Goal: Task Accomplishment & Management: Complete application form

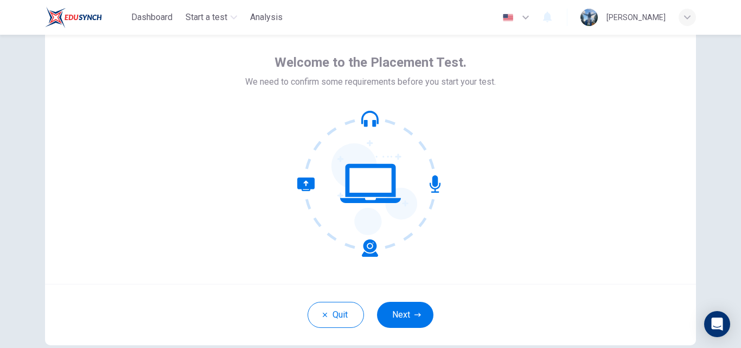
scroll to position [42, 0]
click at [420, 309] on button "Next" at bounding box center [405, 314] width 56 height 26
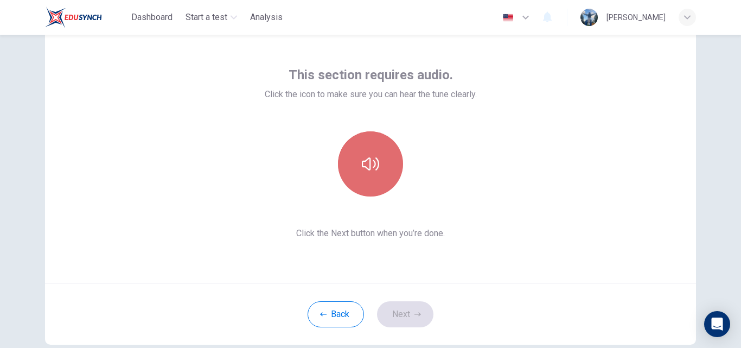
click at [362, 165] on icon "button" at bounding box center [370, 163] width 17 height 13
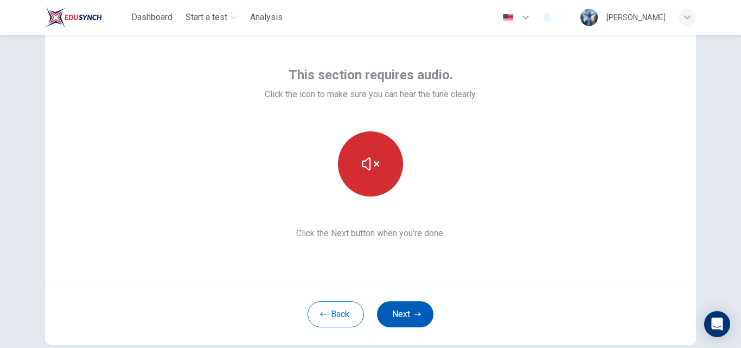
click at [423, 318] on button "Next" at bounding box center [405, 314] width 56 height 26
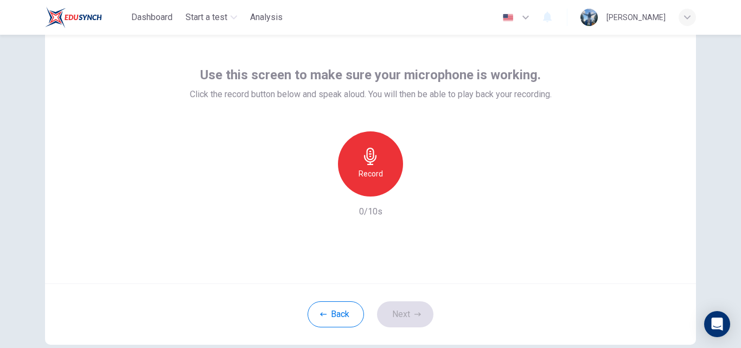
click at [375, 158] on icon "button" at bounding box center [370, 156] width 17 height 17
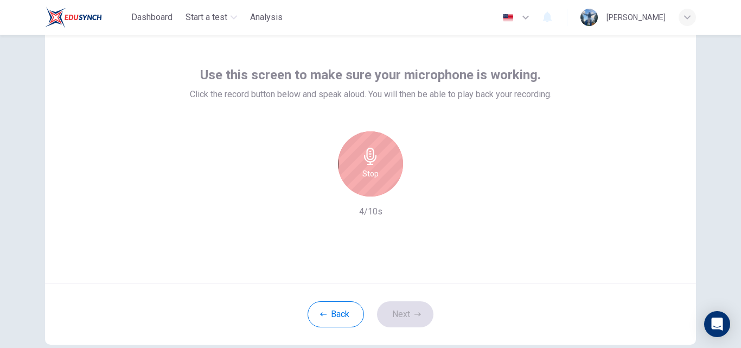
click at [370, 177] on h6 "Stop" at bounding box center [370, 173] width 16 height 13
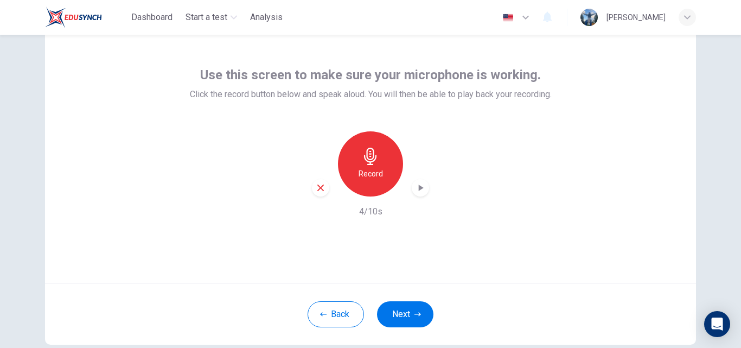
click at [416, 191] on icon "button" at bounding box center [420, 187] width 11 height 11
click at [319, 181] on div "button" at bounding box center [320, 187] width 17 height 17
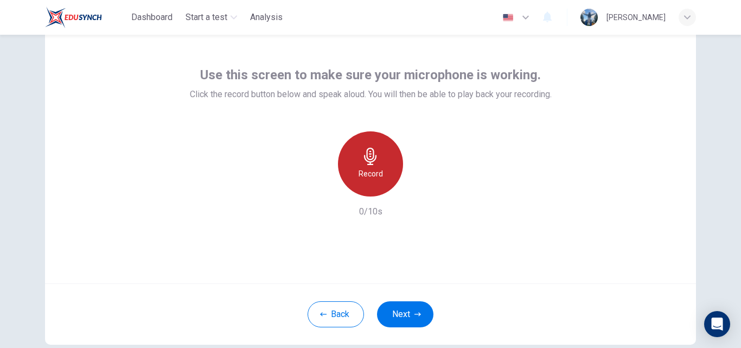
click at [387, 169] on div "Record" at bounding box center [370, 163] width 65 height 65
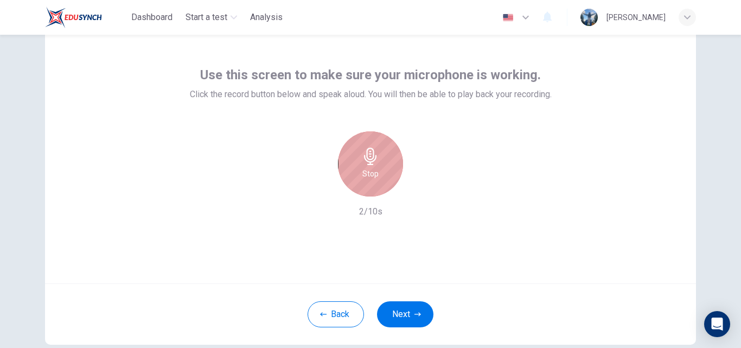
click at [387, 171] on div "Stop" at bounding box center [370, 163] width 65 height 65
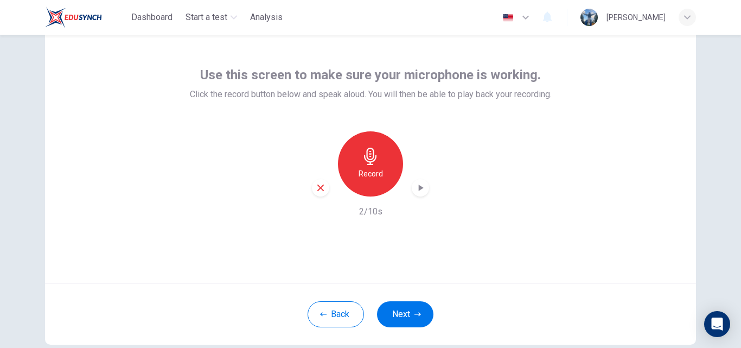
click at [416, 190] on icon "button" at bounding box center [420, 187] width 11 height 11
click at [363, 162] on icon "button" at bounding box center [370, 156] width 17 height 17
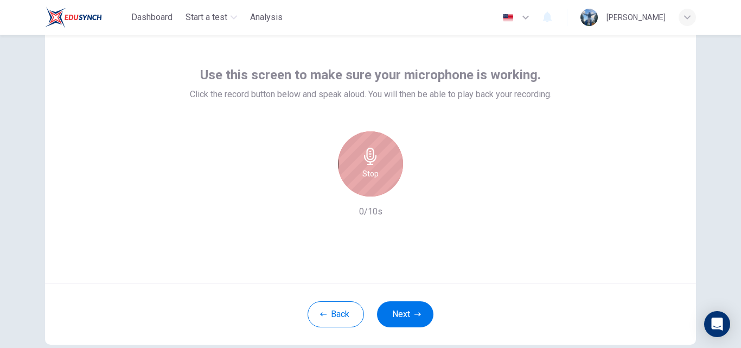
click at [363, 162] on icon "button" at bounding box center [370, 156] width 17 height 17
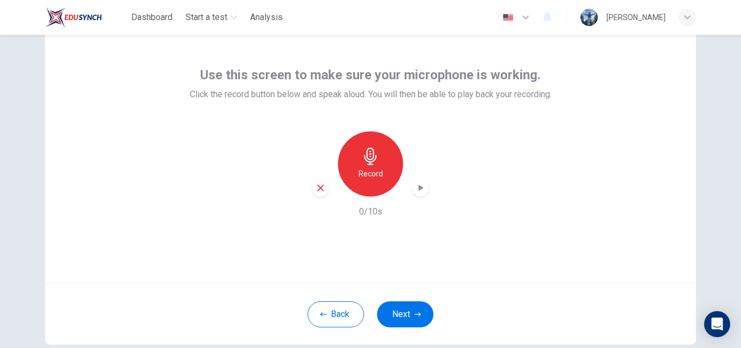
click at [318, 189] on icon "button" at bounding box center [321, 188] width 10 height 10
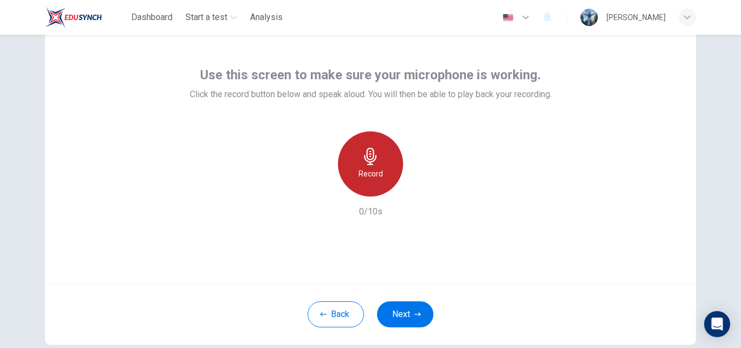
click at [366, 168] on h6 "Record" at bounding box center [370, 173] width 24 height 13
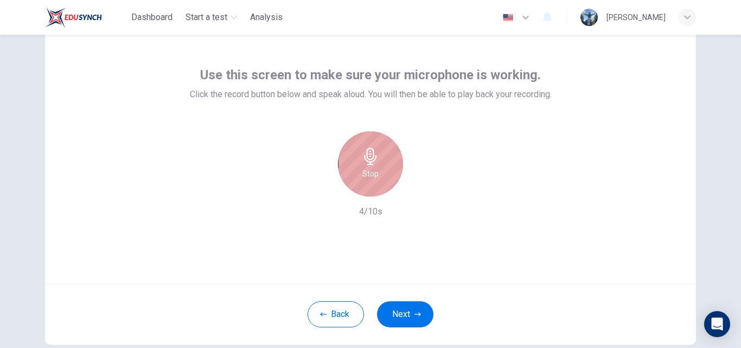
click at [389, 177] on div "Stop" at bounding box center [370, 163] width 65 height 65
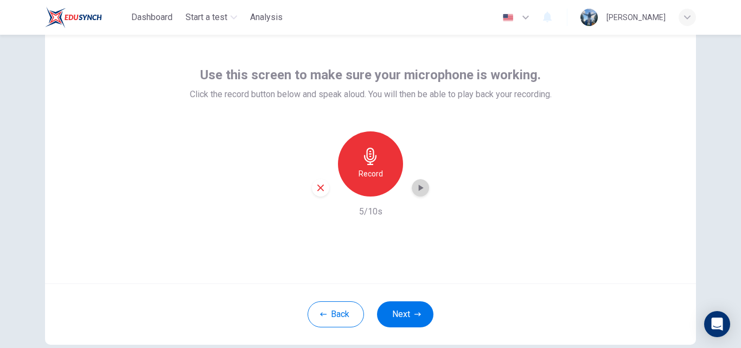
click at [420, 189] on icon "button" at bounding box center [420, 187] width 11 height 11
click at [325, 193] on div "Record" at bounding box center [370, 163] width 117 height 65
click at [316, 188] on icon "button" at bounding box center [321, 188] width 10 height 10
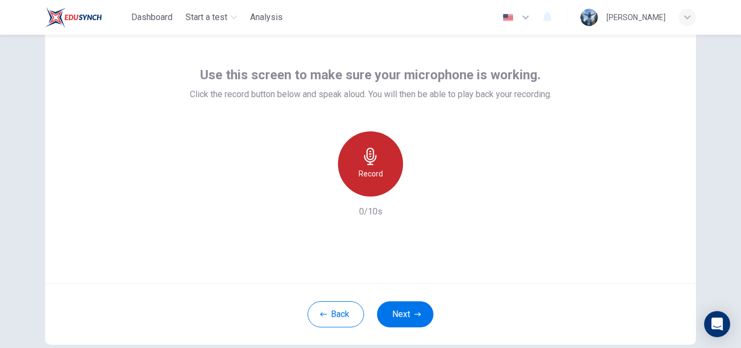
click at [365, 161] on icon "button" at bounding box center [370, 156] width 17 height 17
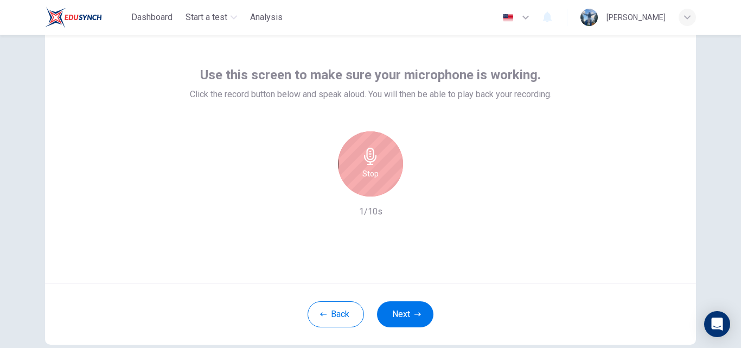
click at [365, 161] on icon "button" at bounding box center [370, 156] width 17 height 17
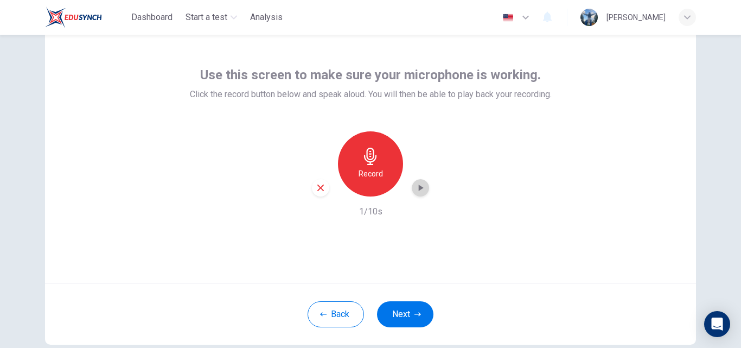
click at [415, 188] on icon "button" at bounding box center [420, 187] width 11 height 11
click at [316, 189] on icon "button" at bounding box center [321, 188] width 10 height 10
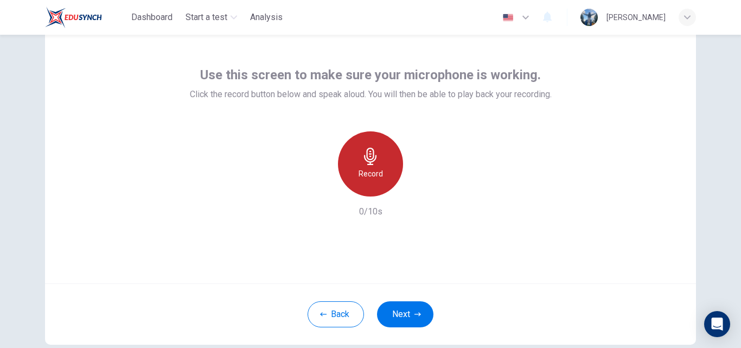
click at [370, 174] on h6 "Record" at bounding box center [370, 173] width 24 height 13
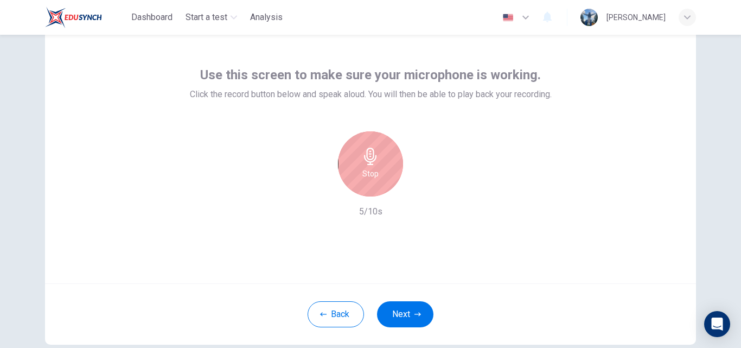
click at [370, 174] on h6 "Stop" at bounding box center [370, 173] width 16 height 13
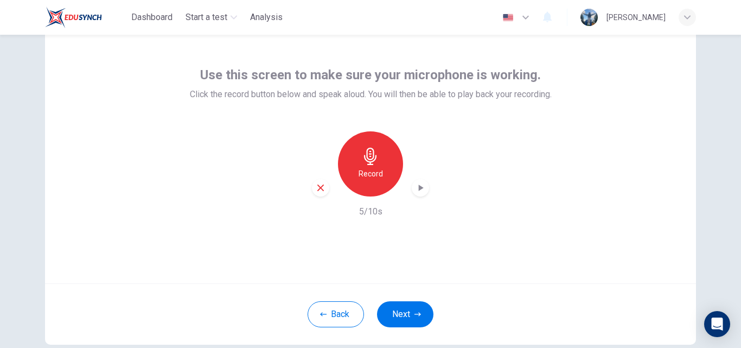
click at [421, 185] on icon "button" at bounding box center [420, 187] width 11 height 11
click at [316, 189] on icon "button" at bounding box center [321, 188] width 10 height 10
click at [377, 161] on div "Record" at bounding box center [370, 163] width 65 height 65
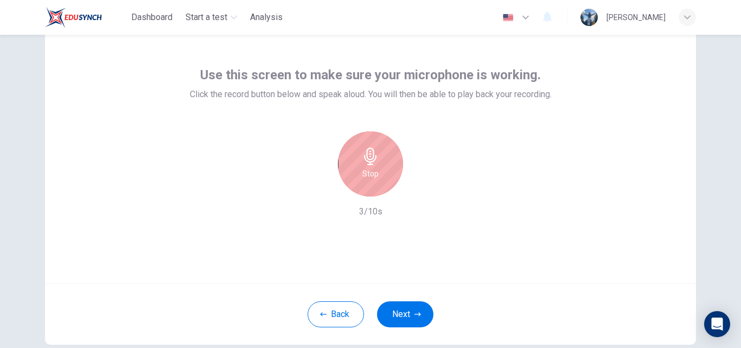
click at [377, 161] on div "Stop" at bounding box center [370, 163] width 65 height 65
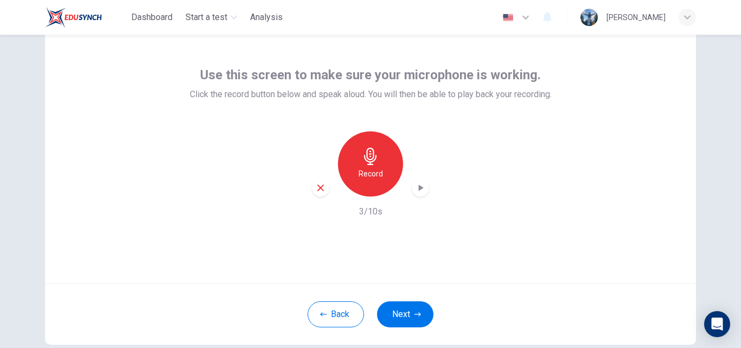
click at [418, 193] on div "button" at bounding box center [420, 187] width 17 height 17
click at [683, 281] on div "Use this screen to make sure your microphone is working. Click the record butto…" at bounding box center [370, 153] width 651 height 260
click at [288, 150] on div "Record 3/10s" at bounding box center [371, 174] width 362 height 87
click at [319, 187] on icon "button" at bounding box center [321, 188] width 10 height 10
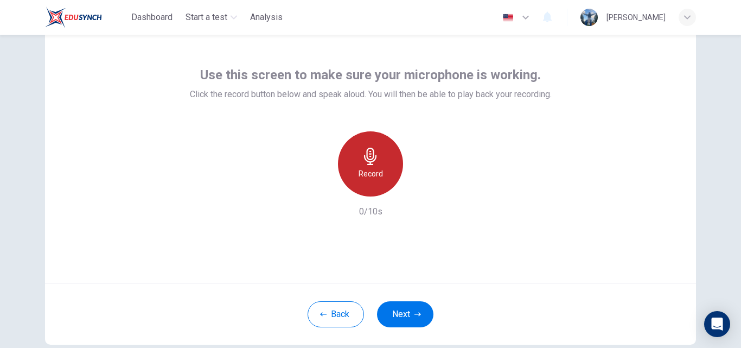
click at [369, 155] on icon "button" at bounding box center [370, 156] width 17 height 17
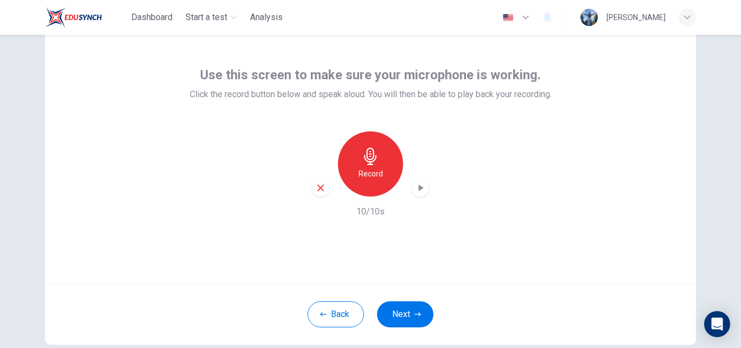
click at [415, 184] on icon "button" at bounding box center [420, 187] width 11 height 11
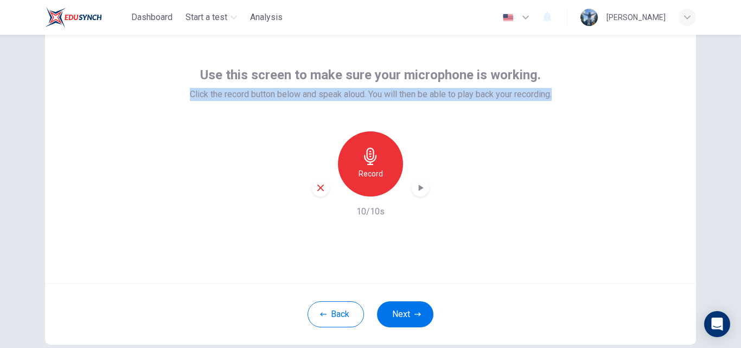
drag, startPoint x: 183, startPoint y: 101, endPoint x: 586, endPoint y: 108, distance: 403.0
click at [586, 108] on div "Use this screen to make sure your microphone is working. Click the record butto…" at bounding box center [370, 153] width 651 height 260
click at [587, 108] on div "Use this screen to make sure your microphone is working. Click the record butto…" at bounding box center [370, 153] width 651 height 260
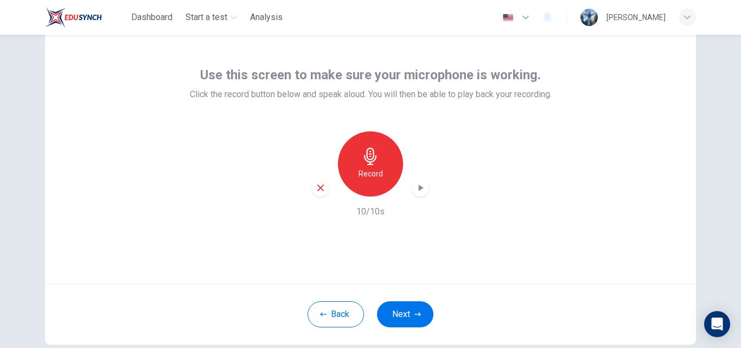
click at [318, 187] on icon "button" at bounding box center [320, 187] width 7 height 7
click at [361, 169] on h6 "Record" at bounding box center [370, 173] width 24 height 13
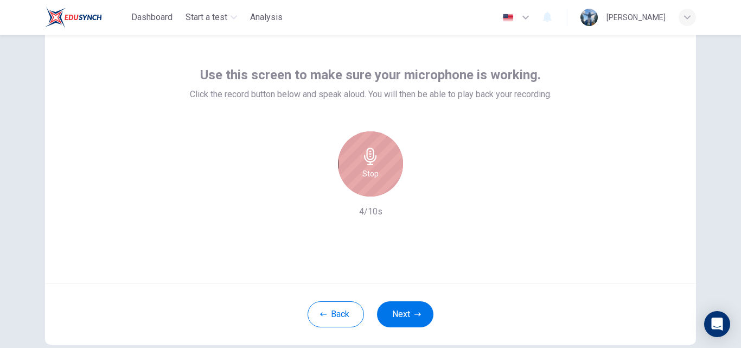
click at [378, 180] on div "Stop" at bounding box center [370, 163] width 65 height 65
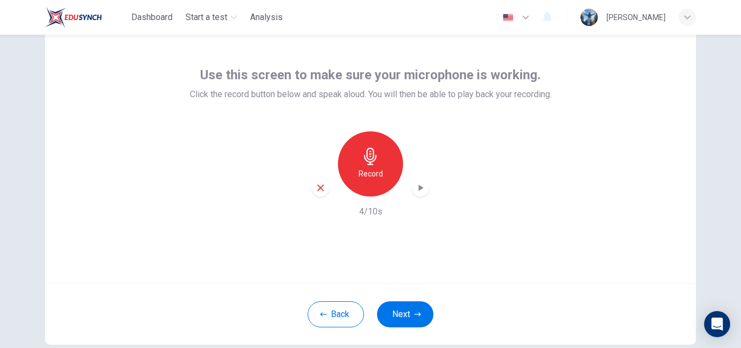
click at [415, 191] on icon "button" at bounding box center [420, 187] width 11 height 11
drag, startPoint x: 721, startPoint y: 0, endPoint x: 327, endPoint y: 326, distance: 511.9
click at [327, 326] on div "Back Next" at bounding box center [370, 313] width 651 height 61
click at [326, 315] on button "Back" at bounding box center [335, 314] width 56 height 26
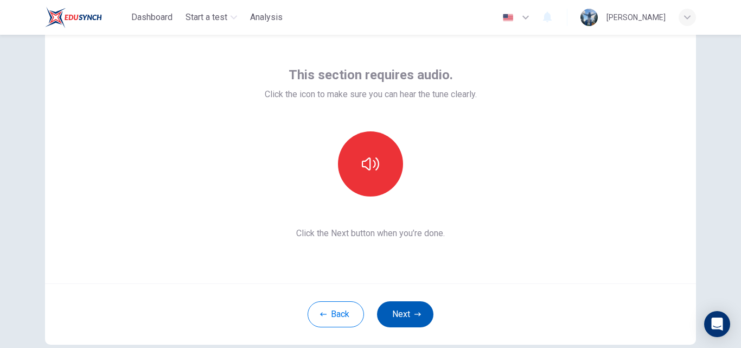
click at [401, 310] on button "Next" at bounding box center [405, 314] width 56 height 26
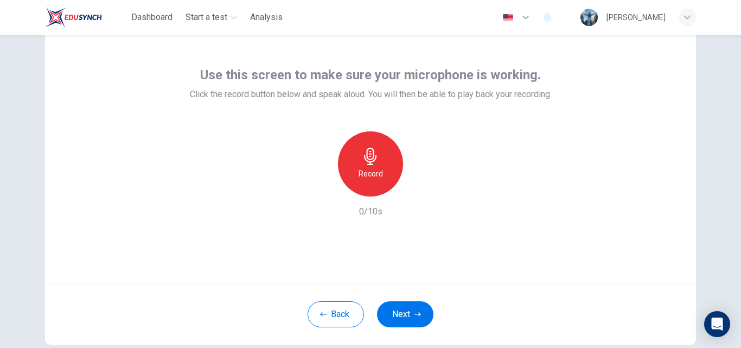
click at [382, 165] on div "Record" at bounding box center [370, 163] width 65 height 65
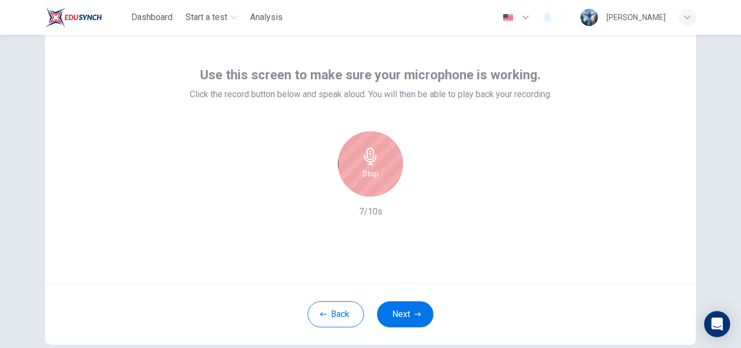
drag, startPoint x: 396, startPoint y: 315, endPoint x: 376, endPoint y: 139, distance: 176.9
click at [377, 135] on div "Use this screen to make sure your microphone is working. Click the record butto…" at bounding box center [370, 184] width 651 height 322
click at [374, 145] on div "Stop" at bounding box center [370, 163] width 65 height 65
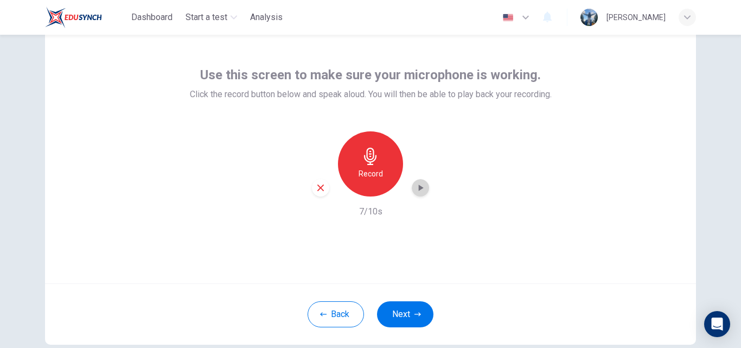
click at [412, 185] on div "button" at bounding box center [420, 187] width 17 height 17
click at [323, 189] on div "button" at bounding box center [320, 187] width 17 height 17
click at [372, 157] on icon "button" at bounding box center [370, 156] width 17 height 17
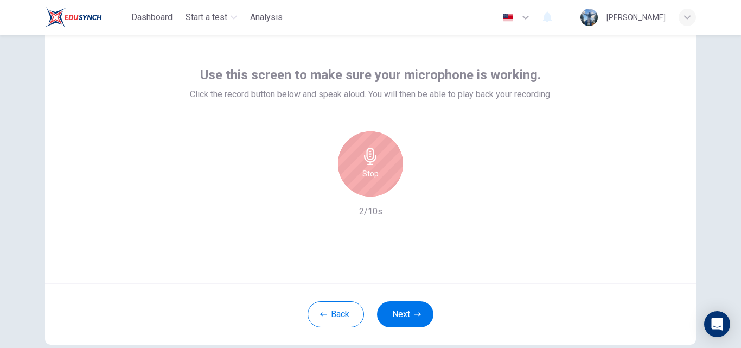
click at [380, 170] on div "Stop" at bounding box center [370, 163] width 65 height 65
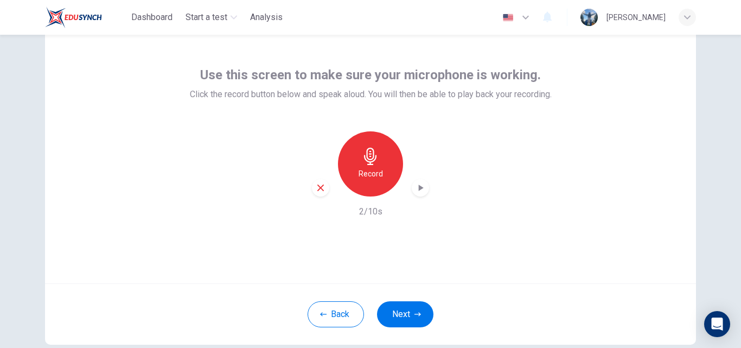
click at [426, 188] on div "Record 2/10s" at bounding box center [371, 174] width 362 height 87
click at [419, 188] on icon "button" at bounding box center [421, 187] width 5 height 7
click at [312, 184] on div "button" at bounding box center [320, 187] width 17 height 17
click at [410, 319] on button "Next" at bounding box center [405, 314] width 56 height 26
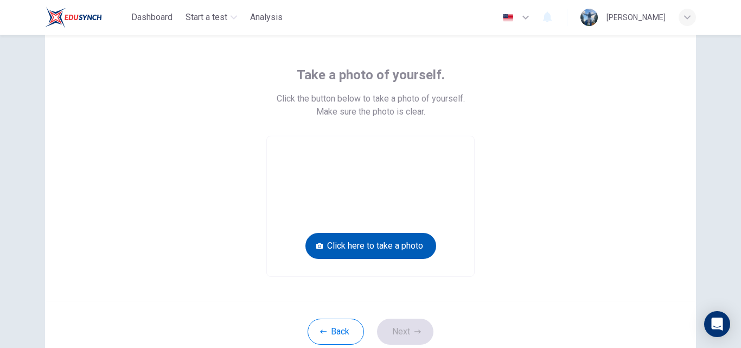
click at [381, 245] on button "Click here to take a photo" at bounding box center [370, 246] width 131 height 26
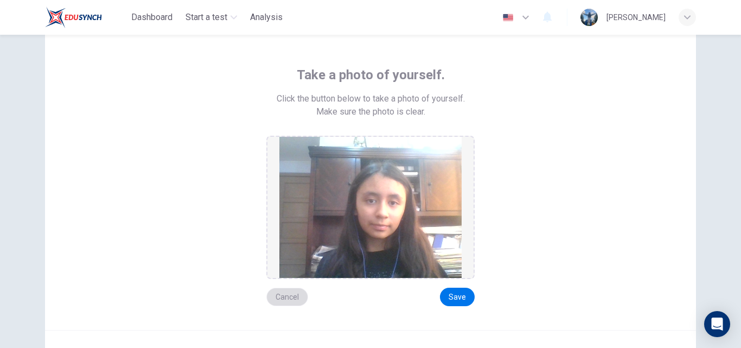
click at [279, 293] on button "Cancel" at bounding box center [287, 296] width 42 height 18
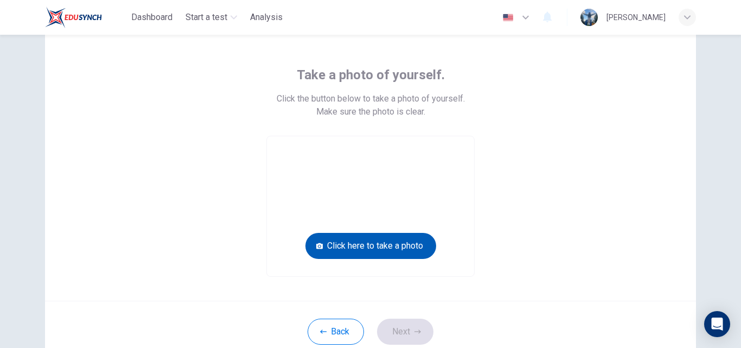
click at [365, 240] on button "Click here to take a photo" at bounding box center [370, 246] width 131 height 26
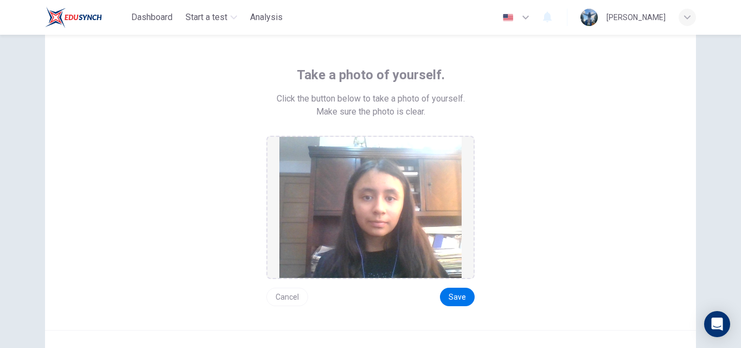
click at [285, 297] on button "Cancel" at bounding box center [287, 296] width 42 height 18
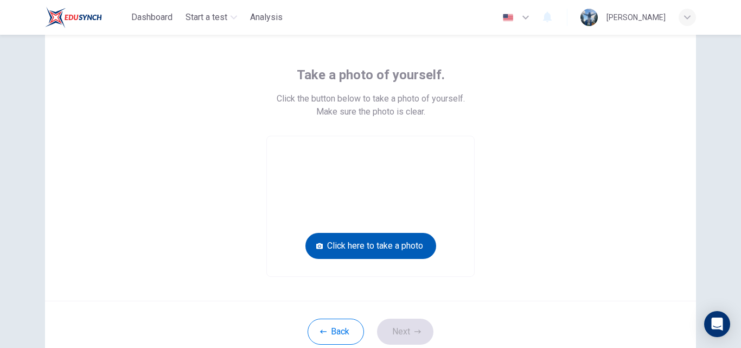
click at [349, 239] on button "Click here to take a photo" at bounding box center [370, 246] width 131 height 26
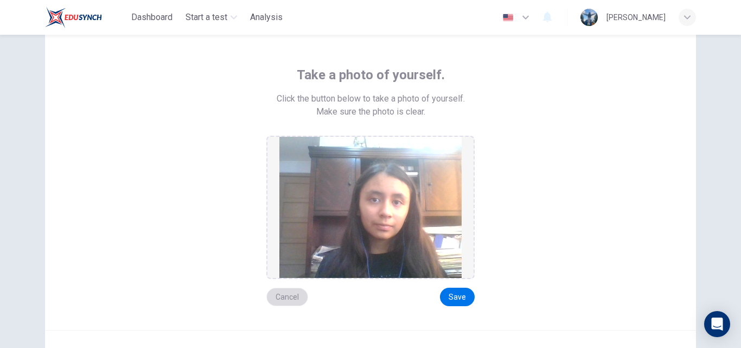
click at [281, 293] on button "Cancel" at bounding box center [287, 296] width 42 height 18
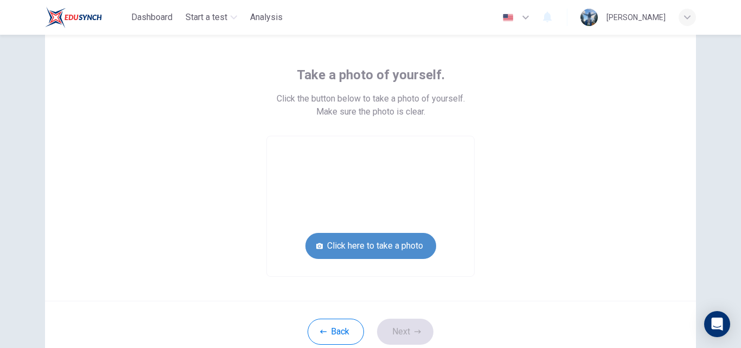
click at [325, 239] on button "Click here to take a photo" at bounding box center [370, 246] width 131 height 26
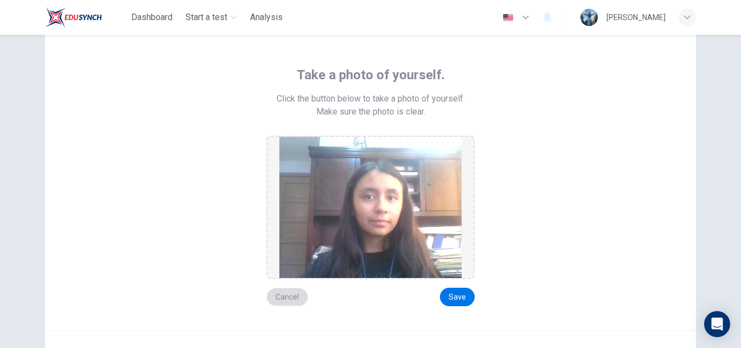
click at [284, 294] on button "Cancel" at bounding box center [287, 296] width 42 height 18
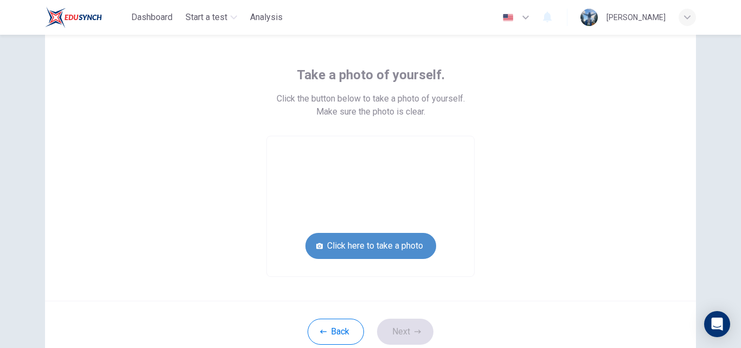
click at [372, 238] on button "Click here to take a photo" at bounding box center [370, 246] width 131 height 26
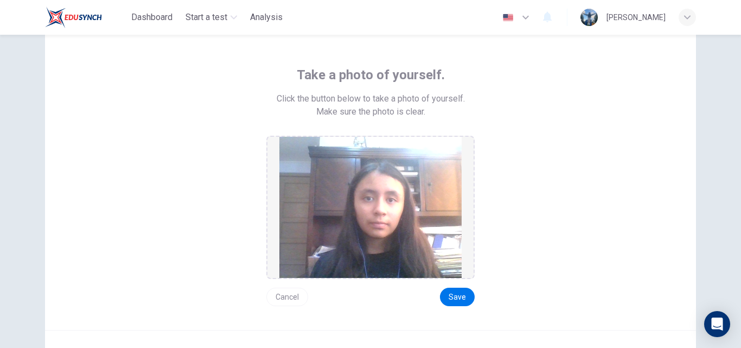
click at [279, 300] on button "Cancel" at bounding box center [287, 296] width 42 height 18
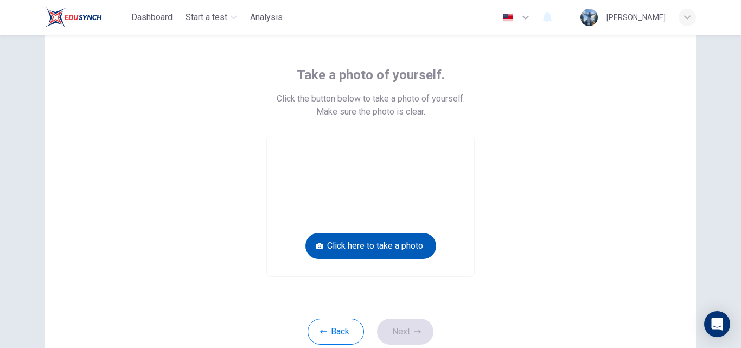
click at [347, 246] on button "Click here to take a photo" at bounding box center [370, 246] width 131 height 26
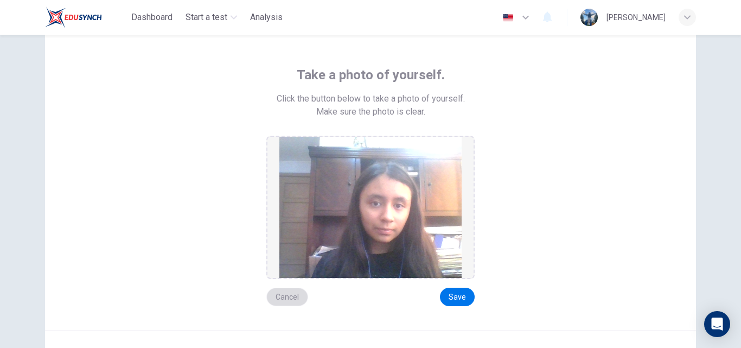
click at [275, 296] on button "Cancel" at bounding box center [287, 296] width 42 height 18
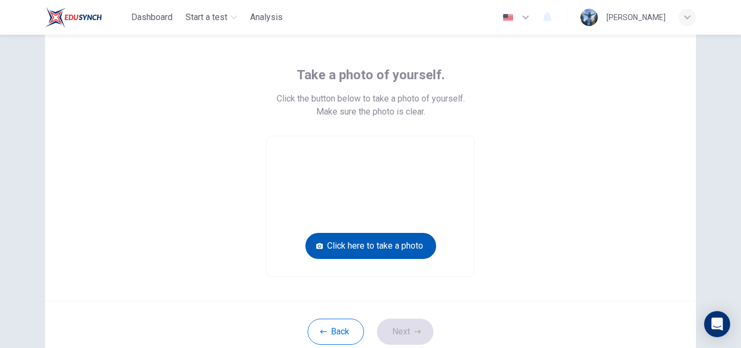
click at [336, 249] on button "Click here to take a photo" at bounding box center [370, 246] width 131 height 26
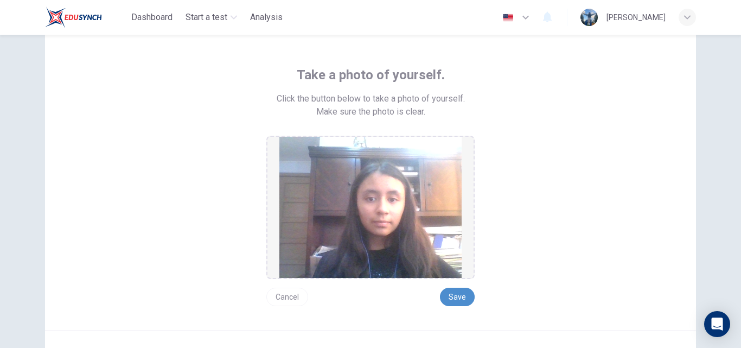
click at [458, 293] on button "Save" at bounding box center [457, 296] width 35 height 18
click at [452, 294] on button "Save" at bounding box center [457, 296] width 35 height 18
click at [454, 293] on button "Save" at bounding box center [457, 296] width 35 height 18
click at [462, 292] on button "Save" at bounding box center [457, 296] width 35 height 18
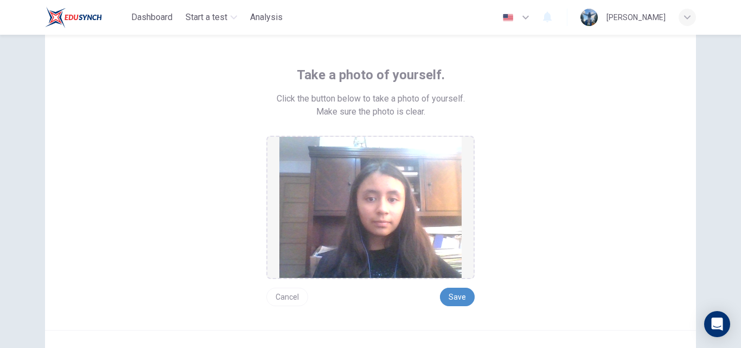
click at [462, 292] on button "Save" at bounding box center [457, 296] width 35 height 18
click at [282, 303] on button "Cancel" at bounding box center [287, 296] width 42 height 18
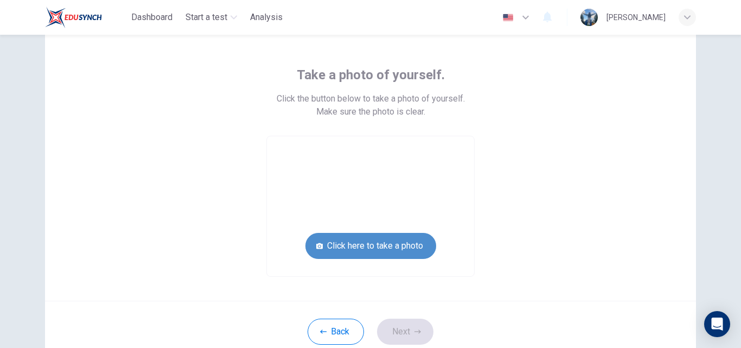
click at [367, 250] on button "Click here to take a photo" at bounding box center [370, 246] width 131 height 26
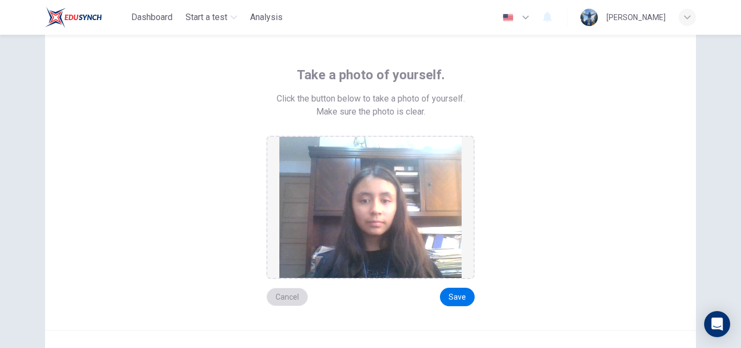
click at [298, 294] on button "Cancel" at bounding box center [287, 296] width 42 height 18
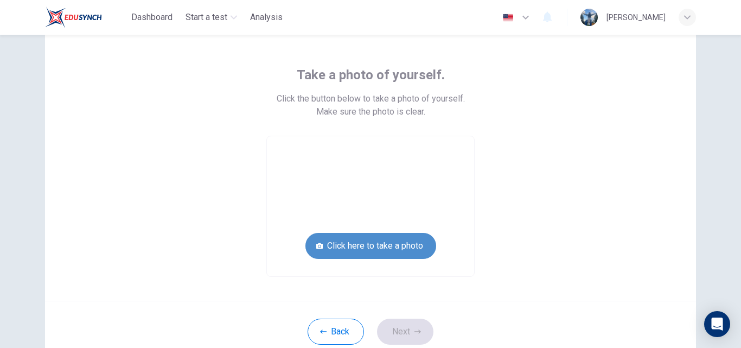
click at [349, 250] on button "Click here to take a photo" at bounding box center [370, 246] width 131 height 26
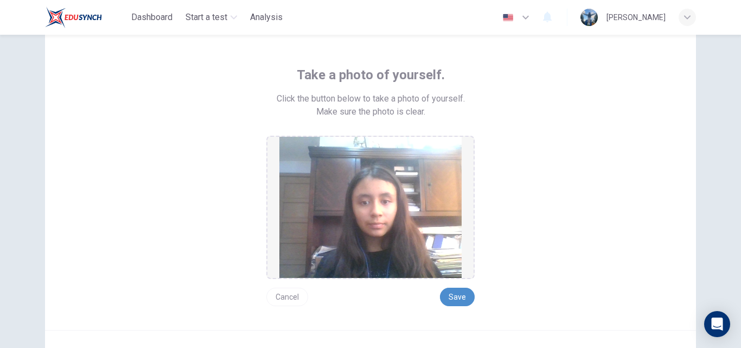
click at [457, 293] on button "Save" at bounding box center [457, 296] width 35 height 18
drag, startPoint x: 260, startPoint y: 193, endPoint x: 304, endPoint y: 127, distance: 78.7
click at [261, 191] on div "Take a photo of yourself. Click the button below to take a photo of yourself. M…" at bounding box center [370, 186] width 490 height 240
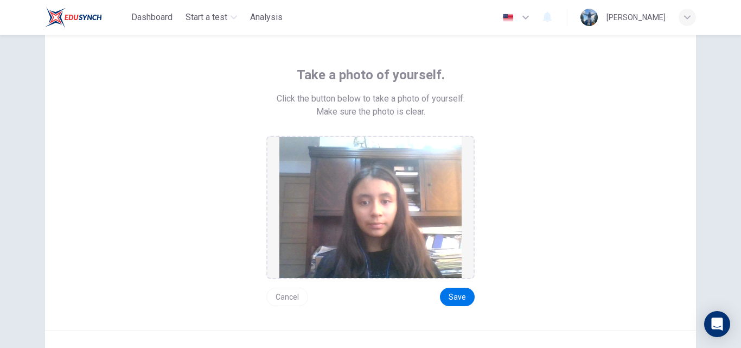
drag, startPoint x: 271, startPoint y: 136, endPoint x: 302, endPoint y: 145, distance: 31.7
click at [286, 139] on div at bounding box center [370, 207] width 208 height 143
click at [450, 298] on button "Save" at bounding box center [457, 296] width 35 height 18
click at [451, 302] on button "Save" at bounding box center [457, 296] width 35 height 18
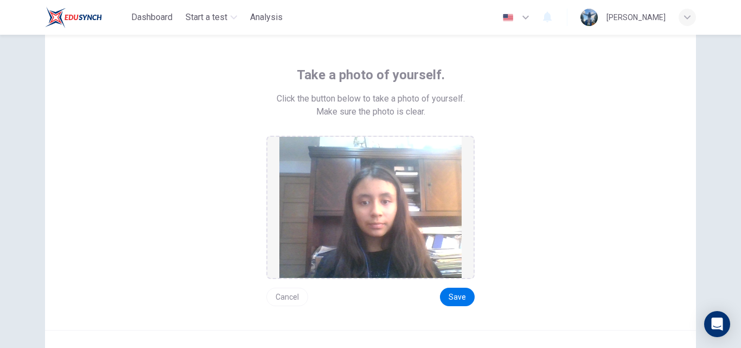
click at [283, 299] on button "Cancel" at bounding box center [287, 296] width 42 height 18
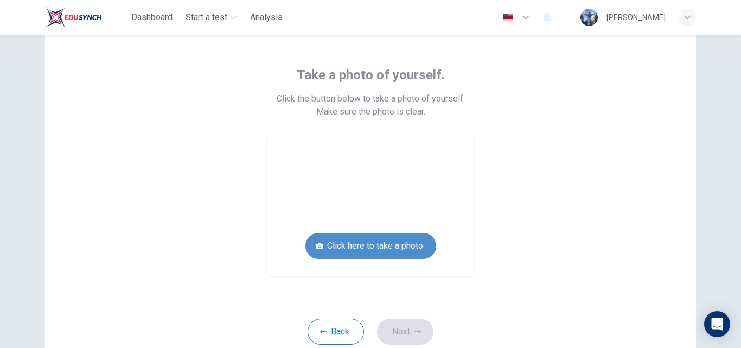
click at [362, 249] on button "Click here to take a photo" at bounding box center [370, 246] width 131 height 26
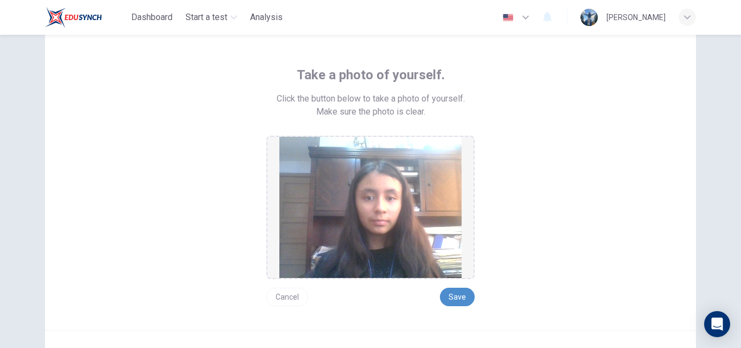
click at [448, 300] on button "Save" at bounding box center [457, 296] width 35 height 18
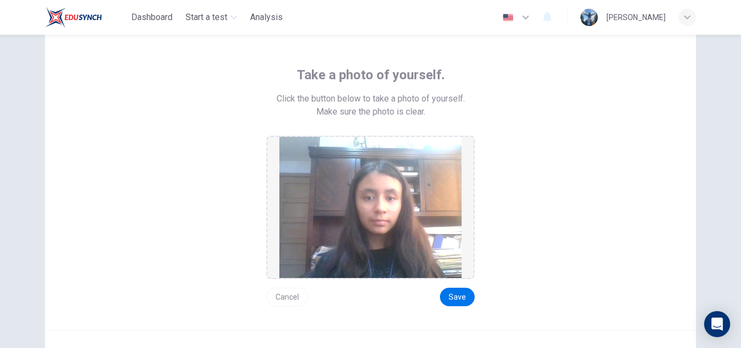
click at [295, 292] on button "Cancel" at bounding box center [287, 296] width 42 height 18
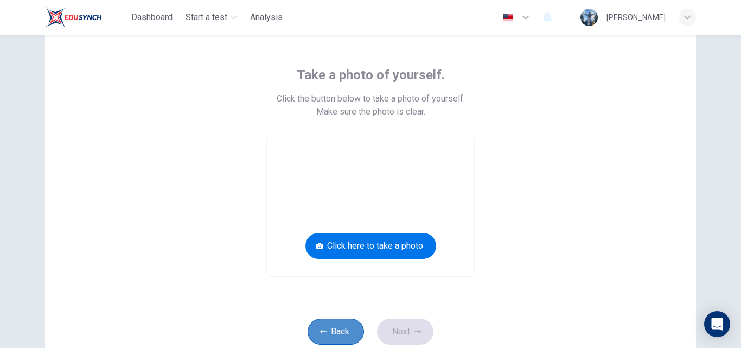
click at [331, 333] on button "Back" at bounding box center [335, 331] width 56 height 26
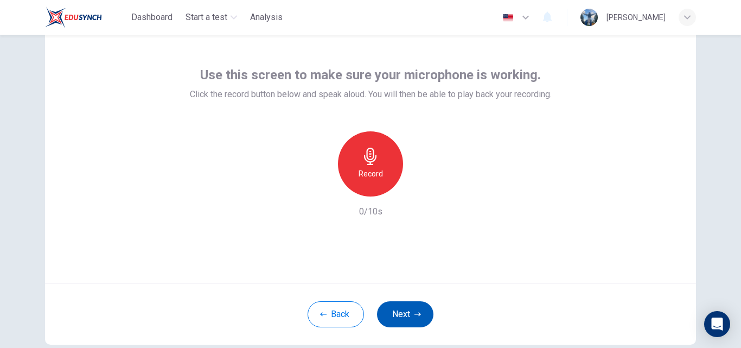
click at [400, 317] on button "Next" at bounding box center [405, 314] width 56 height 26
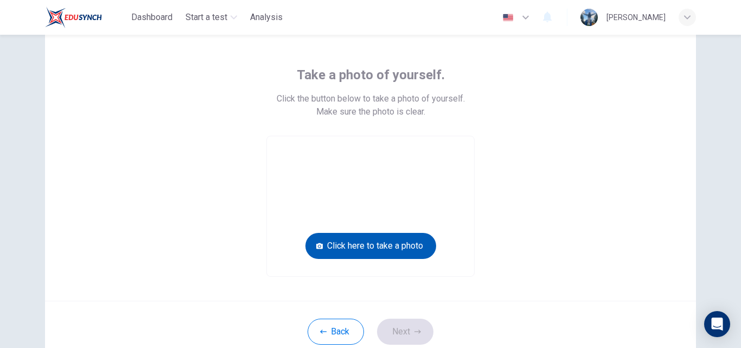
click at [365, 246] on button "Click here to take a photo" at bounding box center [370, 246] width 131 height 26
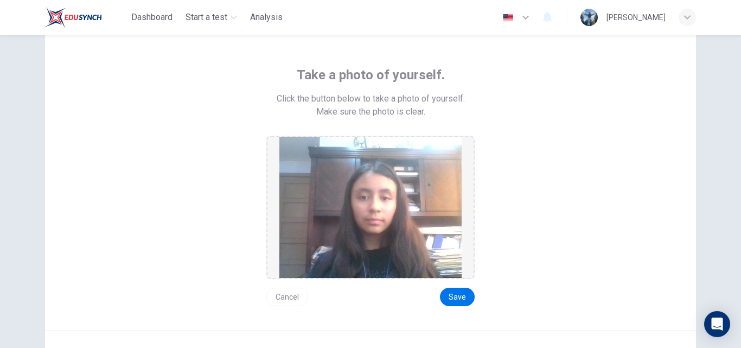
click at [274, 297] on button "Cancel" at bounding box center [287, 296] width 42 height 18
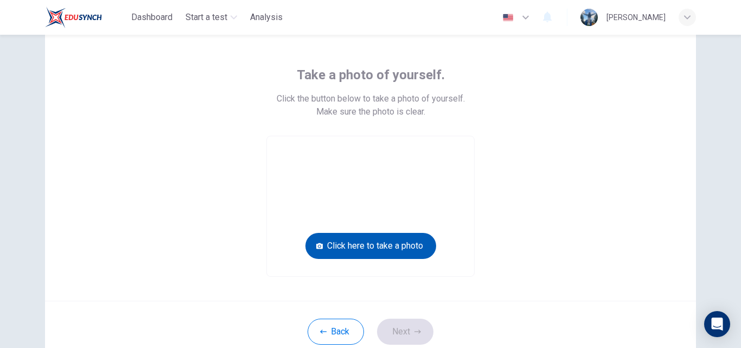
click at [361, 238] on button "Click here to take a photo" at bounding box center [370, 246] width 131 height 26
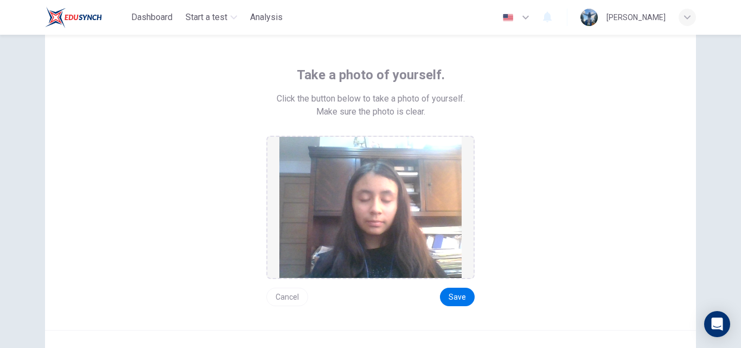
click at [293, 292] on button "Cancel" at bounding box center [287, 296] width 42 height 18
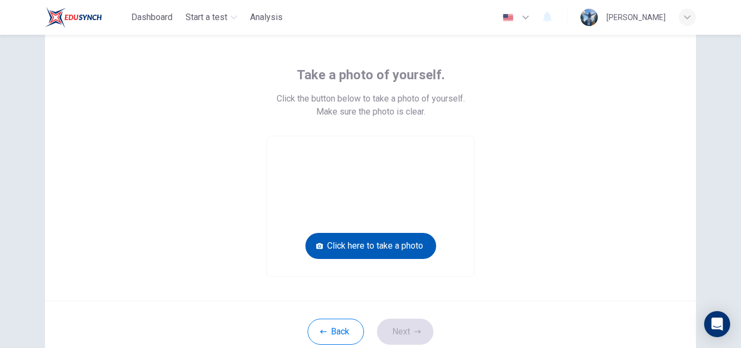
click at [358, 241] on button "Click here to take a photo" at bounding box center [370, 246] width 131 height 26
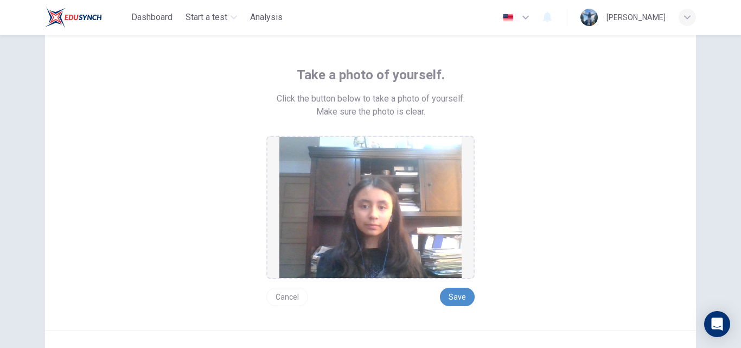
click at [453, 296] on button "Save" at bounding box center [457, 296] width 35 height 18
click at [452, 305] on button "Save" at bounding box center [457, 296] width 35 height 18
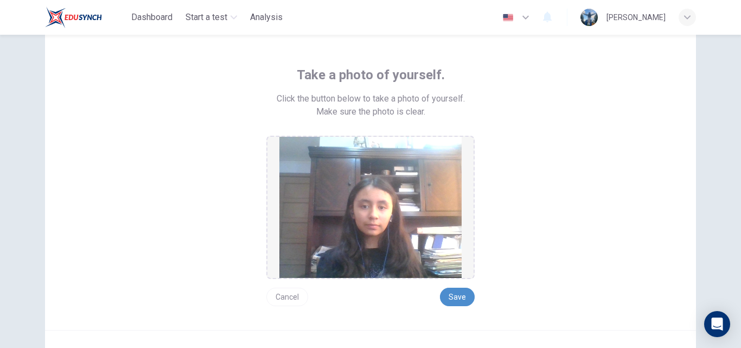
click at [452, 305] on button "Save" at bounding box center [457, 296] width 35 height 18
click at [372, 155] on img at bounding box center [370, 207] width 182 height 141
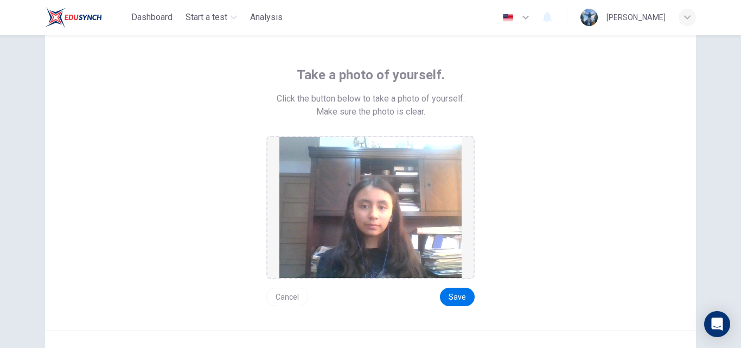
drag, startPoint x: 264, startPoint y: 139, endPoint x: 302, endPoint y: 152, distance: 39.4
click at [300, 151] on div at bounding box center [370, 207] width 208 height 143
drag, startPoint x: 469, startPoint y: 135, endPoint x: 459, endPoint y: 142, distance: 11.3
click at [461, 140] on div "Take a photo of yourself. Click the button below to take a photo of yourself. M…" at bounding box center [370, 186] width 490 height 240
click at [457, 291] on button "Save" at bounding box center [457, 296] width 35 height 18
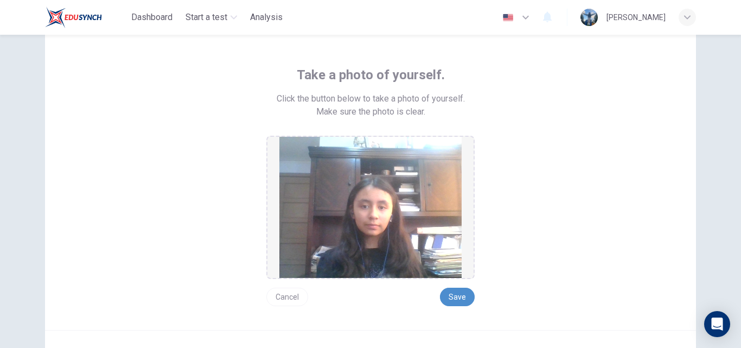
click at [457, 291] on button "Save" at bounding box center [457, 296] width 35 height 18
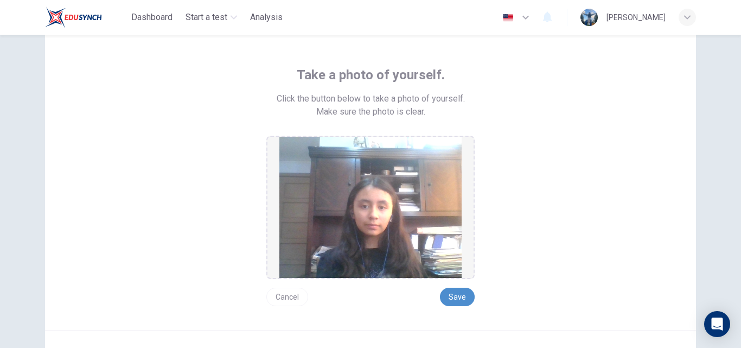
click at [457, 291] on button "Save" at bounding box center [457, 296] width 35 height 18
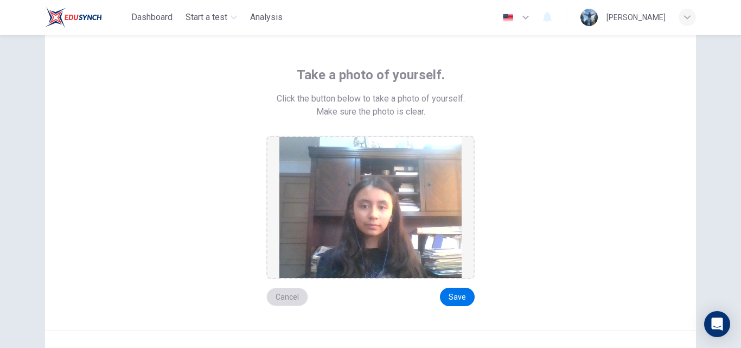
drag, startPoint x: 289, startPoint y: 299, endPoint x: 277, endPoint y: 294, distance: 12.9
click at [277, 294] on button "Cancel" at bounding box center [287, 296] width 42 height 18
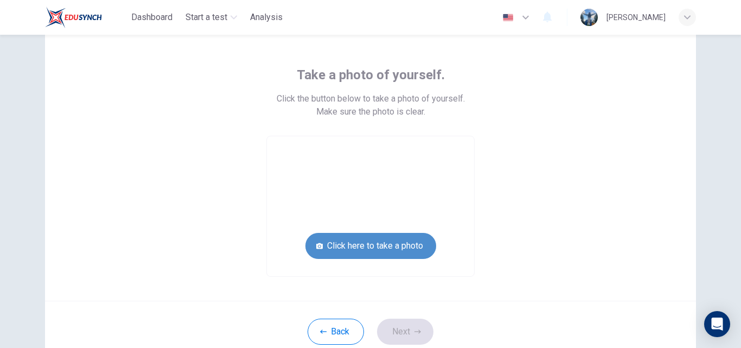
click at [389, 251] on button "Click here to take a photo" at bounding box center [370, 246] width 131 height 26
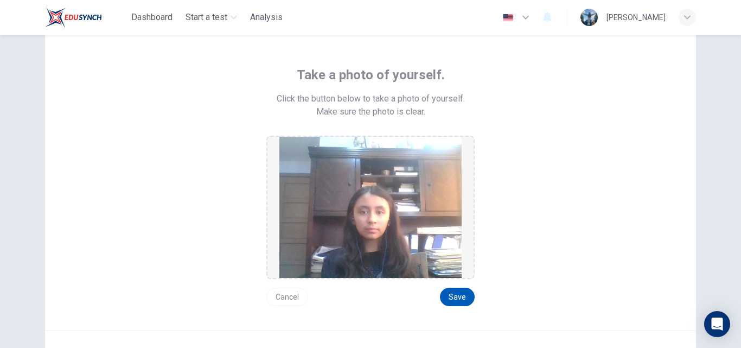
click at [464, 296] on button "Save" at bounding box center [457, 296] width 35 height 18
click at [462, 298] on button "Save" at bounding box center [457, 296] width 35 height 18
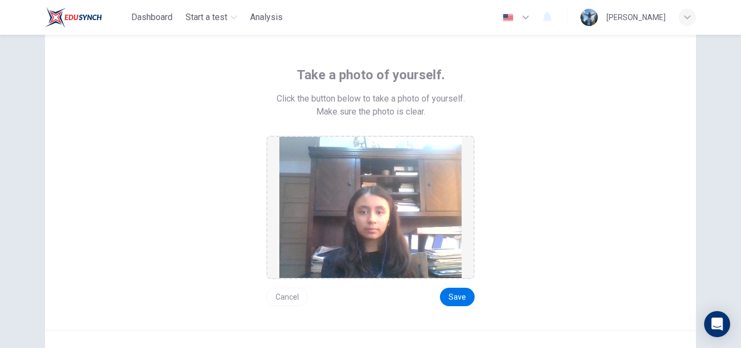
click at [289, 293] on button "Cancel" at bounding box center [287, 296] width 42 height 18
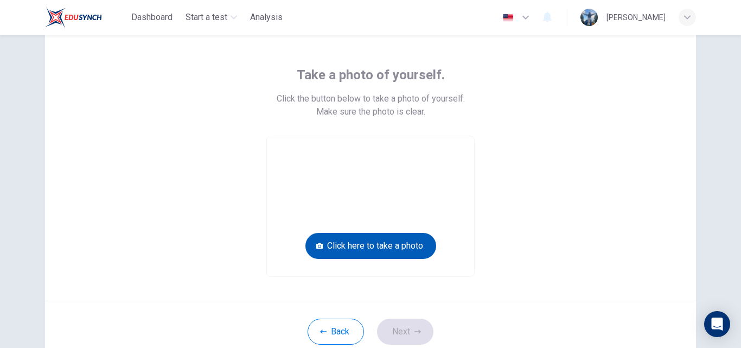
click at [355, 241] on button "Click here to take a photo" at bounding box center [370, 246] width 131 height 26
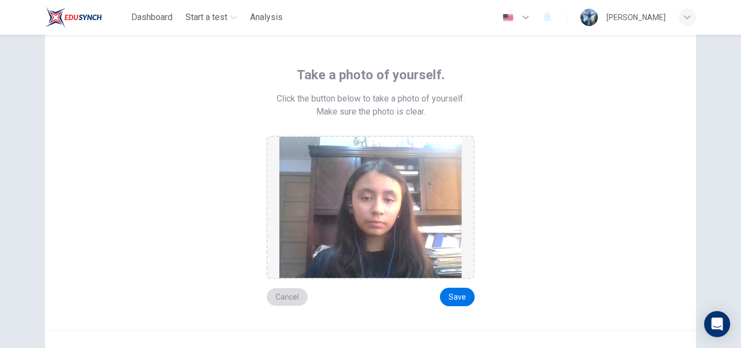
click at [285, 293] on button "Cancel" at bounding box center [287, 296] width 42 height 18
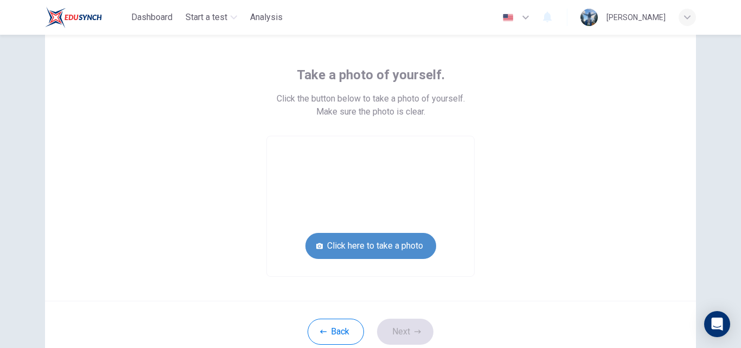
click at [354, 241] on button "Click here to take a photo" at bounding box center [370, 246] width 131 height 26
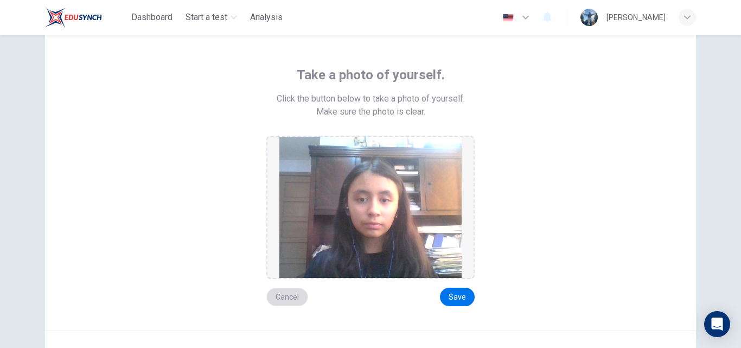
click at [281, 302] on button "Cancel" at bounding box center [287, 296] width 42 height 18
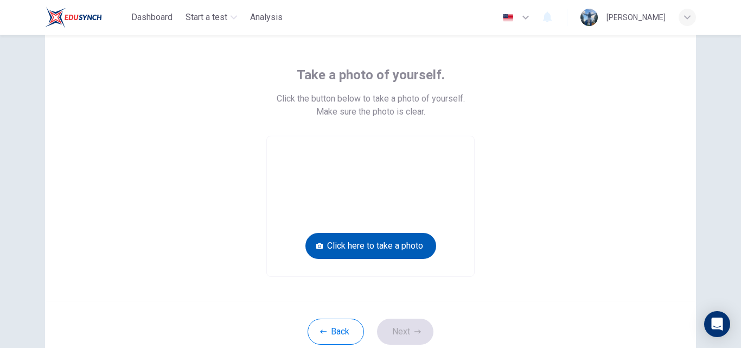
click at [393, 236] on button "Click here to take a photo" at bounding box center [370, 246] width 131 height 26
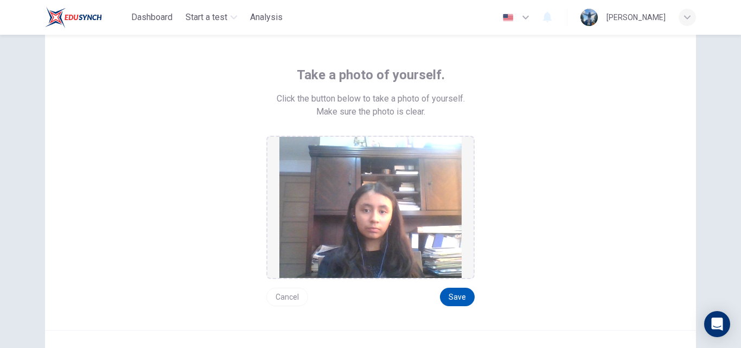
click at [462, 298] on button "Save" at bounding box center [457, 296] width 35 height 18
click at [280, 299] on button "Cancel" at bounding box center [287, 296] width 42 height 18
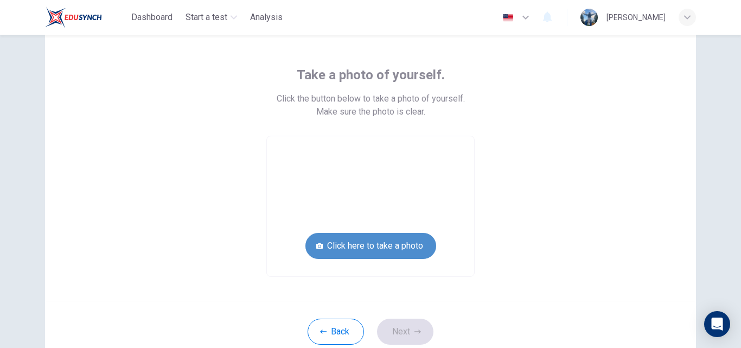
click at [352, 247] on button "Click here to take a photo" at bounding box center [370, 246] width 131 height 26
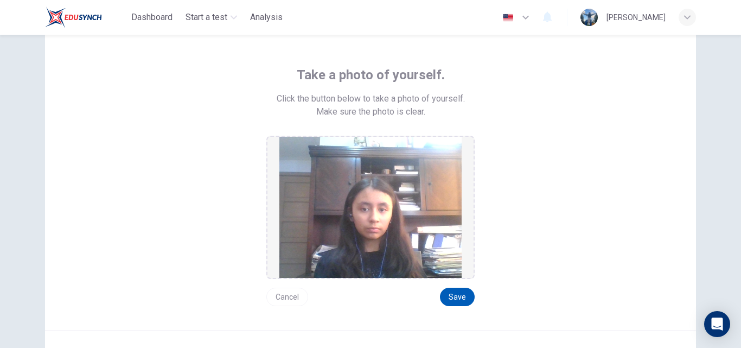
click at [460, 297] on button "Save" at bounding box center [457, 296] width 35 height 18
click at [291, 295] on button "Cancel" at bounding box center [287, 296] width 42 height 18
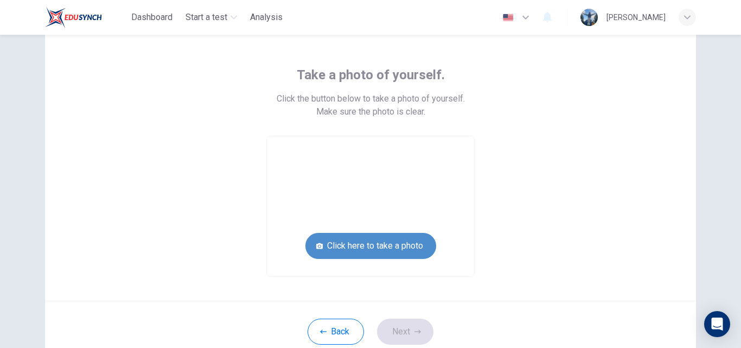
click at [369, 246] on button "Click here to take a photo" at bounding box center [370, 246] width 131 height 26
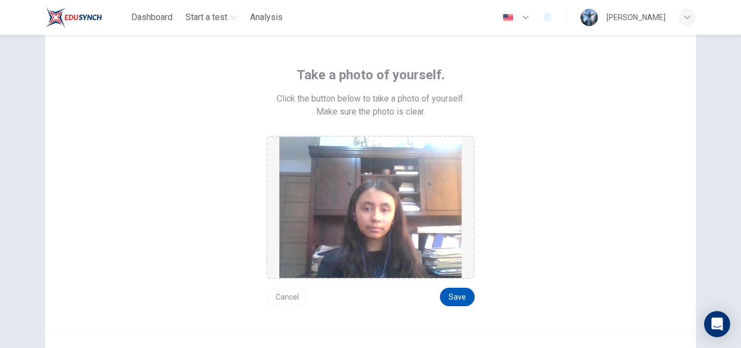
click at [459, 294] on button "Save" at bounding box center [457, 296] width 35 height 18
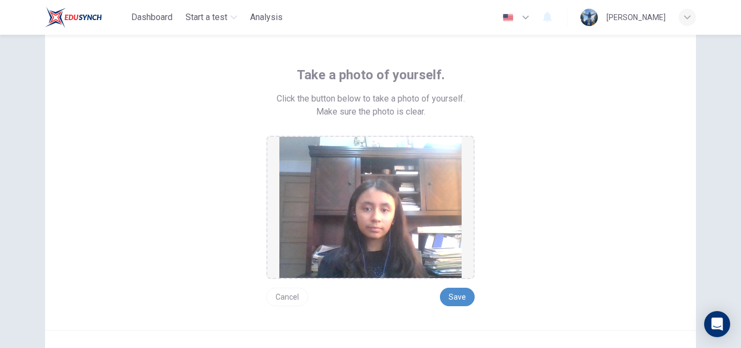
click at [459, 294] on button "Save" at bounding box center [457, 296] width 35 height 18
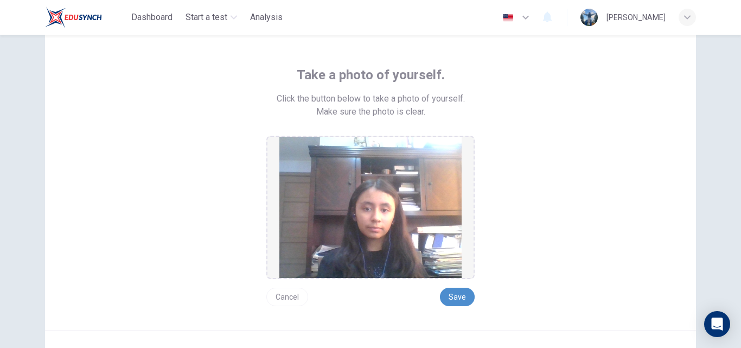
click at [459, 294] on button "Save" at bounding box center [457, 296] width 35 height 18
click at [459, 298] on button "Save" at bounding box center [457, 296] width 35 height 18
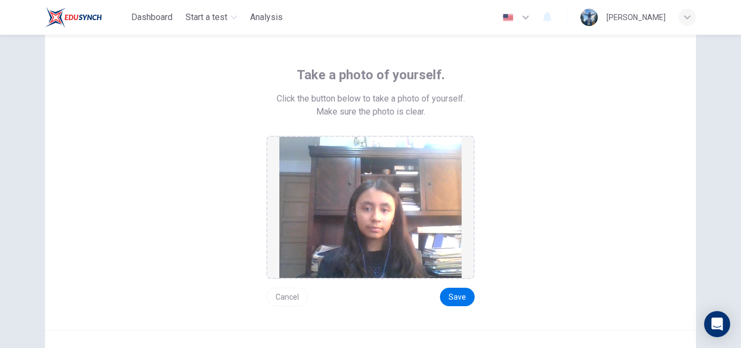
drag, startPoint x: 469, startPoint y: 245, endPoint x: 463, endPoint y: 244, distance: 6.6
click at [463, 244] on div at bounding box center [370, 207] width 208 height 143
click at [471, 245] on div at bounding box center [370, 207] width 208 height 143
click at [471, 246] on div at bounding box center [370, 207] width 208 height 143
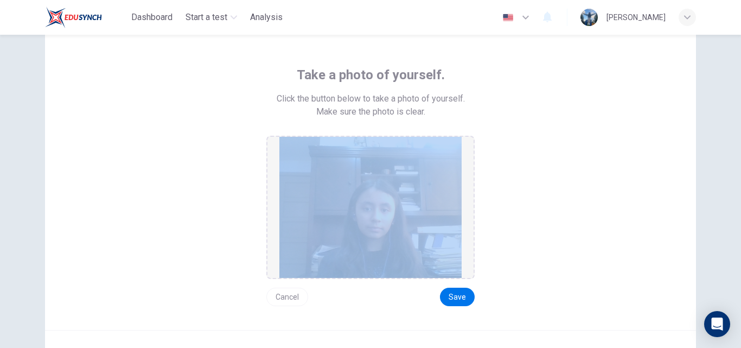
click at [471, 246] on div at bounding box center [370, 207] width 208 height 143
click at [462, 294] on button "Save" at bounding box center [457, 296] width 35 height 18
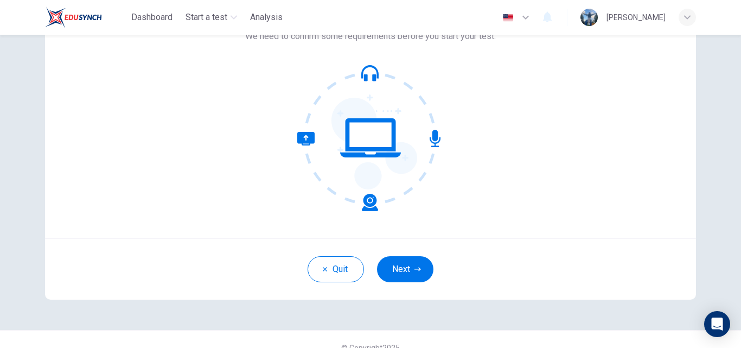
scroll to position [94, 0]
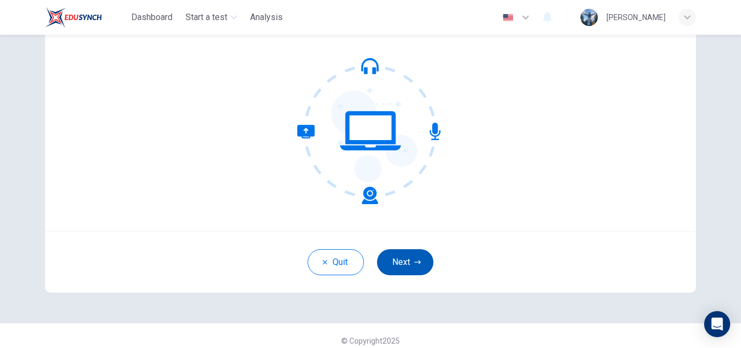
click at [414, 262] on icon "button" at bounding box center [417, 262] width 7 height 7
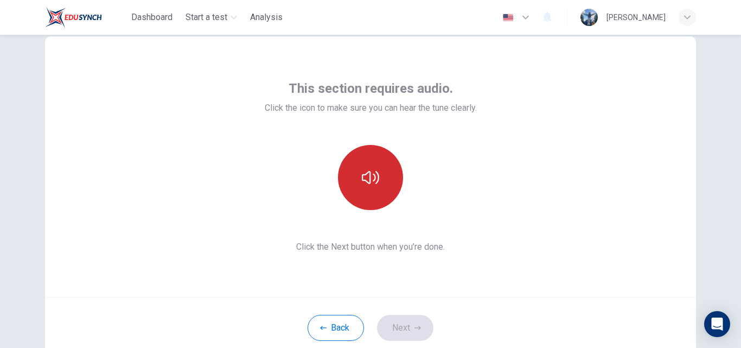
scroll to position [28, 0]
click at [379, 194] on button "button" at bounding box center [370, 177] width 65 height 65
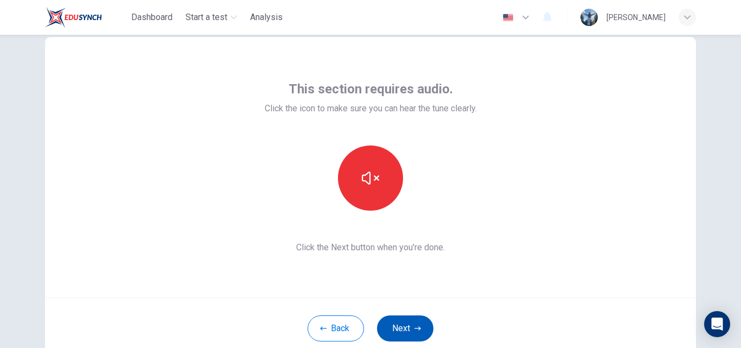
click at [414, 331] on icon "button" at bounding box center [417, 328] width 7 height 7
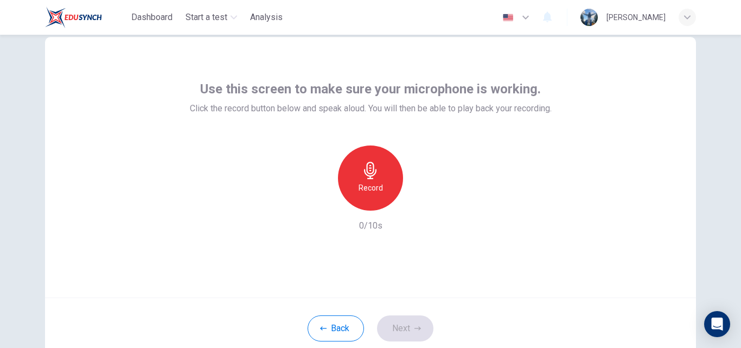
click at [377, 185] on h6 "Record" at bounding box center [370, 187] width 24 height 13
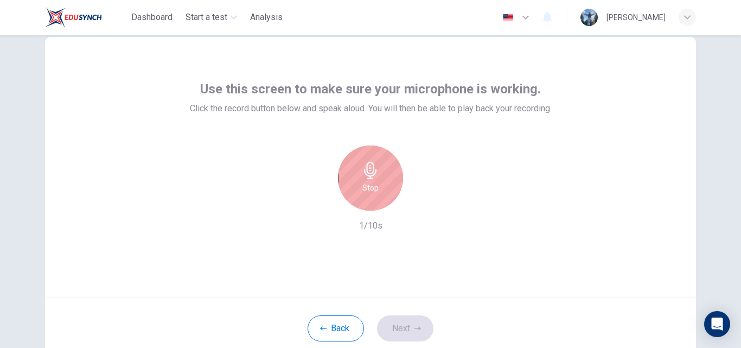
click at [373, 187] on h6 "Stop" at bounding box center [370, 187] width 16 height 13
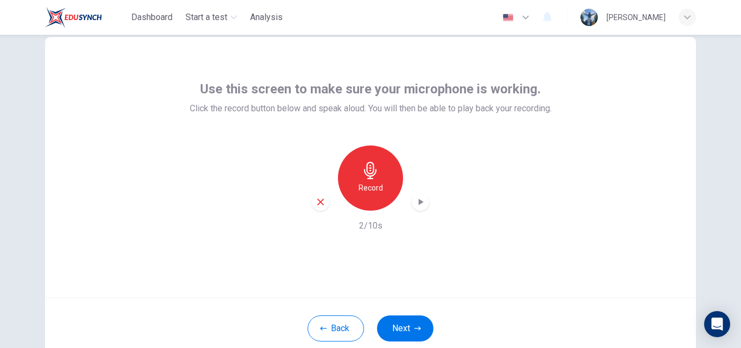
click at [419, 203] on icon "button" at bounding box center [421, 201] width 5 height 7
click at [415, 328] on icon "button" at bounding box center [417, 328] width 7 height 4
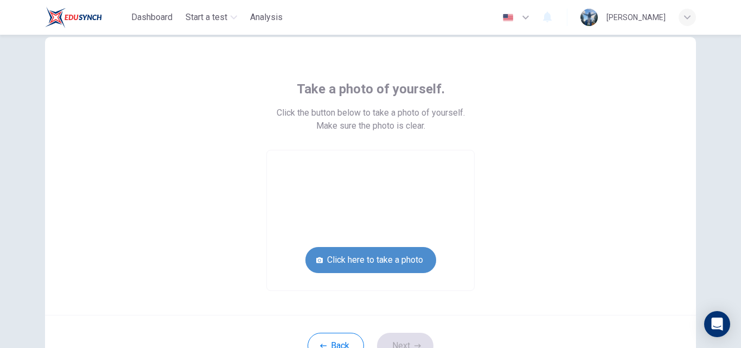
click at [378, 264] on button "Click here to take a photo" at bounding box center [370, 260] width 131 height 26
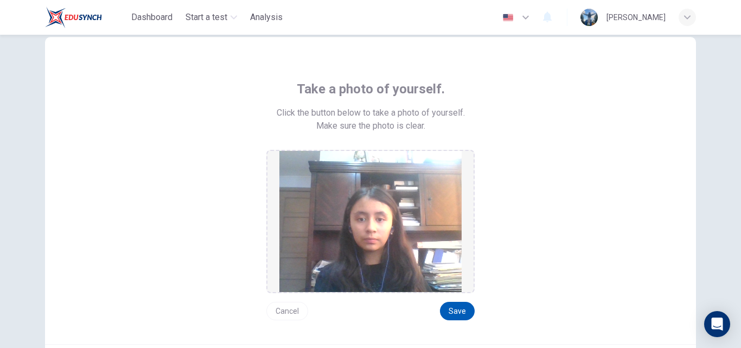
click at [446, 307] on button "Save" at bounding box center [457, 311] width 35 height 18
click at [294, 309] on button "Cancel" at bounding box center [287, 311] width 42 height 18
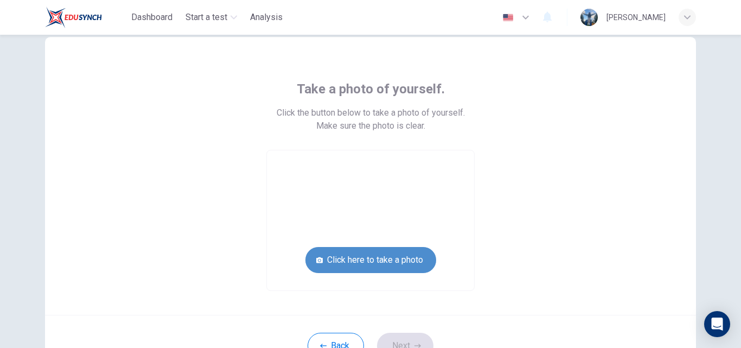
click at [356, 251] on button "Click here to take a photo" at bounding box center [370, 260] width 131 height 26
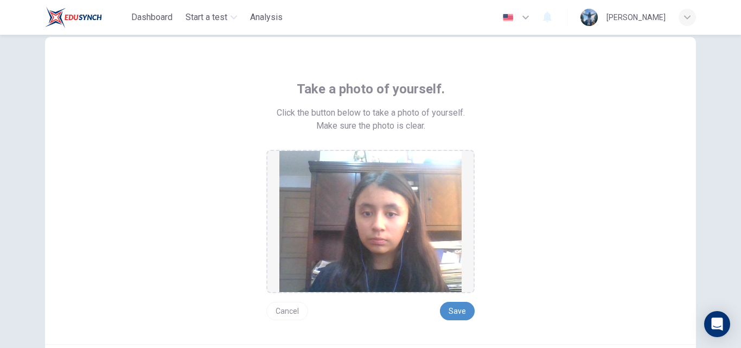
click at [463, 310] on button "Save" at bounding box center [457, 311] width 35 height 18
click at [290, 306] on button "Cancel" at bounding box center [287, 311] width 42 height 18
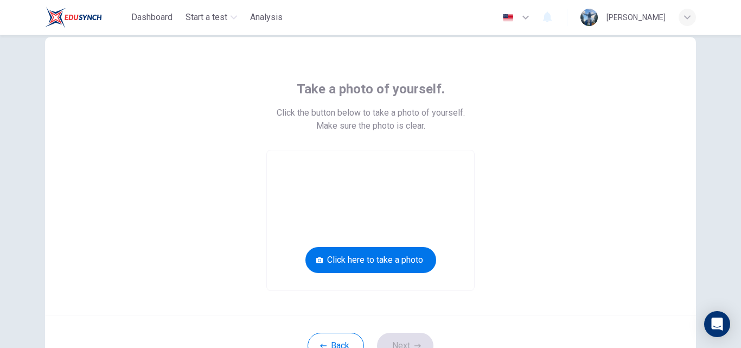
click at [375, 168] on video at bounding box center [370, 220] width 207 height 140
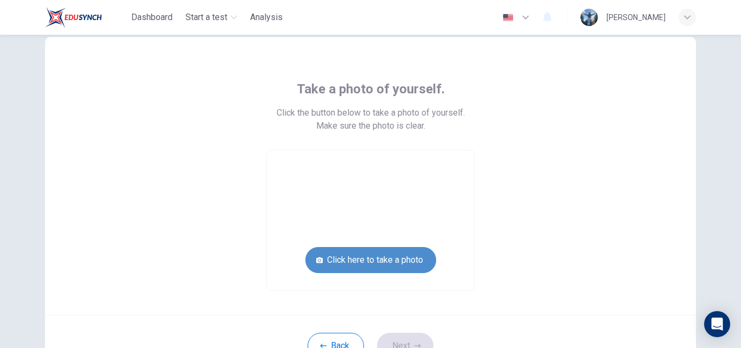
click at [377, 257] on button "Click here to take a photo" at bounding box center [370, 260] width 131 height 26
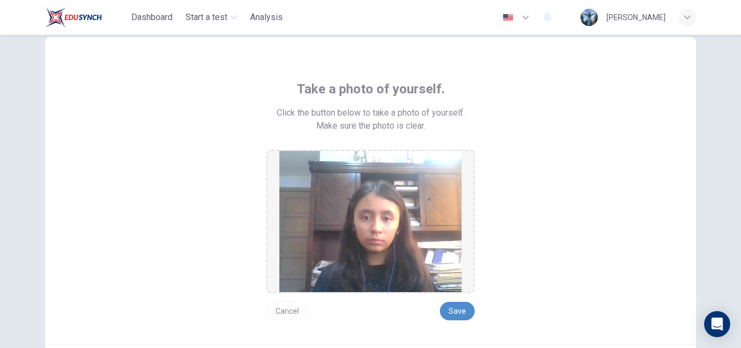
click at [451, 307] on button "Save" at bounding box center [457, 311] width 35 height 18
click at [282, 307] on button "Cancel" at bounding box center [287, 311] width 42 height 18
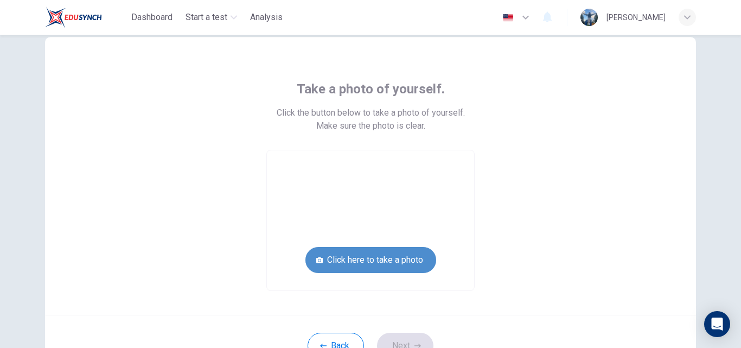
click at [400, 259] on button "Click here to take a photo" at bounding box center [370, 260] width 131 height 26
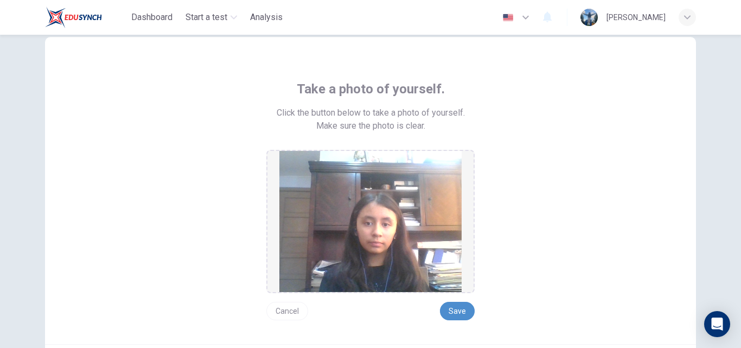
click at [454, 309] on button "Save" at bounding box center [457, 311] width 35 height 18
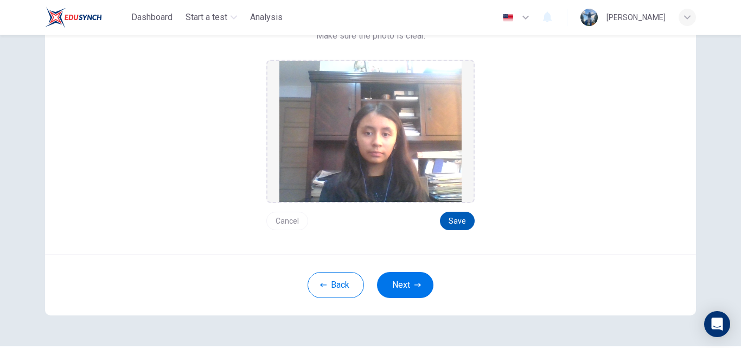
scroll to position [108, 0]
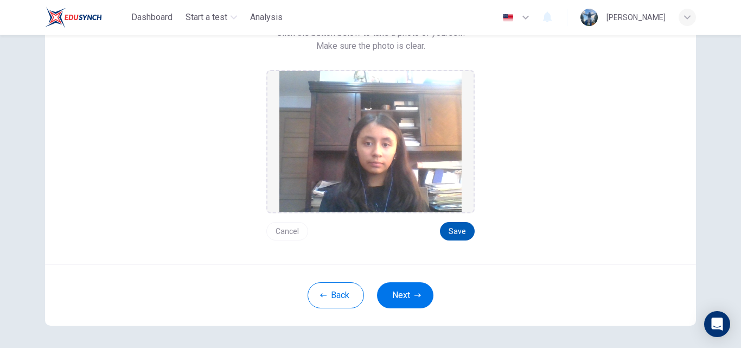
click at [470, 233] on button "Save" at bounding box center [457, 231] width 35 height 18
click at [414, 296] on icon "button" at bounding box center [417, 295] width 7 height 7
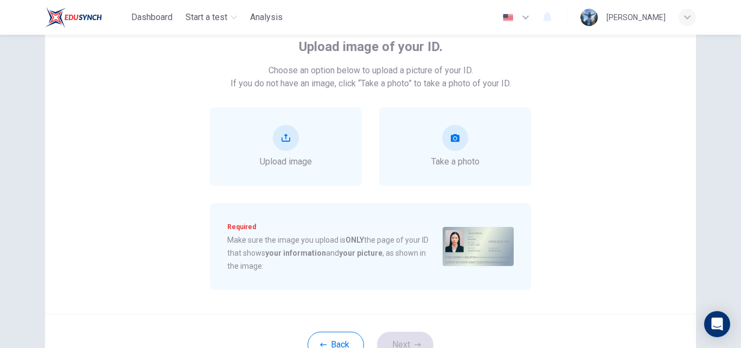
scroll to position [70, 0]
click at [472, 129] on div "Take a photo" at bounding box center [455, 146] width 48 height 43
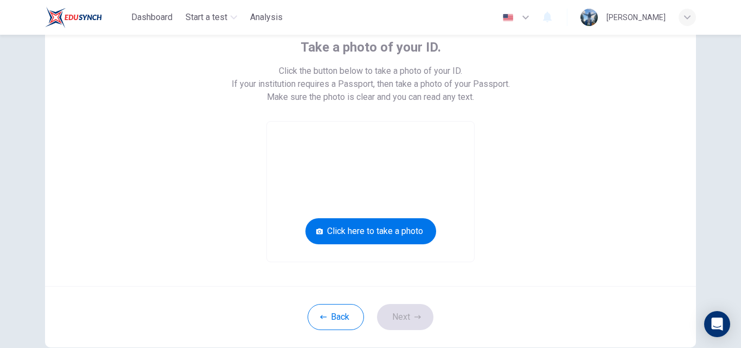
click at [413, 157] on video at bounding box center [370, 191] width 207 height 140
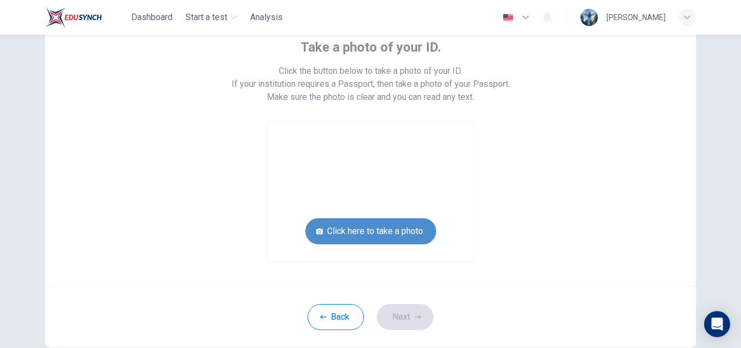
click at [380, 226] on button "Click here to take a photo" at bounding box center [370, 231] width 131 height 26
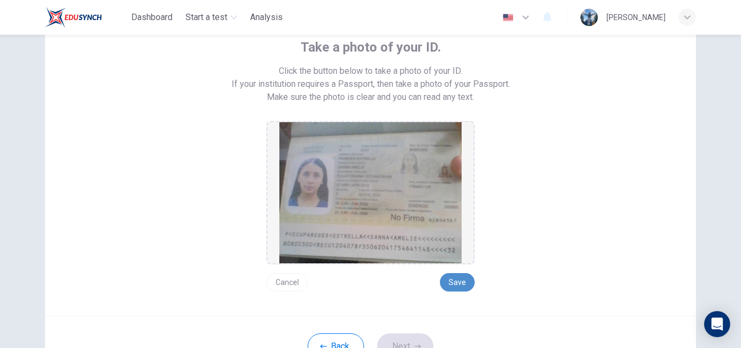
click at [466, 282] on button "Save" at bounding box center [457, 282] width 35 height 18
click at [285, 285] on button "Cancel" at bounding box center [287, 282] width 42 height 18
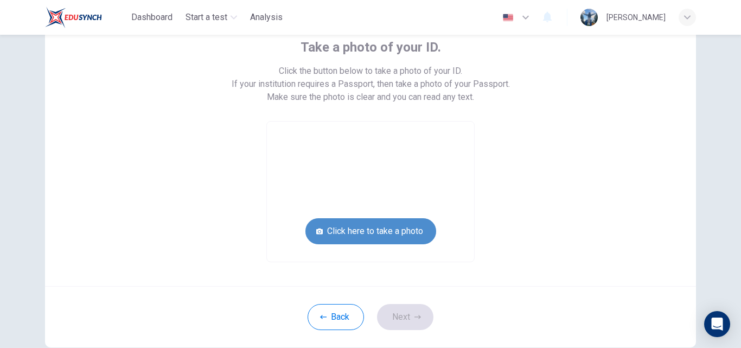
click at [335, 230] on button "Click here to take a photo" at bounding box center [370, 231] width 131 height 26
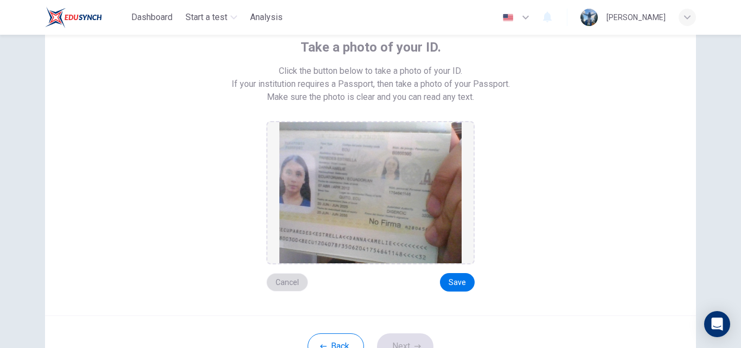
click at [285, 280] on button "Cancel" at bounding box center [287, 282] width 42 height 18
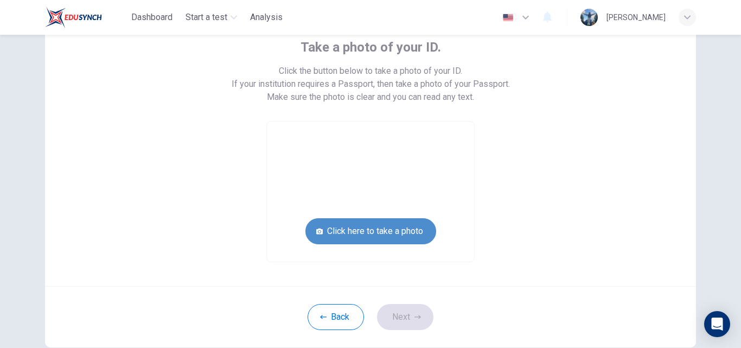
click at [342, 234] on button "Click here to take a photo" at bounding box center [370, 231] width 131 height 26
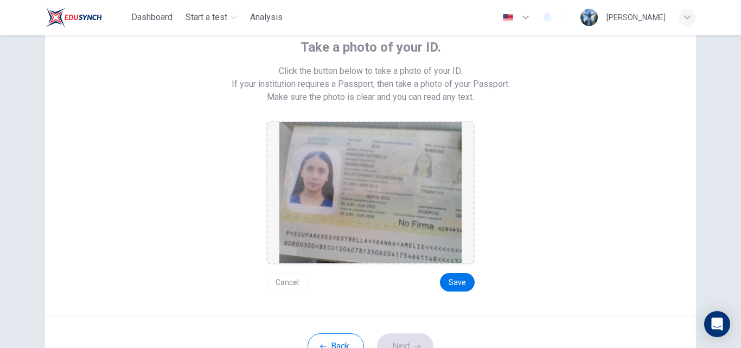
click at [286, 272] on div "Cancel Save" at bounding box center [370, 277] width 208 height 27
click at [286, 280] on button "Cancel" at bounding box center [287, 282] width 42 height 18
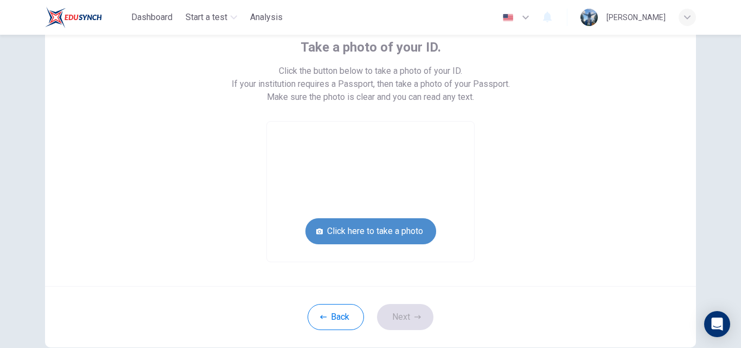
click at [336, 220] on button "Click here to take a photo" at bounding box center [370, 231] width 131 height 26
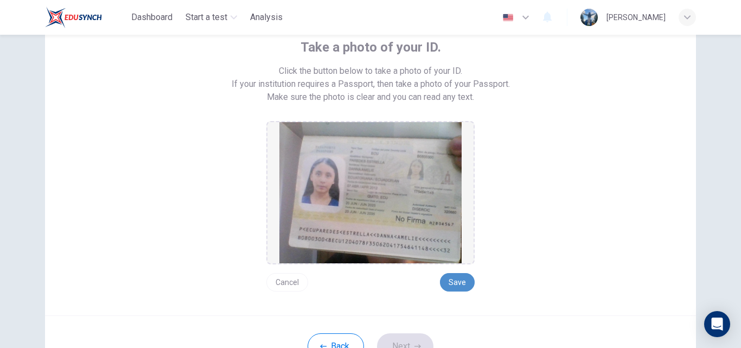
click at [462, 279] on button "Save" at bounding box center [457, 282] width 35 height 18
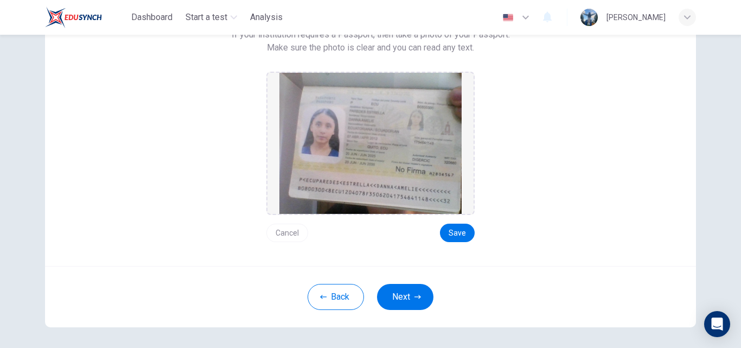
scroll to position [121, 0]
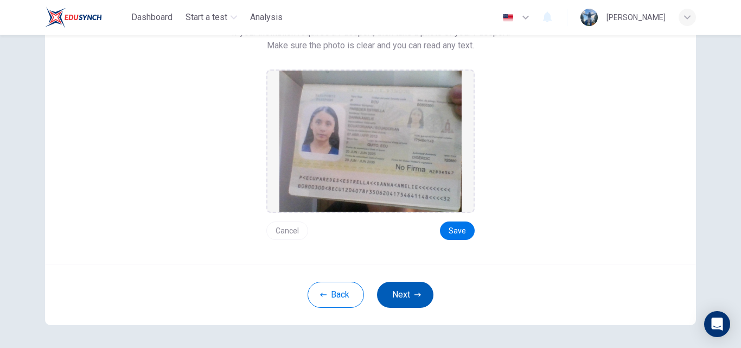
click at [414, 295] on icon "button" at bounding box center [417, 294] width 7 height 7
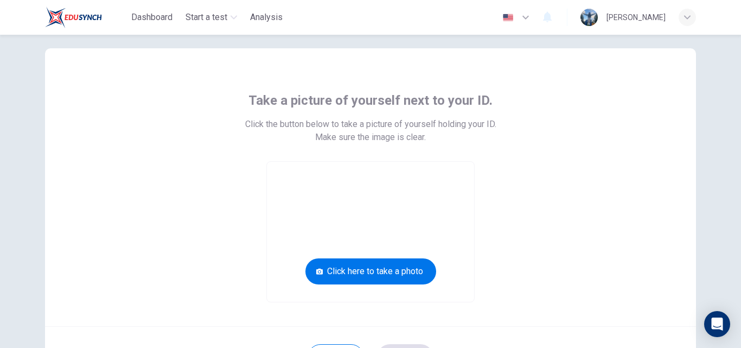
scroll to position [20, 0]
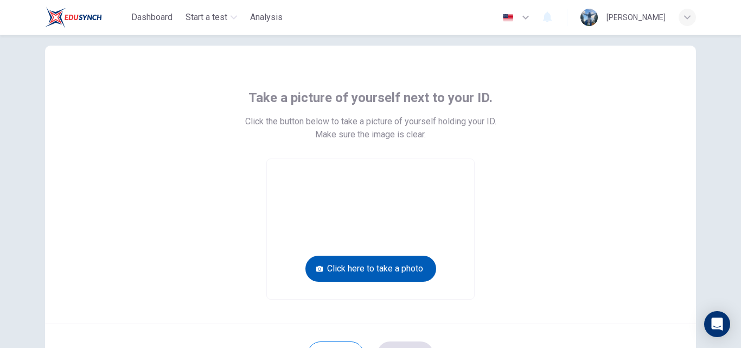
click at [402, 264] on button "Click here to take a photo" at bounding box center [370, 268] width 131 height 26
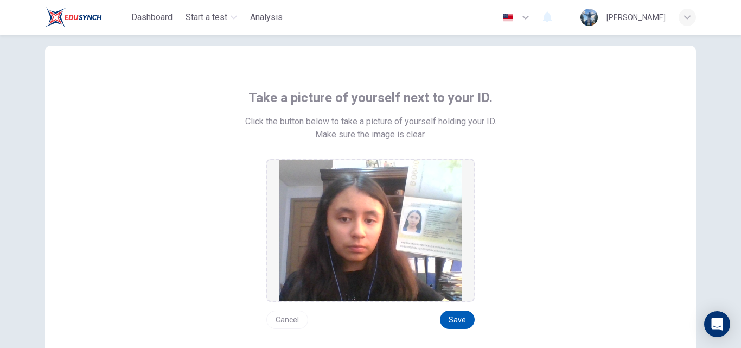
click at [461, 316] on button "Save" at bounding box center [457, 319] width 35 height 18
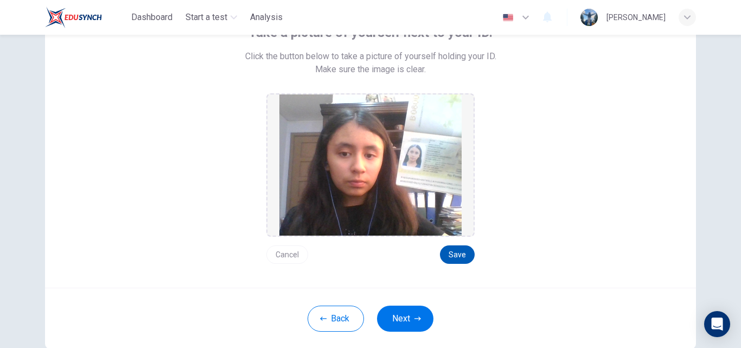
scroll to position [95, 0]
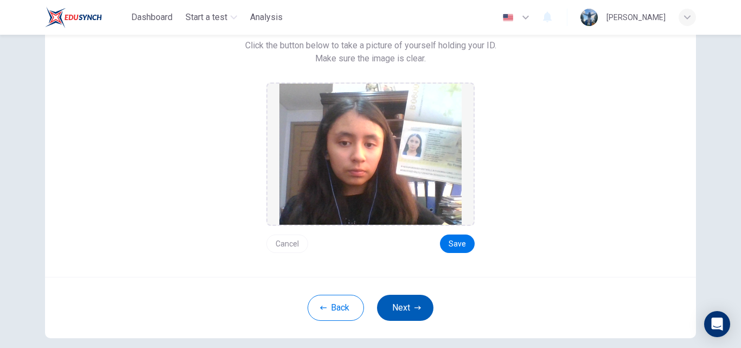
click at [409, 316] on button "Next" at bounding box center [405, 307] width 56 height 26
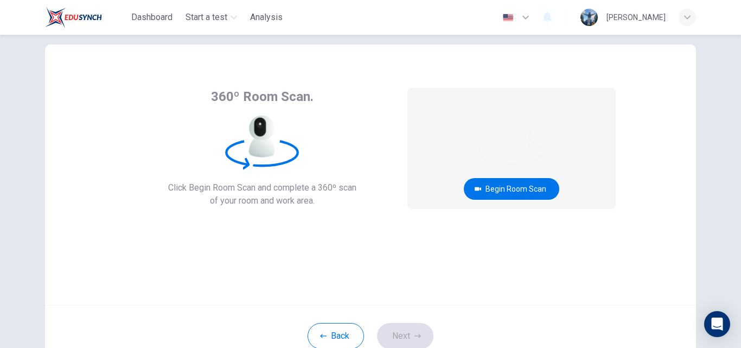
scroll to position [20, 0]
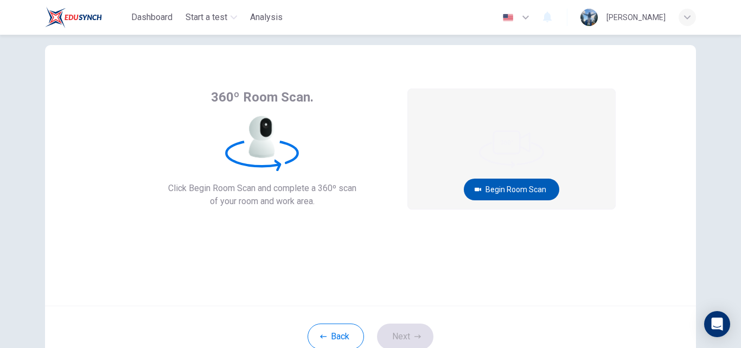
click at [529, 191] on button "Begin Room Scan" at bounding box center [511, 189] width 95 height 22
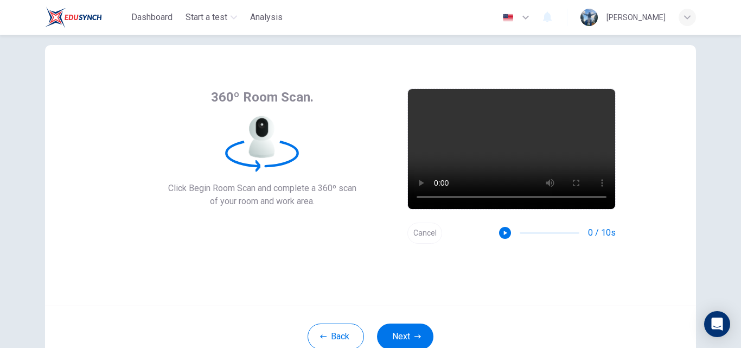
click at [424, 229] on button "Cancel" at bounding box center [424, 232] width 35 height 21
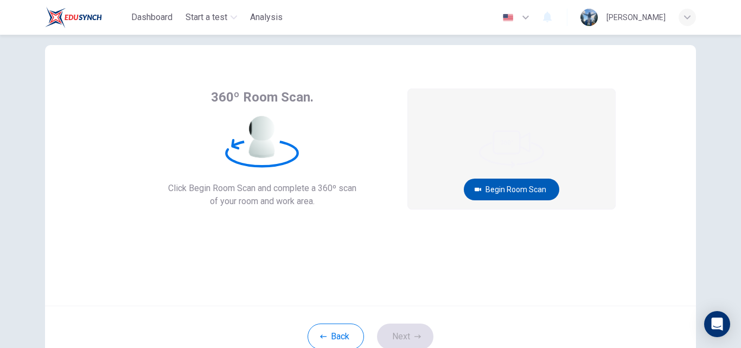
click at [524, 184] on button "Begin Room Scan" at bounding box center [511, 189] width 95 height 22
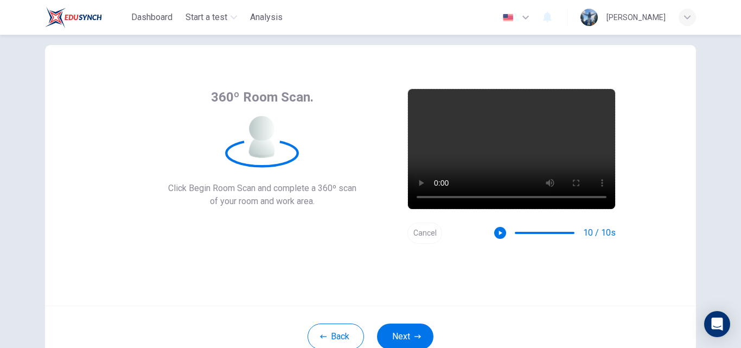
click at [422, 232] on button "Cancel" at bounding box center [424, 232] width 35 height 21
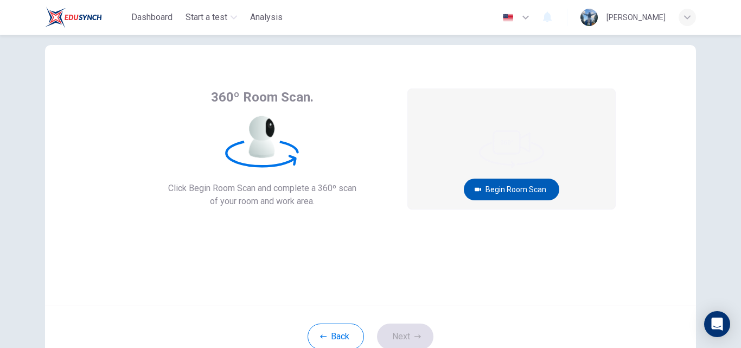
click at [501, 184] on button "Begin Room Scan" at bounding box center [511, 189] width 95 height 22
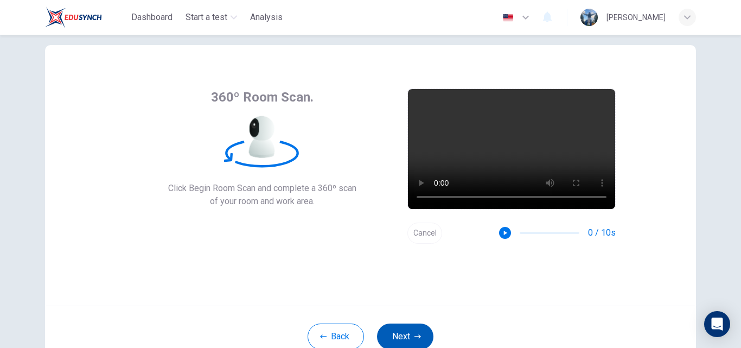
click at [420, 324] on button "Next" at bounding box center [405, 336] width 56 height 26
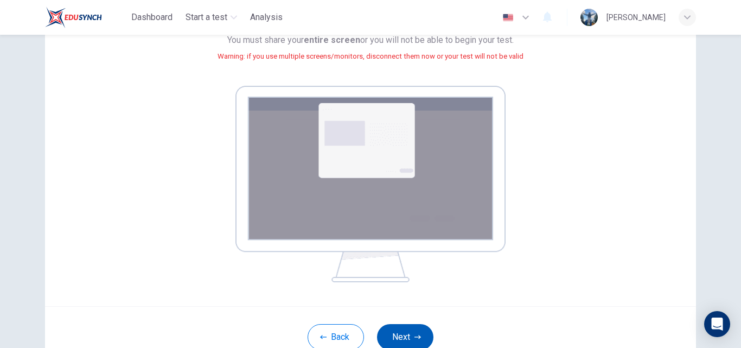
scroll to position [131, 0]
click at [414, 334] on icon "button" at bounding box center [417, 336] width 7 height 7
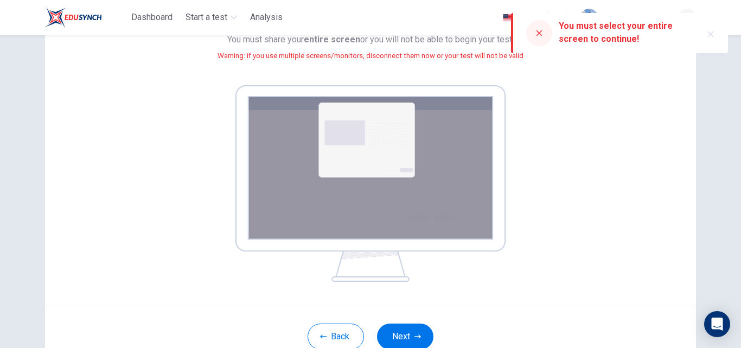
click at [406, 141] on img at bounding box center [370, 183] width 270 height 196
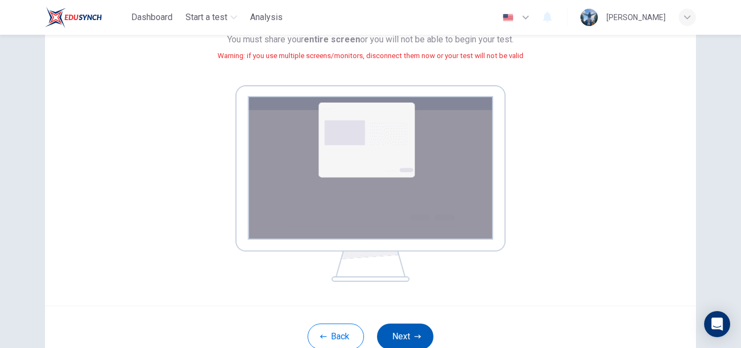
click at [396, 339] on button "Next" at bounding box center [405, 336] width 56 height 26
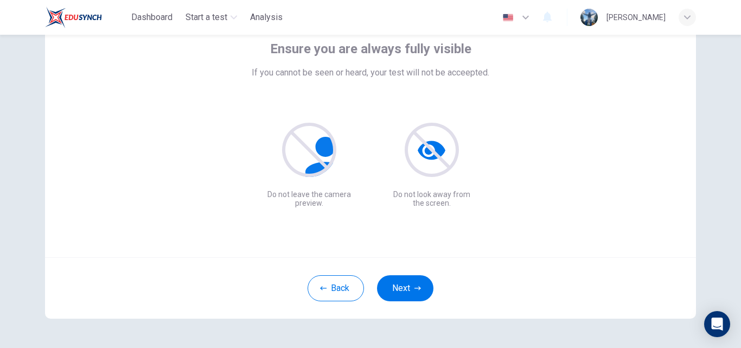
scroll to position [67, 0]
click at [414, 289] on icon "button" at bounding box center [417, 289] width 7 height 4
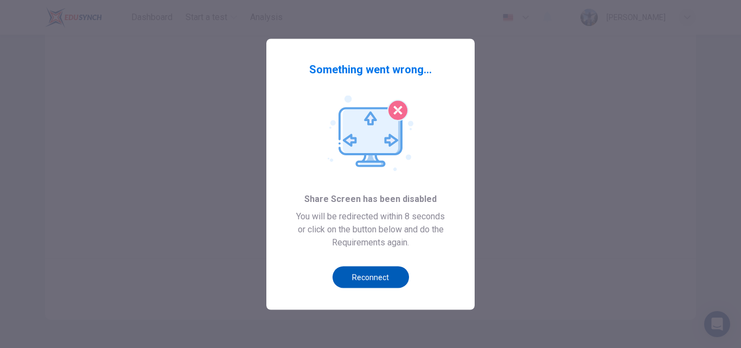
click at [368, 273] on button "Reconnect" at bounding box center [370, 277] width 76 height 22
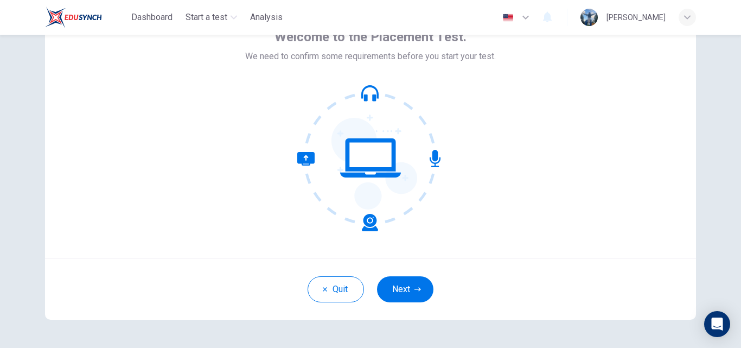
click at [398, 284] on button "Next" at bounding box center [405, 289] width 56 height 26
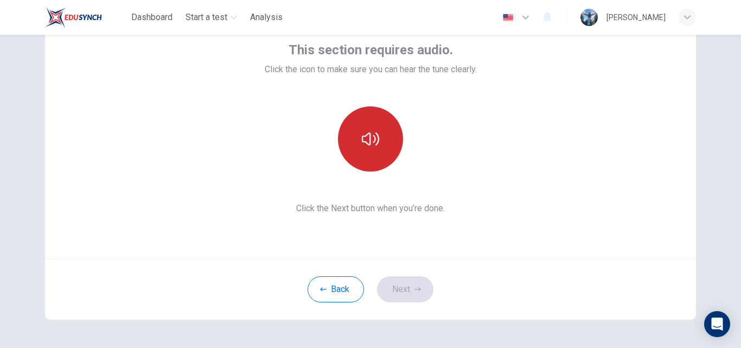
click at [360, 118] on button "button" at bounding box center [370, 138] width 65 height 65
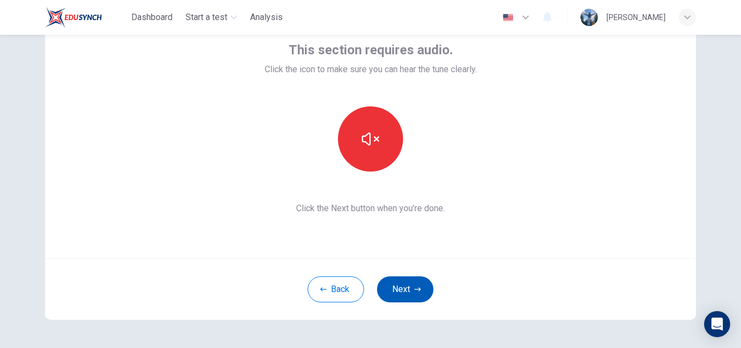
click at [408, 288] on button "Next" at bounding box center [405, 289] width 56 height 26
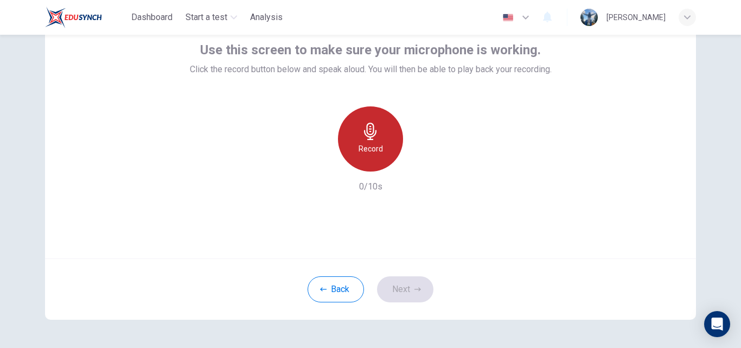
click at [368, 142] on h6 "Record" at bounding box center [370, 148] width 24 height 13
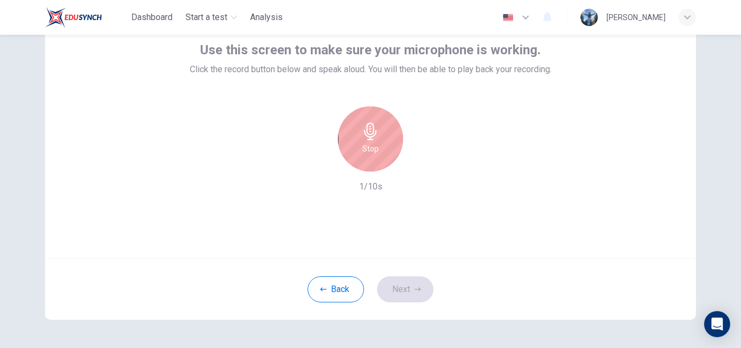
click at [371, 150] on h6 "Stop" at bounding box center [370, 148] width 16 height 13
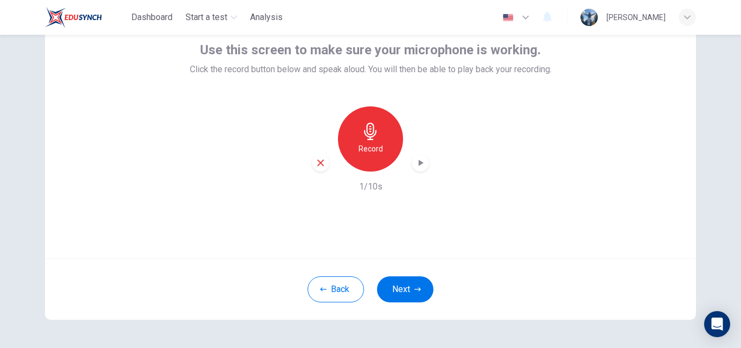
click at [423, 154] on div "Record" at bounding box center [370, 138] width 117 height 65
click at [380, 288] on button "Next" at bounding box center [405, 289] width 56 height 26
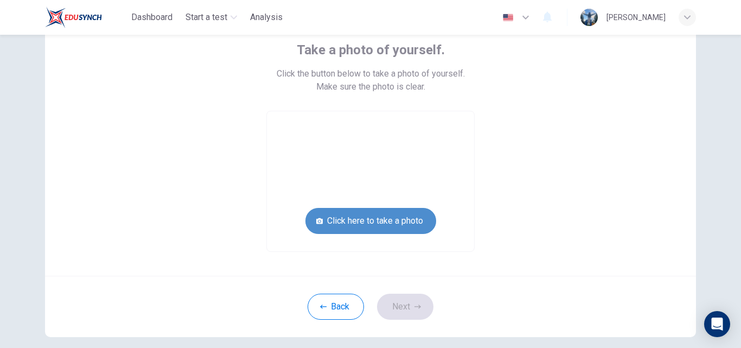
click at [380, 231] on button "Click here to take a photo" at bounding box center [370, 221] width 131 height 26
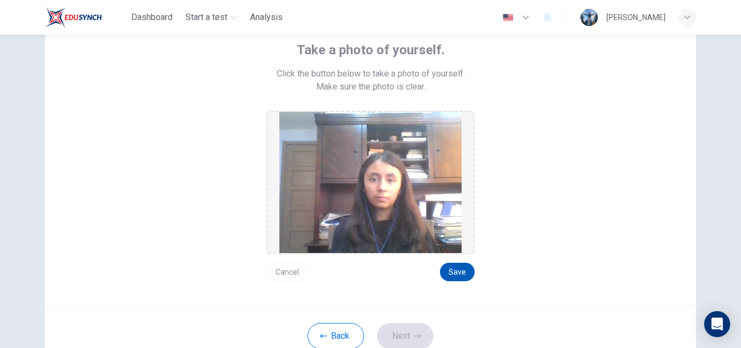
click at [456, 279] on button "Save" at bounding box center [457, 271] width 35 height 18
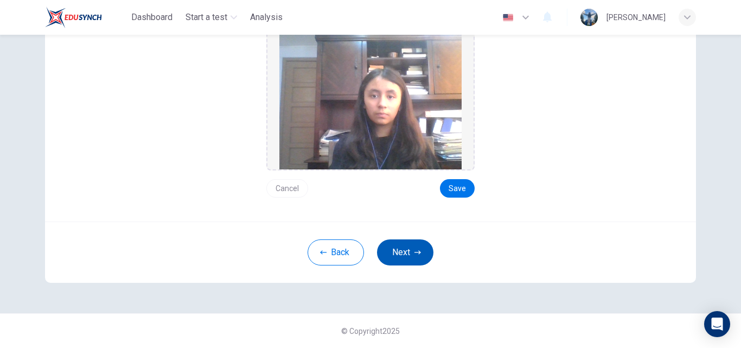
click at [399, 248] on button "Next" at bounding box center [405, 252] width 56 height 26
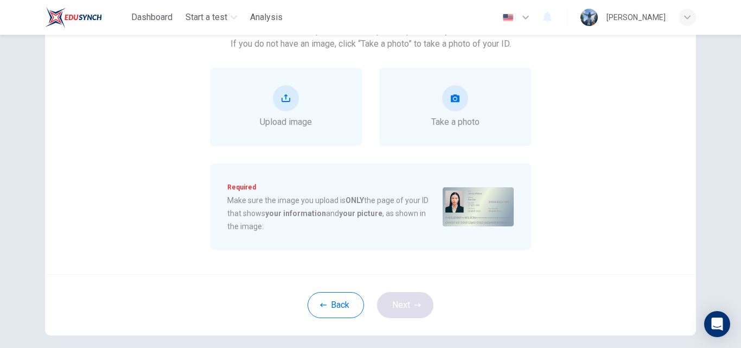
scroll to position [87, 0]
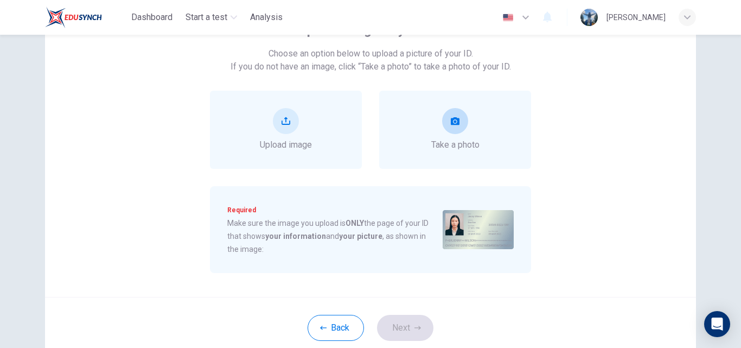
click at [464, 129] on div "Take a photo" at bounding box center [455, 129] width 48 height 43
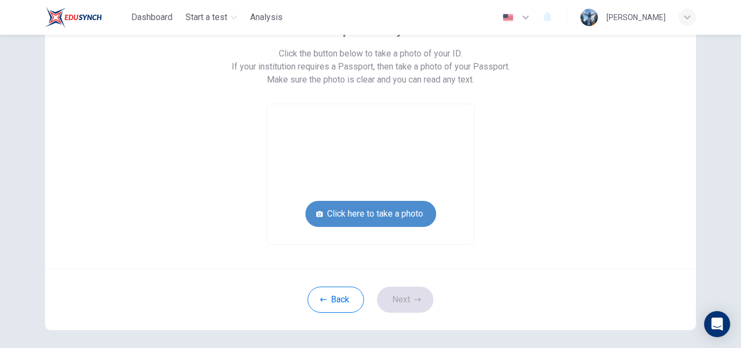
click at [407, 217] on button "Click here to take a photo" at bounding box center [370, 214] width 131 height 26
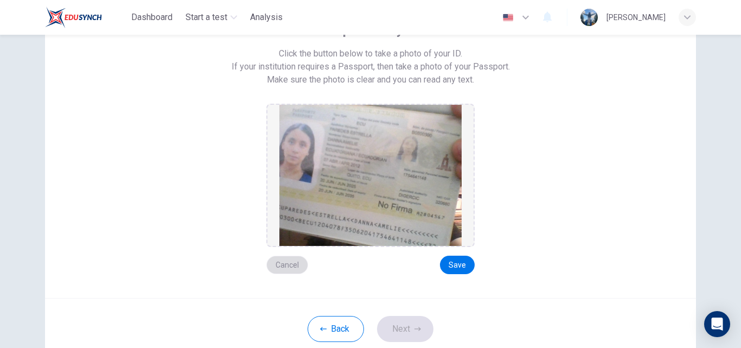
click at [291, 260] on button "Cancel" at bounding box center [287, 264] width 42 height 18
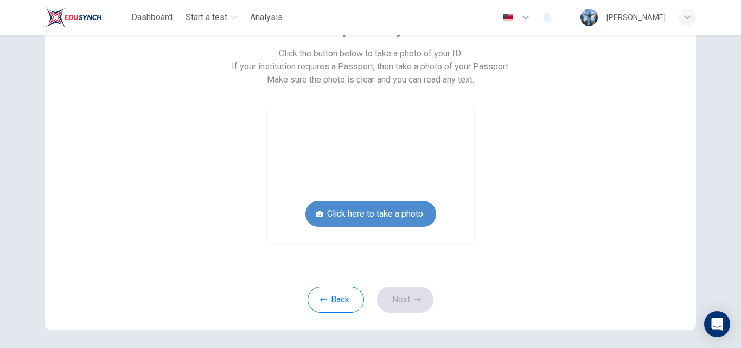
click at [318, 222] on button "Click here to take a photo" at bounding box center [370, 214] width 131 height 26
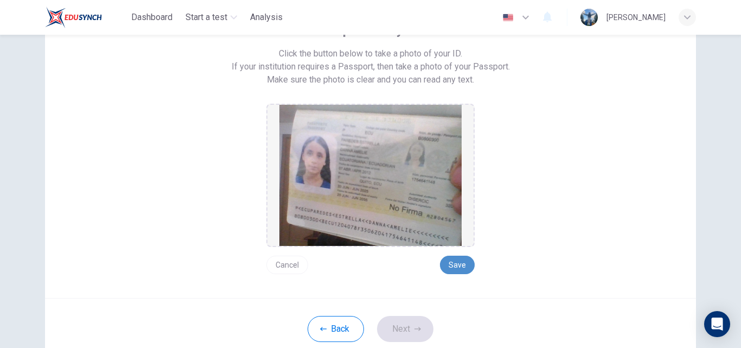
click at [453, 265] on button "Save" at bounding box center [457, 264] width 35 height 18
click at [404, 326] on button "Next" at bounding box center [405, 329] width 56 height 26
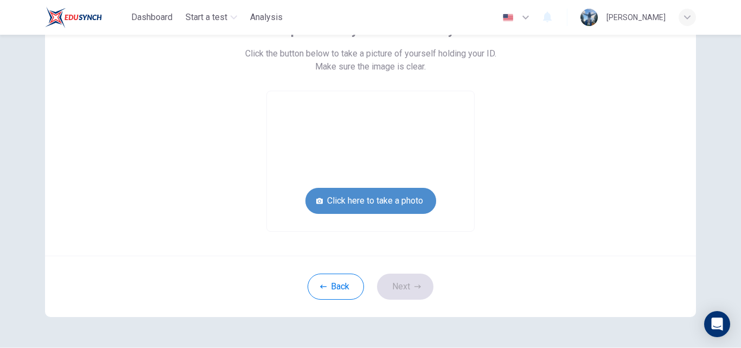
click at [387, 204] on button "Click here to take a photo" at bounding box center [370, 201] width 131 height 26
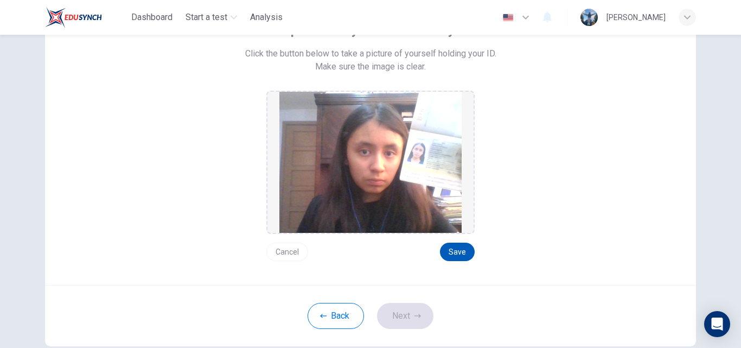
click at [458, 250] on button "Save" at bounding box center [457, 251] width 35 height 18
click at [287, 249] on button "Cancel" at bounding box center [287, 251] width 42 height 18
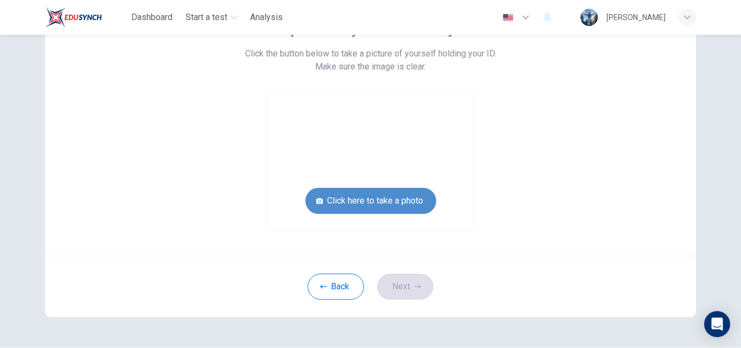
click at [401, 192] on button "Click here to take a photo" at bounding box center [370, 201] width 131 height 26
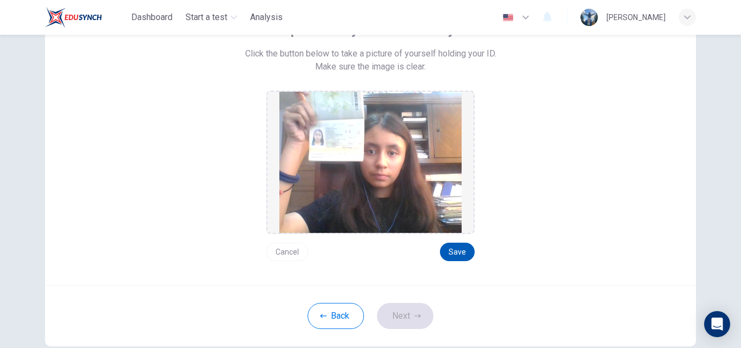
click at [463, 251] on button "Save" at bounding box center [457, 251] width 35 height 18
click at [414, 316] on icon "button" at bounding box center [417, 315] width 7 height 7
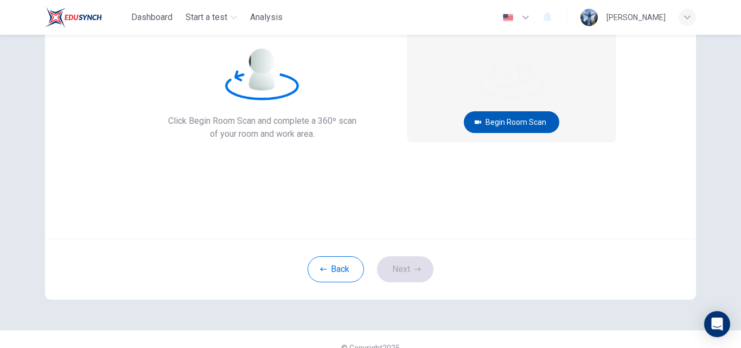
click at [530, 124] on button "Begin Room Scan" at bounding box center [511, 122] width 95 height 22
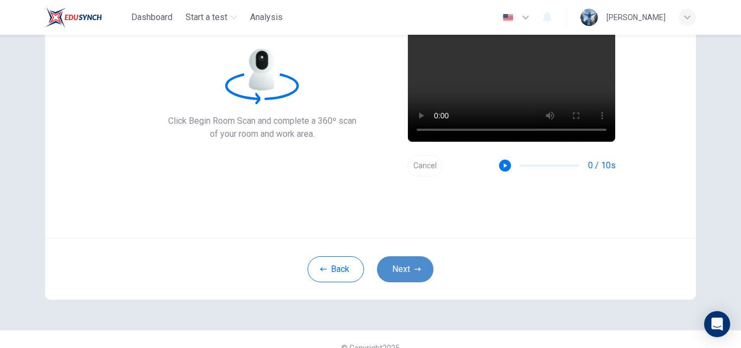
click at [413, 263] on button "Next" at bounding box center [405, 269] width 56 height 26
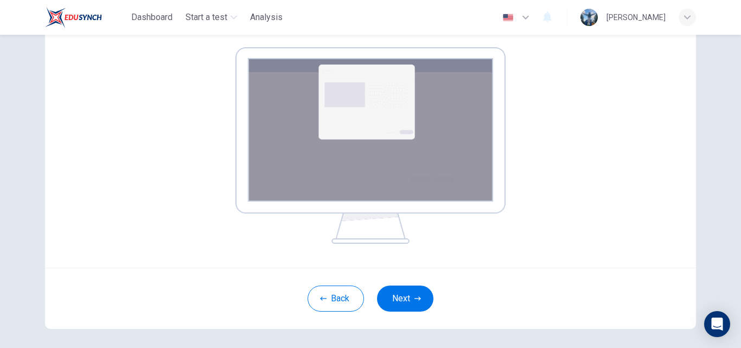
scroll to position [211, 0]
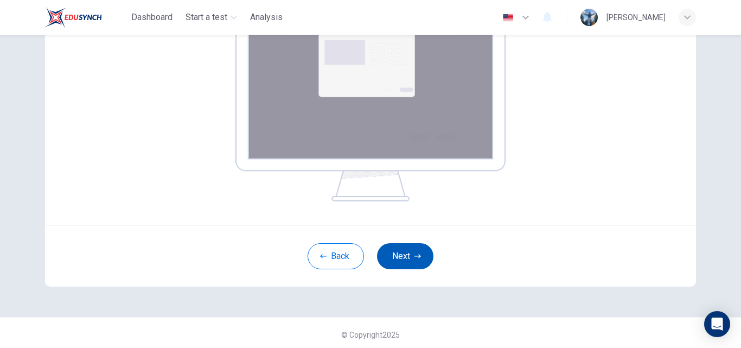
click at [409, 268] on button "Next" at bounding box center [405, 256] width 56 height 26
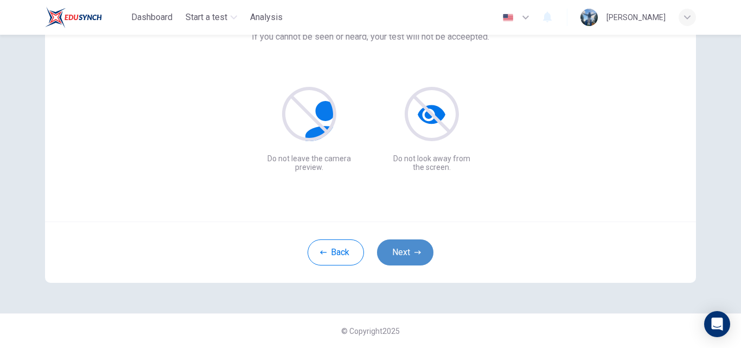
click at [408, 252] on button "Next" at bounding box center [405, 252] width 56 height 26
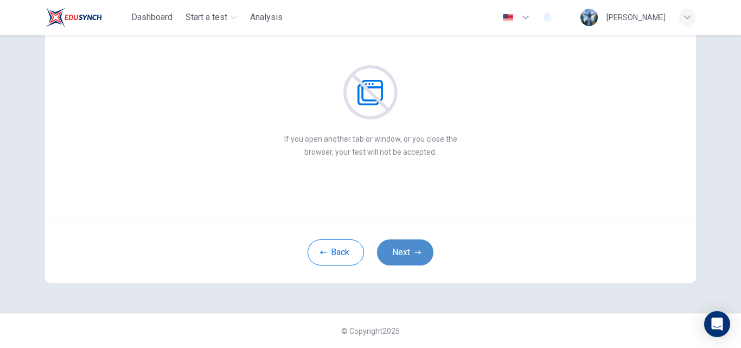
click at [408, 252] on button "Next" at bounding box center [405, 252] width 56 height 26
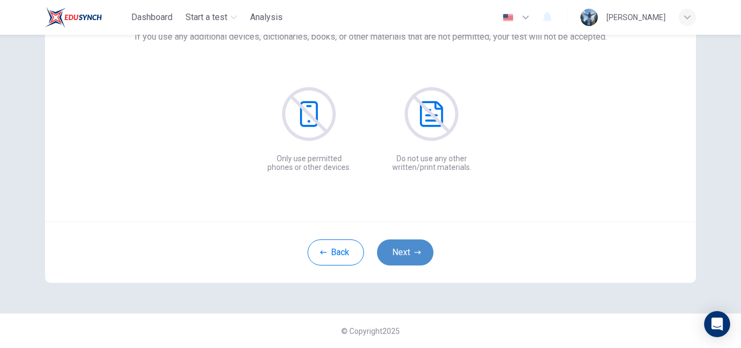
click at [408, 252] on button "Next" at bounding box center [405, 252] width 56 height 26
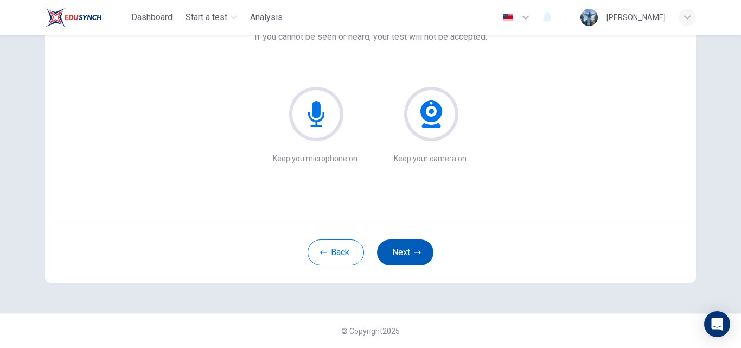
click at [408, 252] on button "Next" at bounding box center [405, 252] width 56 height 26
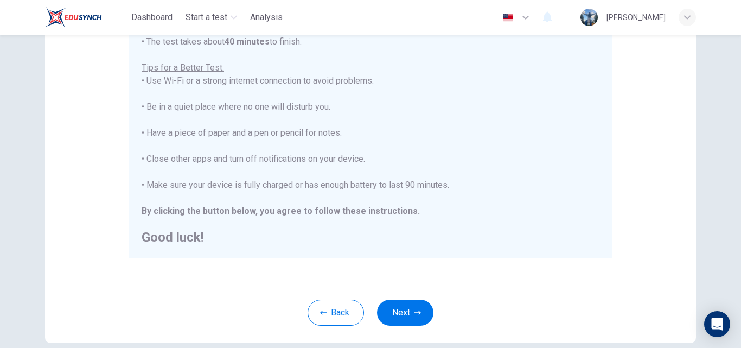
scroll to position [197, 0]
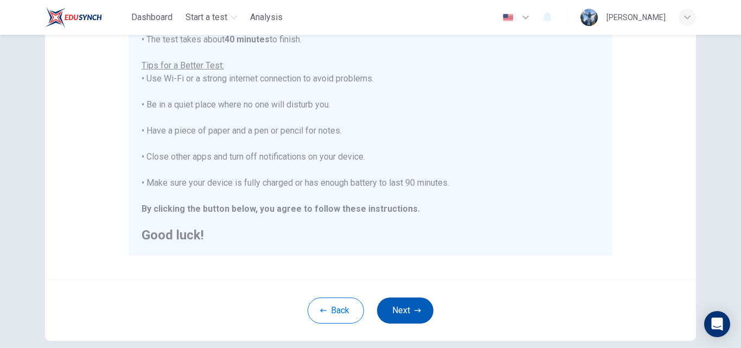
click at [409, 303] on button "Next" at bounding box center [405, 310] width 56 height 26
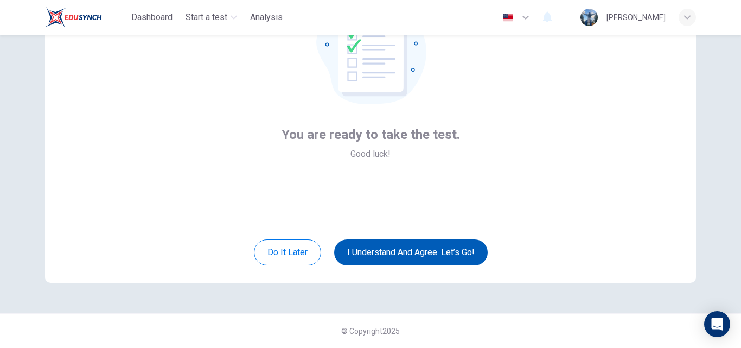
scroll to position [104, 0]
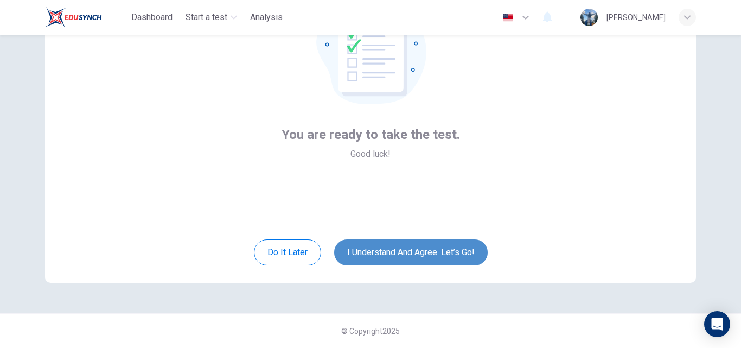
click at [390, 262] on button "I understand and agree. Let’s go!" at bounding box center [410, 252] width 153 height 26
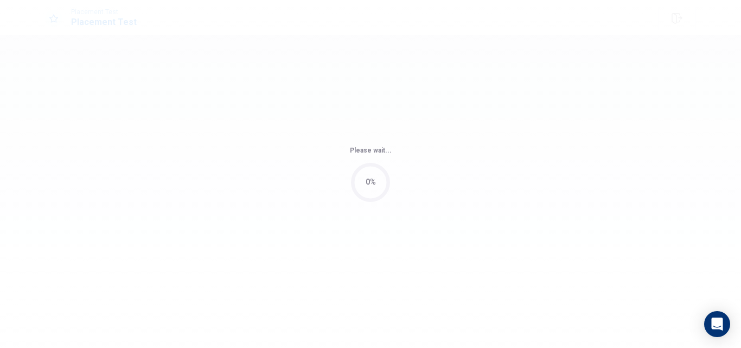
click at [740, 155] on div "Please wait... 0%" at bounding box center [370, 174] width 741 height 348
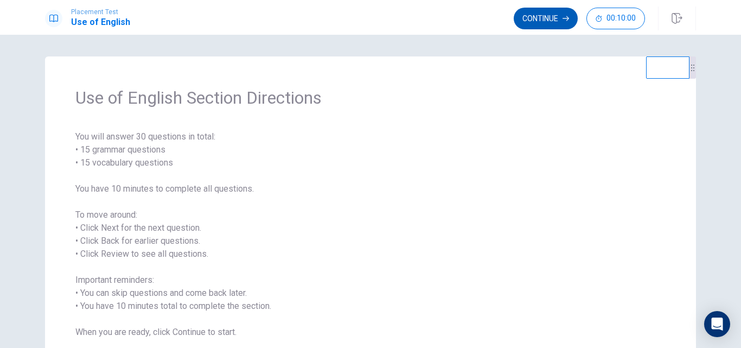
click at [548, 21] on button "Continue" at bounding box center [546, 19] width 64 height 22
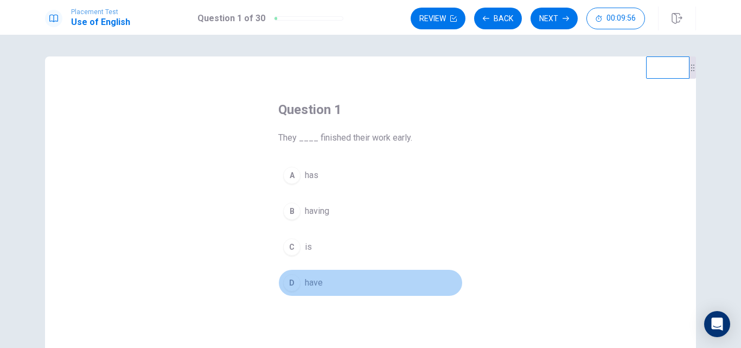
click at [286, 275] on div "D" at bounding box center [291, 282] width 17 height 17
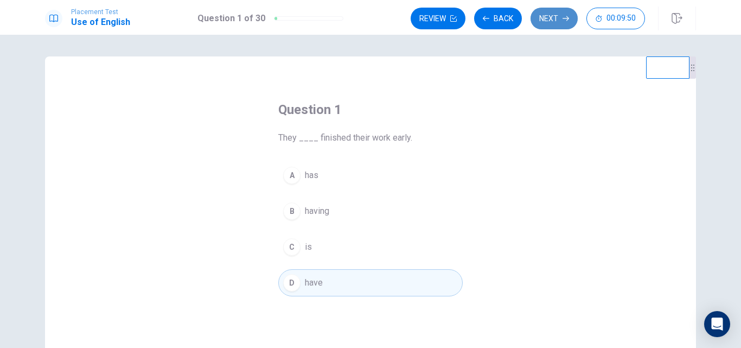
click at [565, 14] on button "Next" at bounding box center [553, 19] width 47 height 22
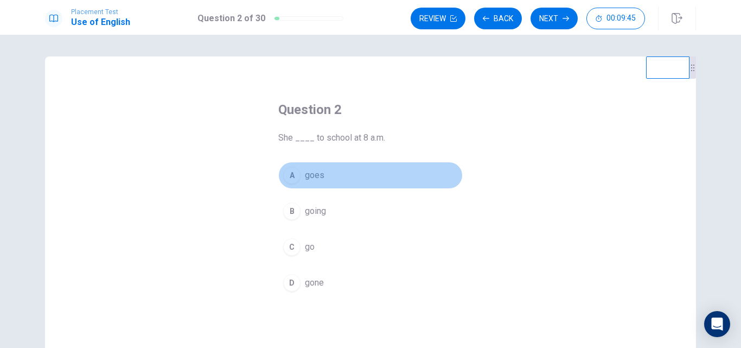
click at [294, 173] on div "A" at bounding box center [291, 174] width 17 height 17
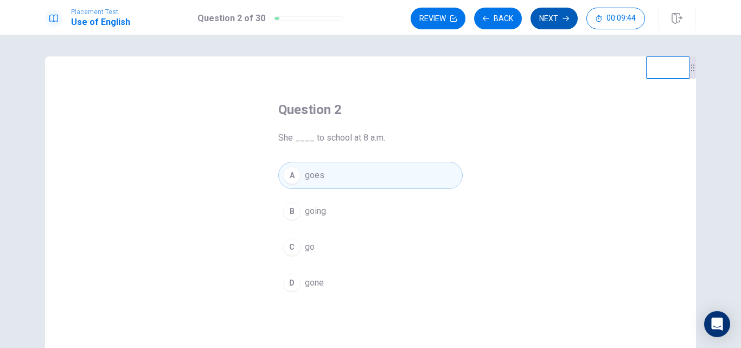
click at [550, 16] on button "Next" at bounding box center [553, 19] width 47 height 22
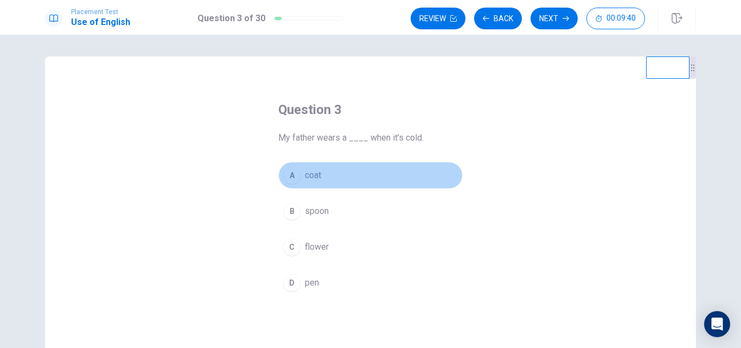
click at [328, 167] on button "A coat" at bounding box center [370, 175] width 184 height 27
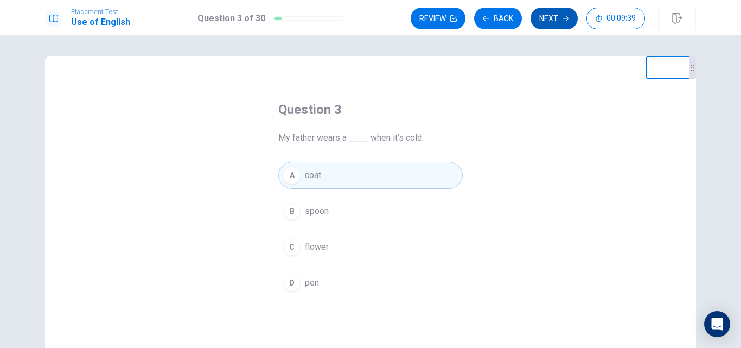
click at [547, 15] on button "Next" at bounding box center [553, 19] width 47 height 22
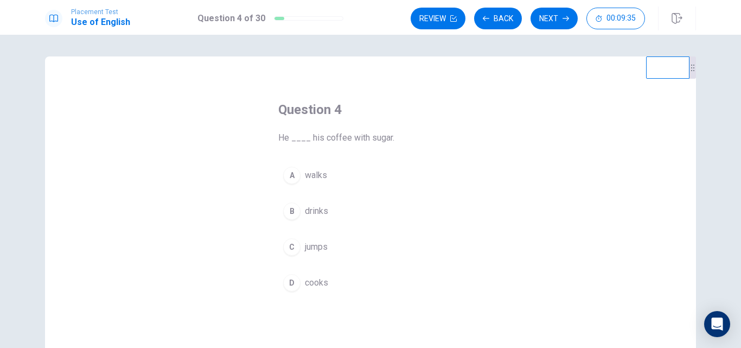
click at [310, 212] on span "drinks" at bounding box center [316, 210] width 23 height 13
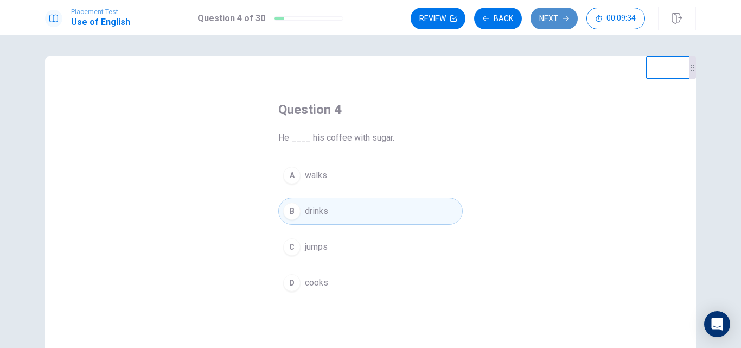
click at [548, 12] on button "Next" at bounding box center [553, 19] width 47 height 22
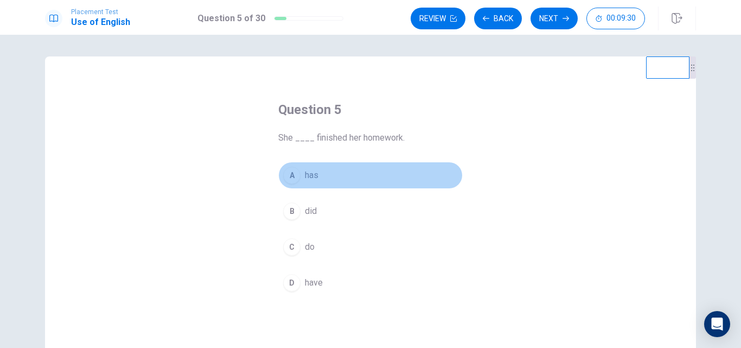
click at [313, 178] on span "has" at bounding box center [312, 175] width 14 height 13
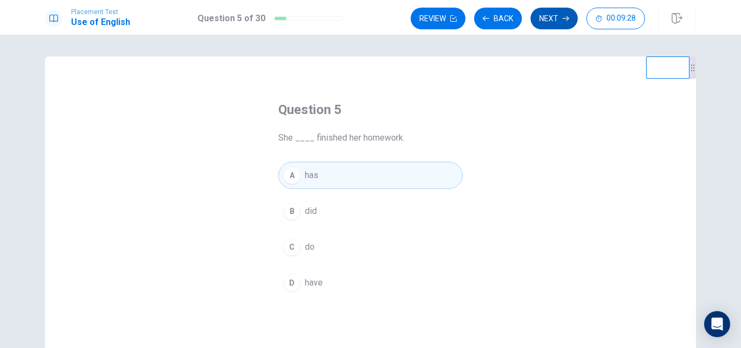
click at [550, 12] on button "Next" at bounding box center [553, 19] width 47 height 22
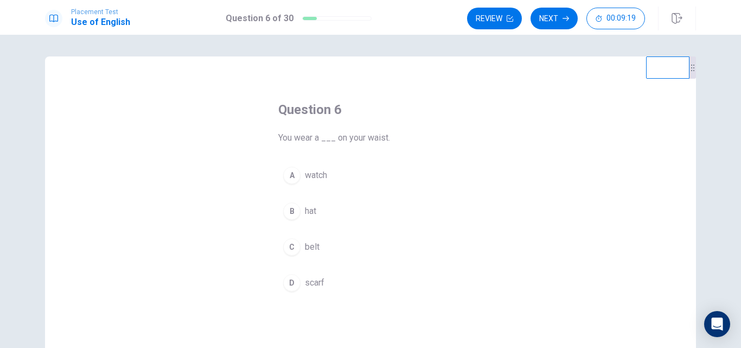
click at [321, 242] on button "C belt" at bounding box center [370, 246] width 184 height 27
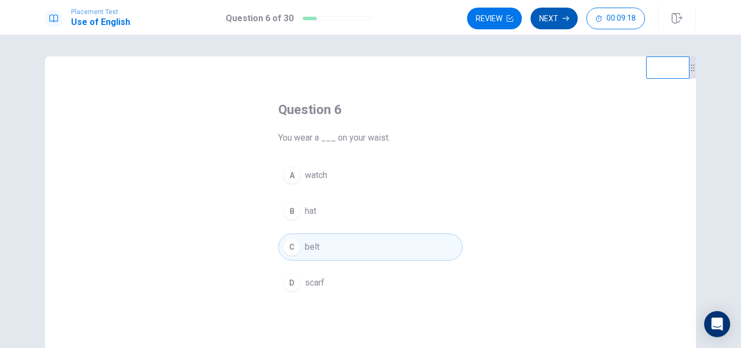
click at [563, 18] on icon "button" at bounding box center [565, 18] width 7 height 5
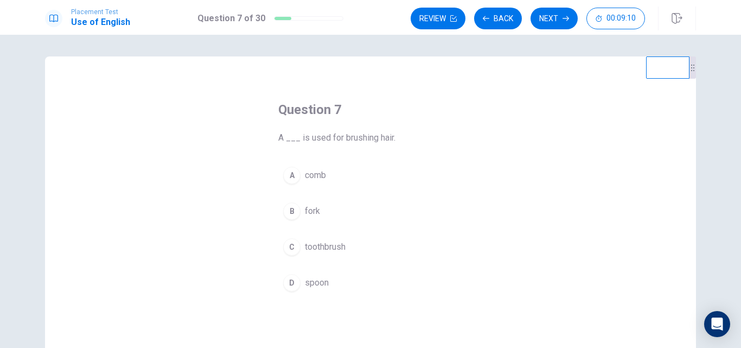
click at [305, 175] on span "comb" at bounding box center [315, 175] width 21 height 13
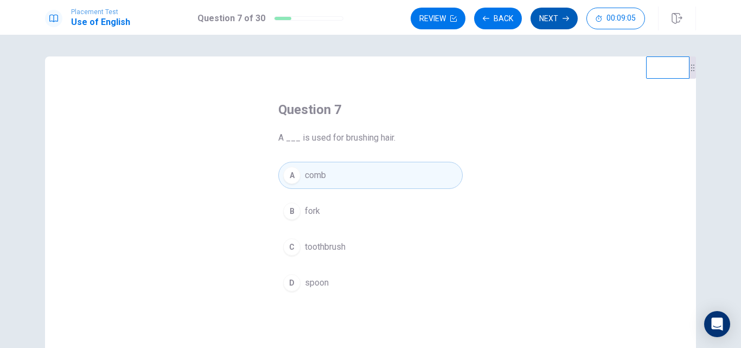
click at [556, 18] on button "Next" at bounding box center [553, 19] width 47 height 22
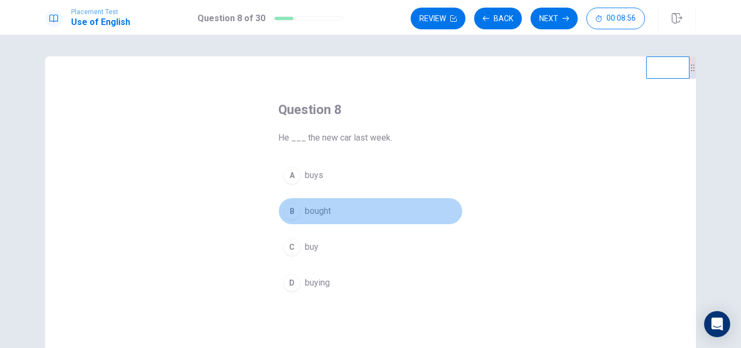
click at [322, 213] on span "bought" at bounding box center [318, 210] width 26 height 13
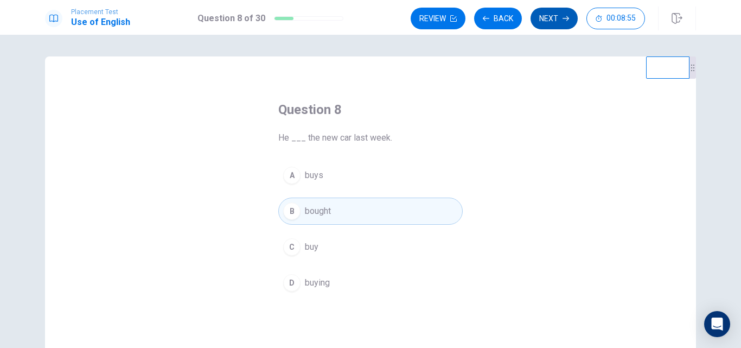
click at [554, 13] on button "Next" at bounding box center [553, 19] width 47 height 22
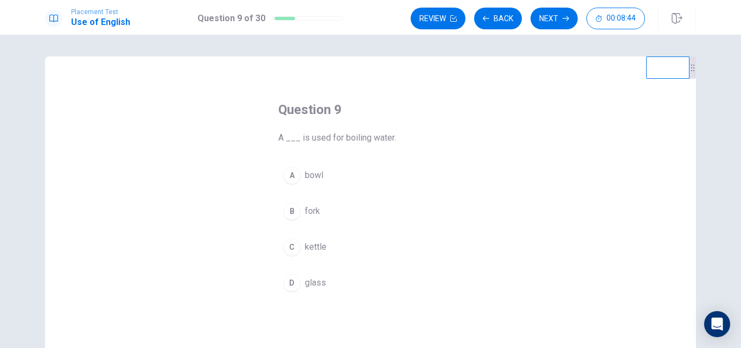
click at [323, 245] on span "kettle" at bounding box center [316, 246] width 22 height 13
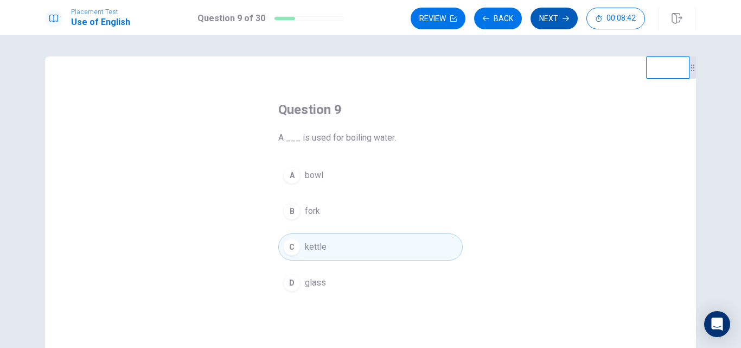
click at [554, 23] on button "Next" at bounding box center [553, 19] width 47 height 22
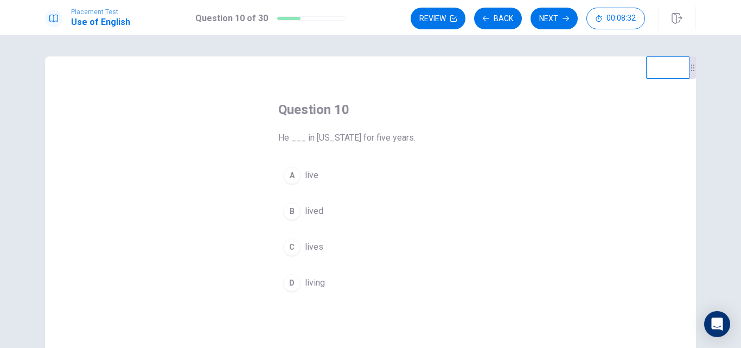
click at [321, 206] on button "B lived" at bounding box center [370, 210] width 184 height 27
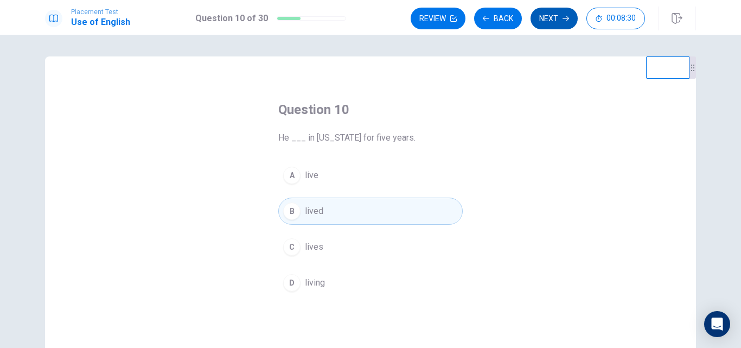
click at [554, 18] on button "Next" at bounding box center [553, 19] width 47 height 22
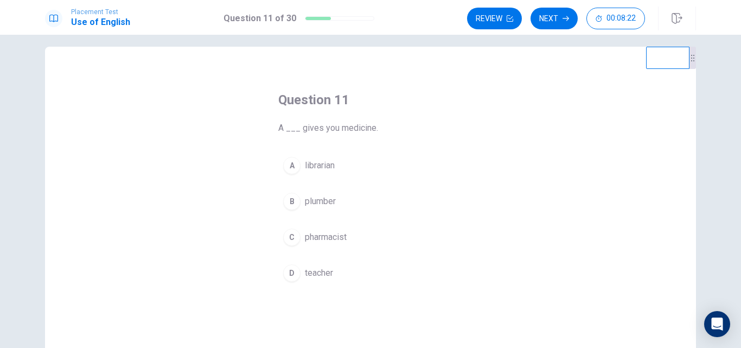
scroll to position [11, 0]
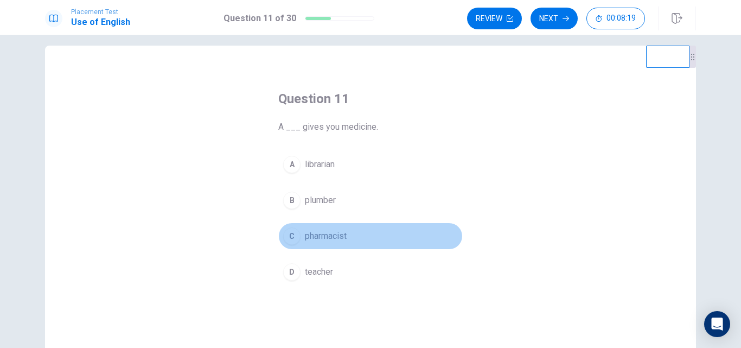
click at [294, 243] on button "C pharmacist" at bounding box center [370, 235] width 184 height 27
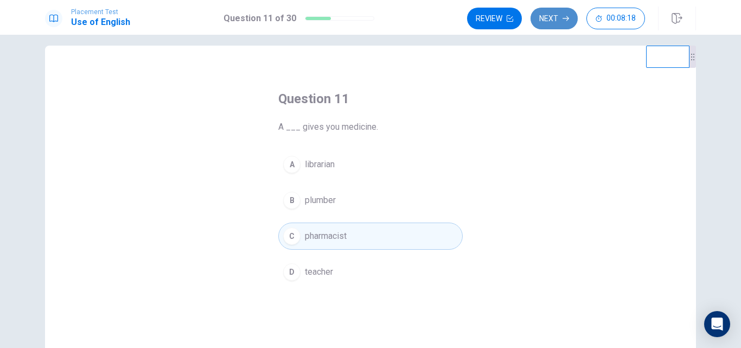
click at [556, 21] on button "Next" at bounding box center [553, 19] width 47 height 22
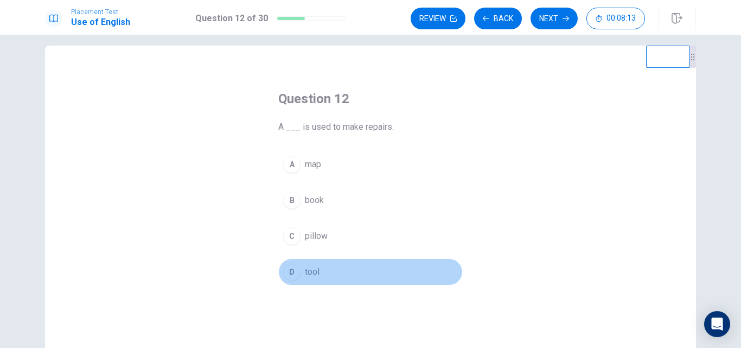
click at [311, 270] on span "tool" at bounding box center [312, 271] width 15 height 13
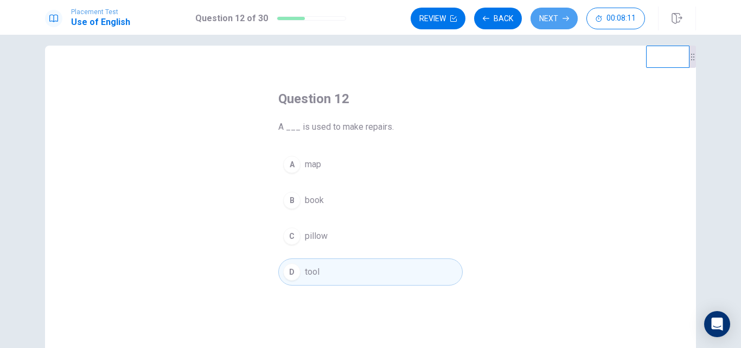
click at [553, 17] on button "Next" at bounding box center [553, 19] width 47 height 22
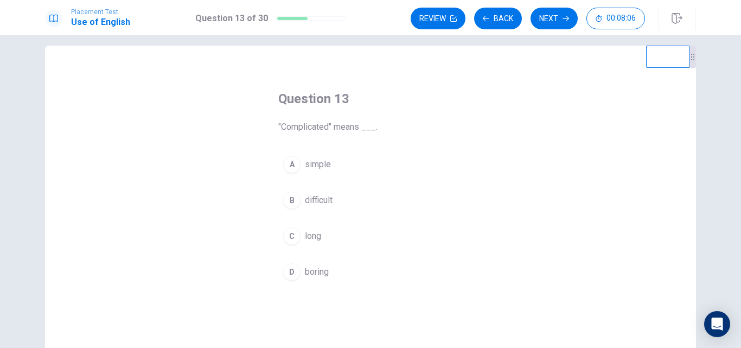
click at [315, 203] on span "difficult" at bounding box center [319, 200] width 28 height 13
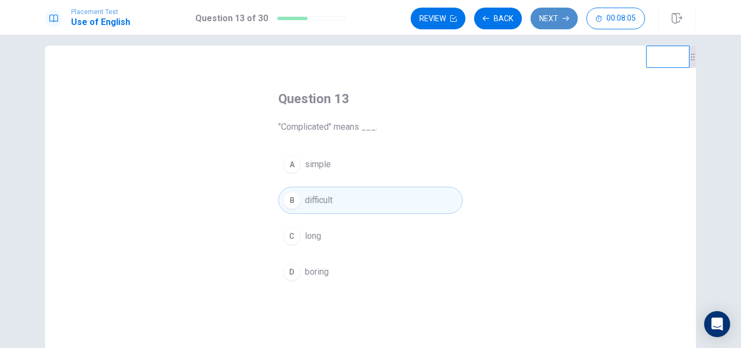
click at [550, 12] on button "Next" at bounding box center [553, 19] width 47 height 22
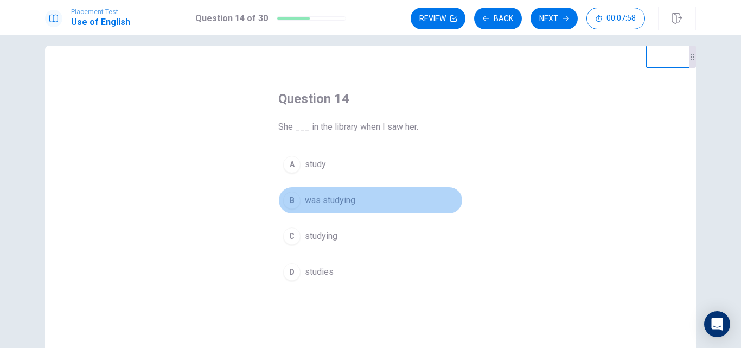
click at [328, 197] on span "was studying" at bounding box center [330, 200] width 50 height 13
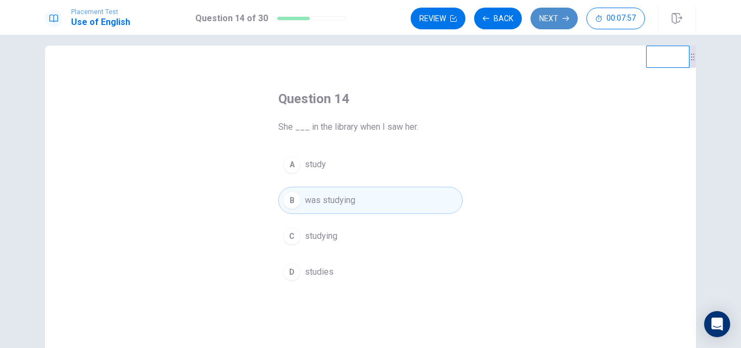
click at [551, 9] on button "Next" at bounding box center [553, 19] width 47 height 22
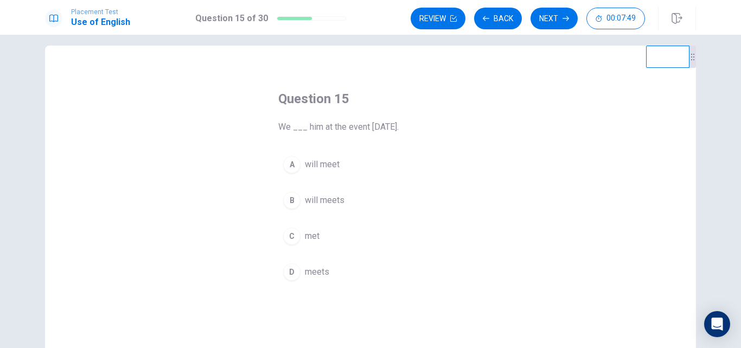
click at [331, 163] on span "will meet" at bounding box center [322, 164] width 35 height 13
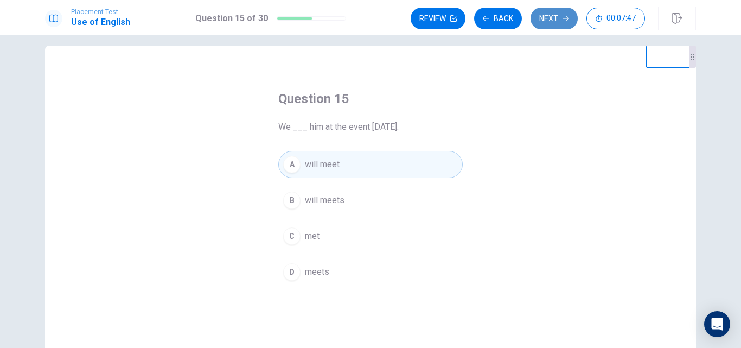
click at [561, 13] on button "Next" at bounding box center [553, 19] width 47 height 22
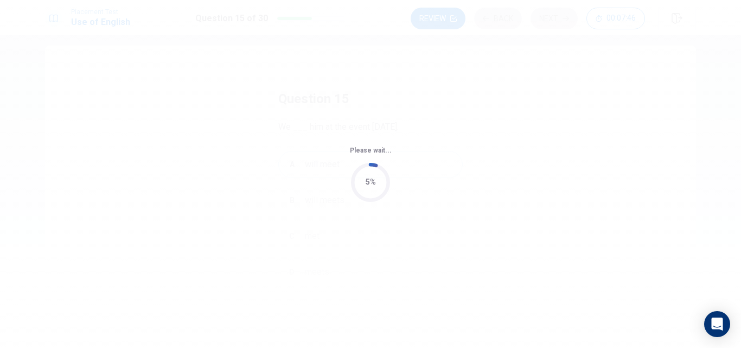
scroll to position [0, 0]
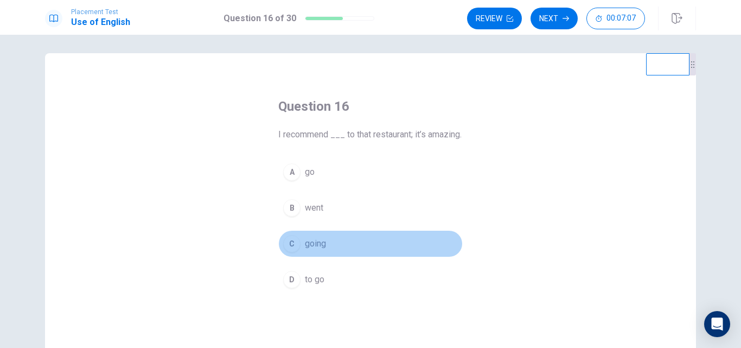
click at [332, 257] on button "C going" at bounding box center [370, 243] width 184 height 27
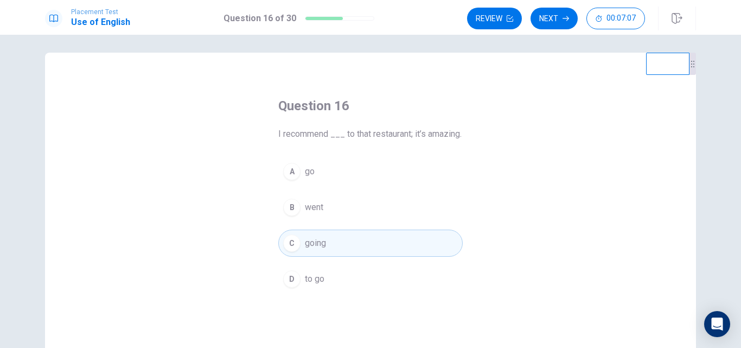
scroll to position [4, 0]
click at [507, 17] on icon "button" at bounding box center [510, 18] width 7 height 7
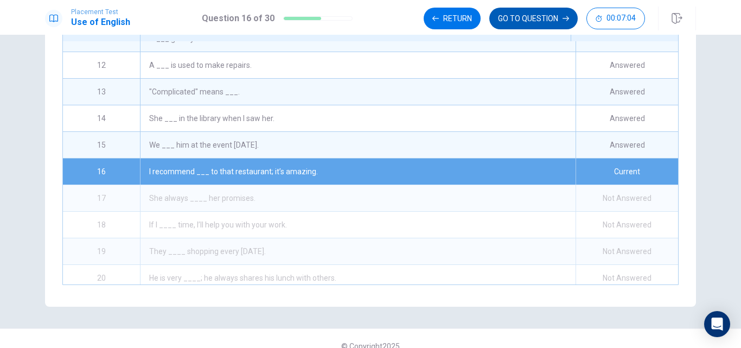
scroll to position [200, 0]
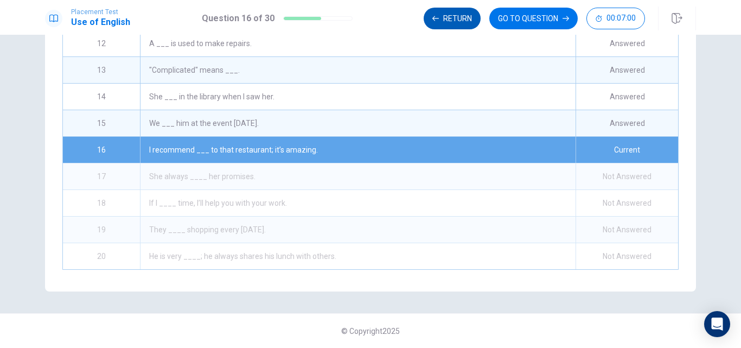
click at [476, 15] on button "Return" at bounding box center [452, 19] width 57 height 22
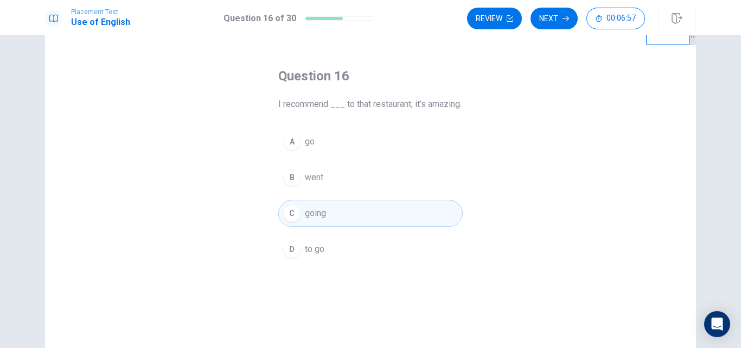
scroll to position [33, 0]
click at [553, 18] on button "Next" at bounding box center [553, 19] width 47 height 22
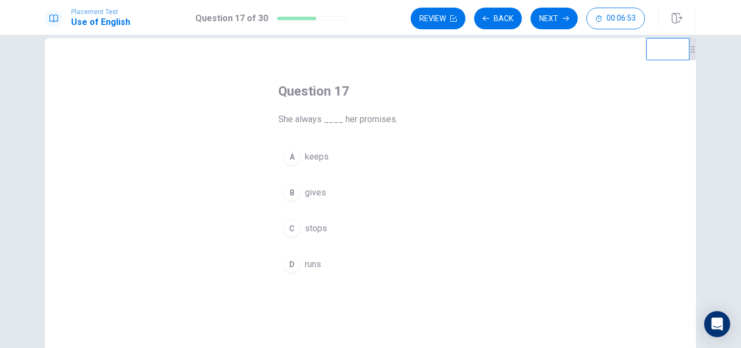
scroll to position [13, 0]
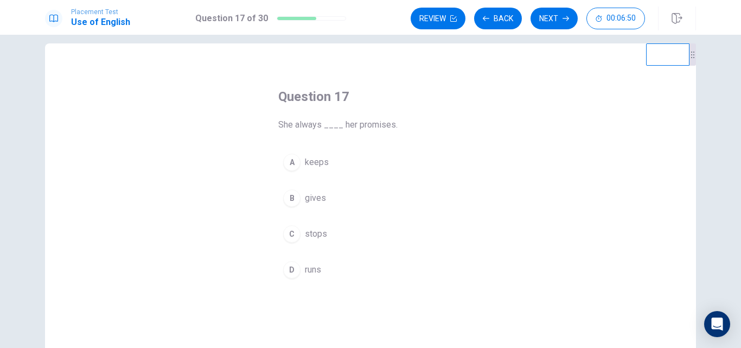
click at [323, 163] on span "keeps" at bounding box center [317, 162] width 24 height 13
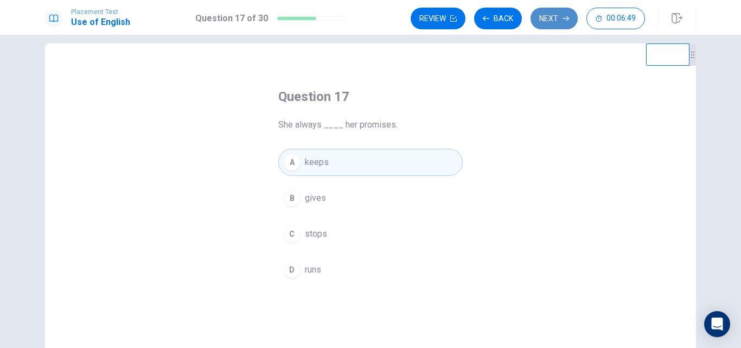
click at [563, 18] on icon "button" at bounding box center [565, 18] width 7 height 5
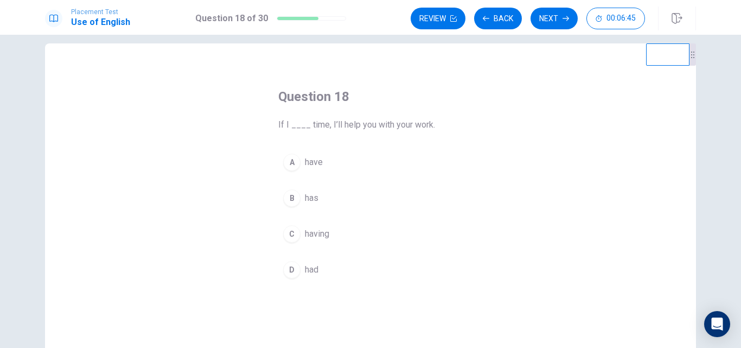
click at [315, 164] on span "have" at bounding box center [314, 162] width 18 height 13
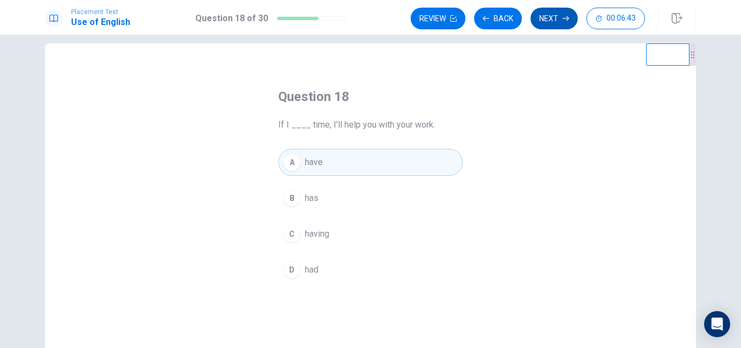
click at [548, 20] on button "Next" at bounding box center [553, 19] width 47 height 22
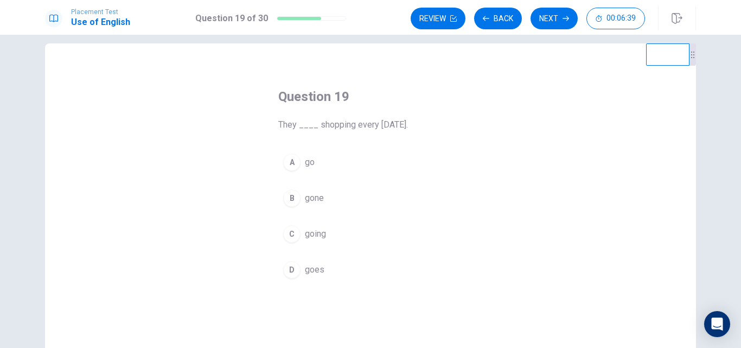
click at [315, 160] on button "A go" at bounding box center [370, 162] width 184 height 27
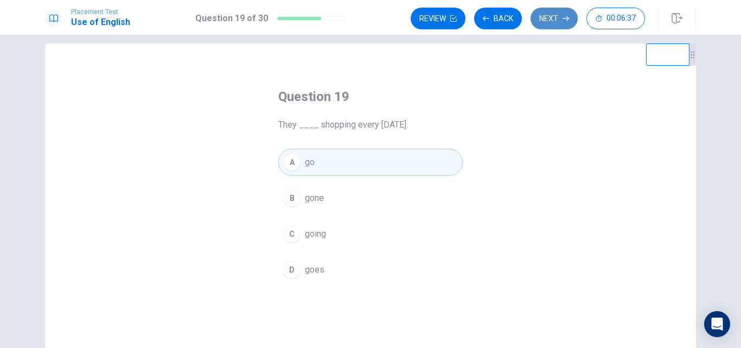
click at [551, 16] on button "Next" at bounding box center [553, 19] width 47 height 22
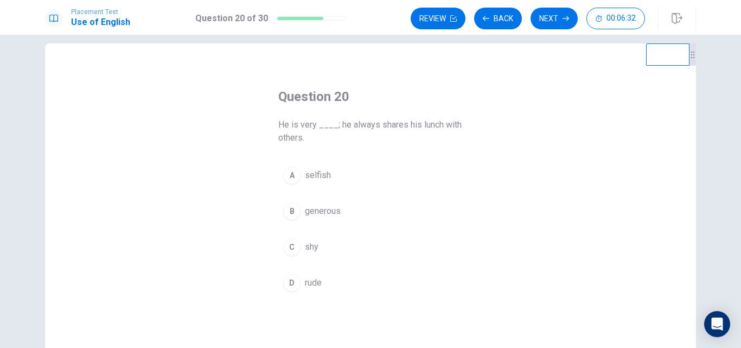
click at [324, 212] on span "generous" at bounding box center [323, 210] width 36 height 13
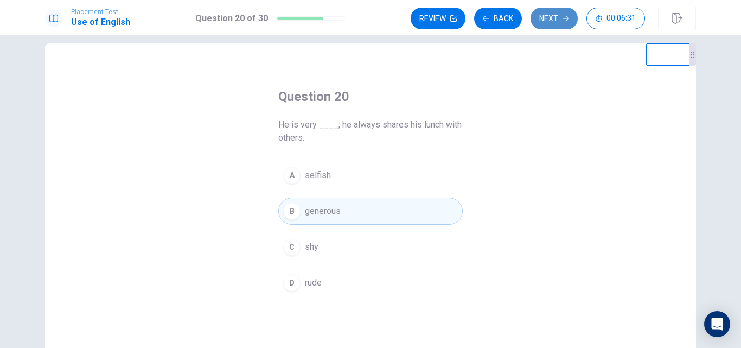
click at [547, 22] on button "Next" at bounding box center [553, 19] width 47 height 22
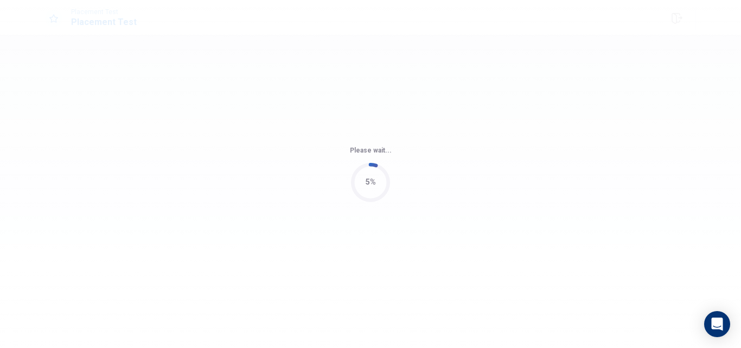
scroll to position [0, 0]
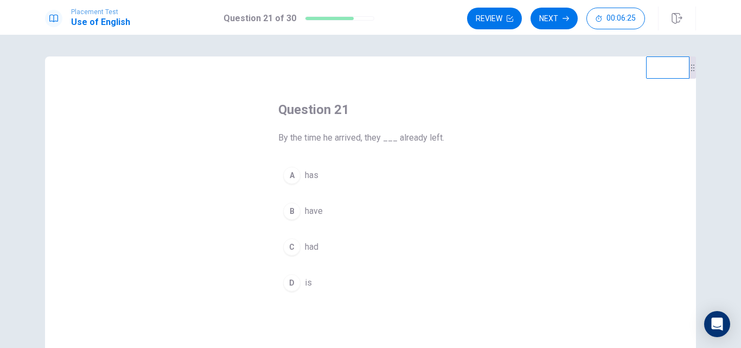
drag, startPoint x: 735, startPoint y: 93, endPoint x: 729, endPoint y: 110, distance: 17.7
click at [729, 110] on div "Question 21 By the time he arrived, they ___ already left. A has B have C had D…" at bounding box center [370, 191] width 741 height 313
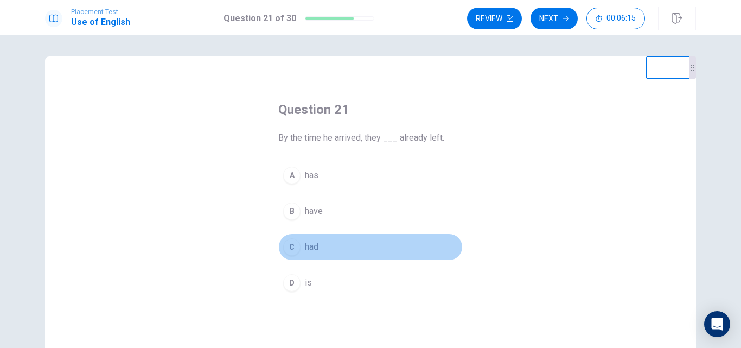
click at [293, 250] on div "C" at bounding box center [291, 246] width 17 height 17
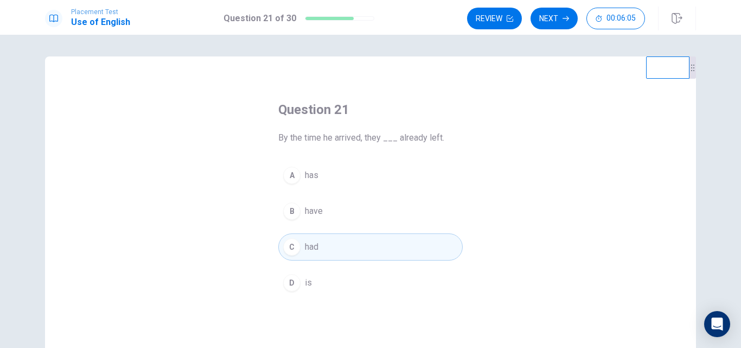
click at [559, 21] on button "Next" at bounding box center [553, 19] width 47 height 22
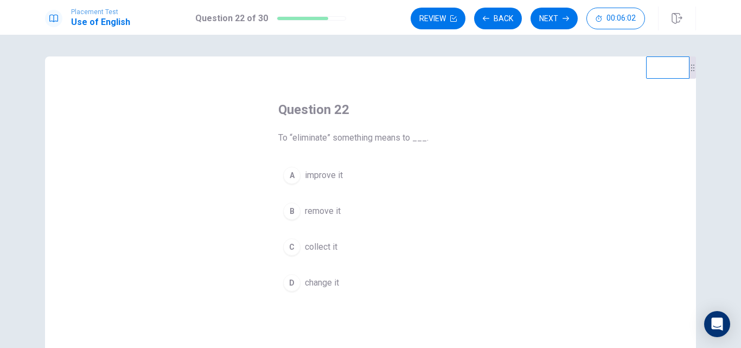
click at [328, 208] on span "remove it" at bounding box center [323, 210] width 36 height 13
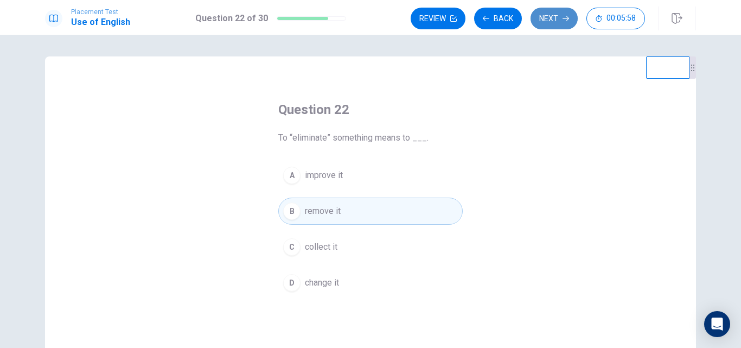
click at [549, 17] on button "Next" at bounding box center [553, 19] width 47 height 22
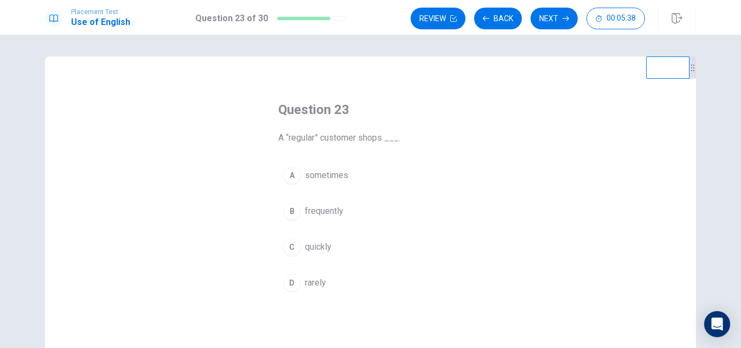
click at [329, 211] on span "frequently" at bounding box center [324, 210] width 39 height 13
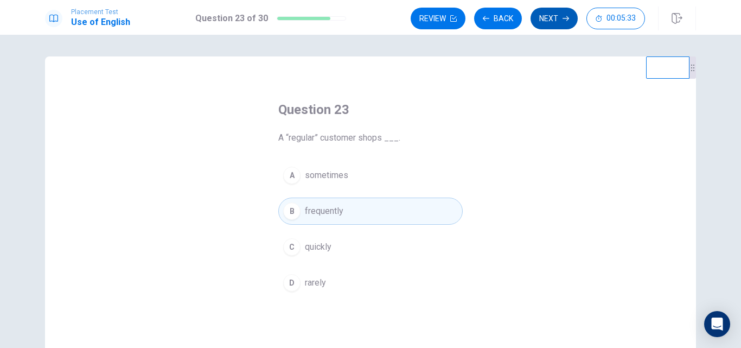
click at [553, 23] on button "Next" at bounding box center [553, 19] width 47 height 22
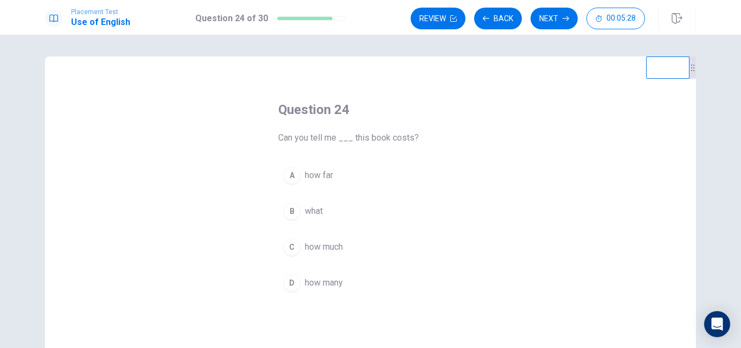
click at [332, 237] on button "C how much" at bounding box center [370, 246] width 184 height 27
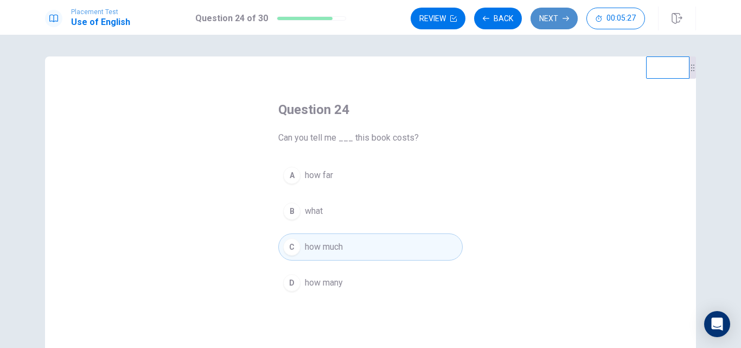
click at [557, 17] on button "Next" at bounding box center [553, 19] width 47 height 22
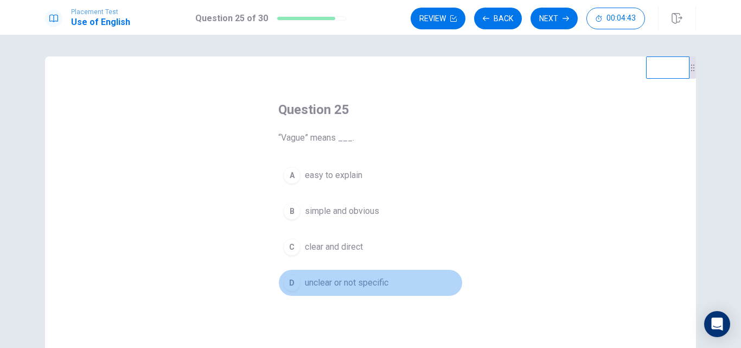
click at [352, 286] on span "unclear or not specific" at bounding box center [347, 282] width 84 height 13
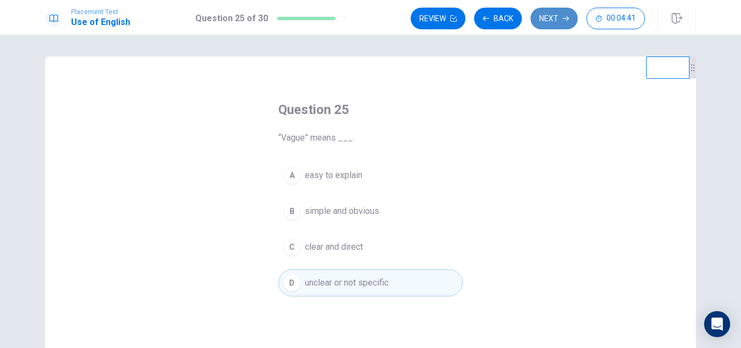
click at [555, 21] on button "Next" at bounding box center [553, 19] width 47 height 22
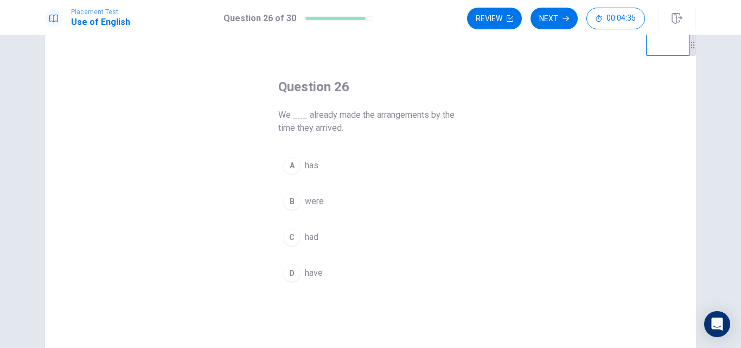
scroll to position [23, 0]
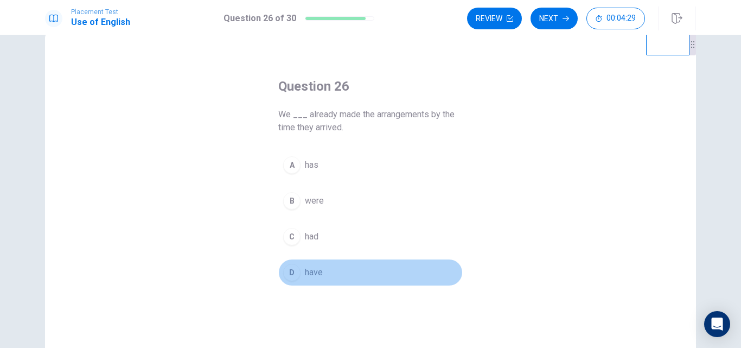
click at [315, 272] on span "have" at bounding box center [314, 272] width 18 height 13
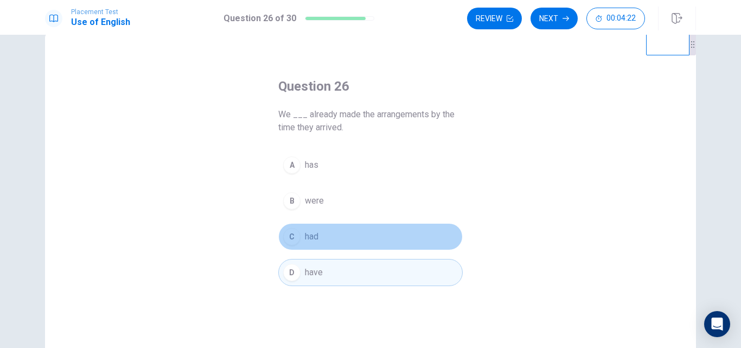
click at [327, 236] on button "C had" at bounding box center [370, 236] width 184 height 27
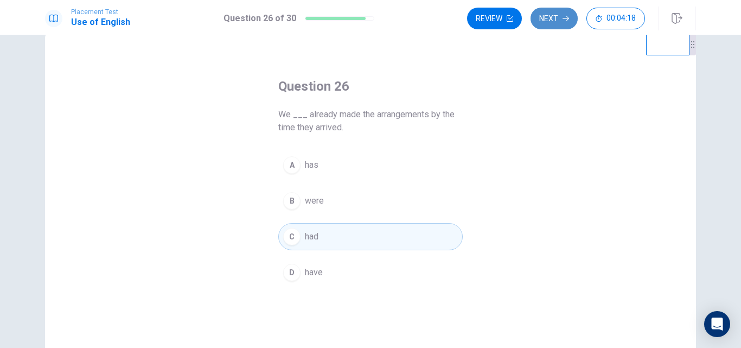
click at [553, 24] on button "Next" at bounding box center [553, 19] width 47 height 22
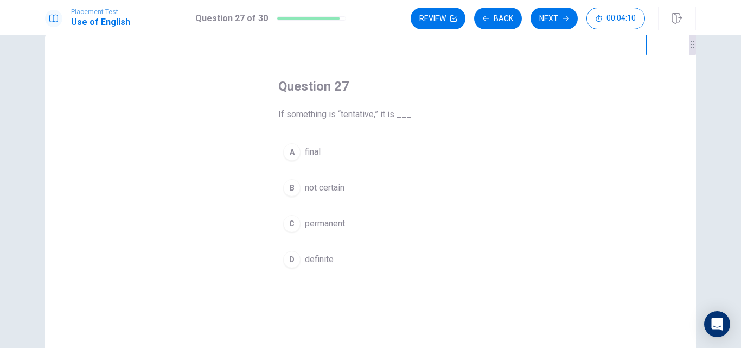
click at [326, 183] on span "not certain" at bounding box center [325, 187] width 40 height 13
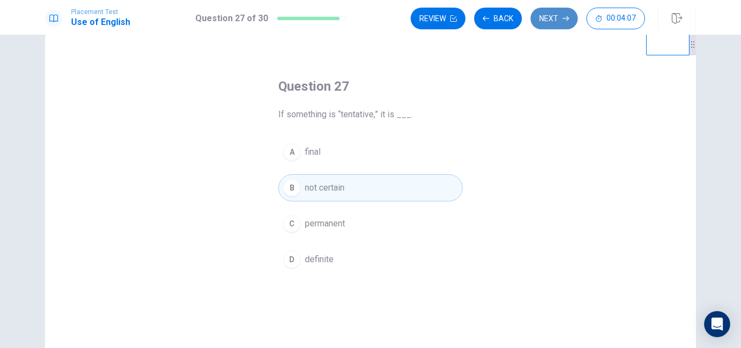
click at [564, 17] on icon "button" at bounding box center [565, 18] width 7 height 7
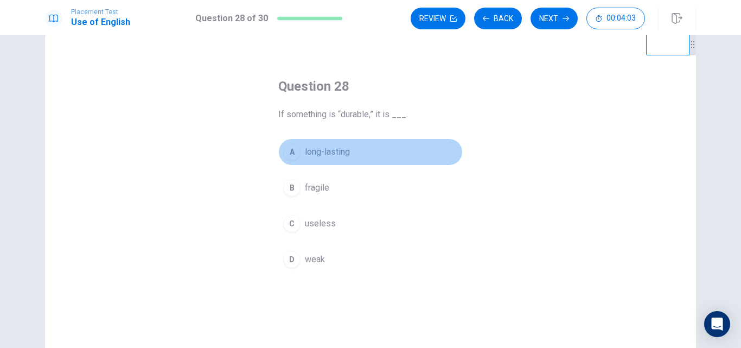
click at [327, 161] on button "A long-lasting" at bounding box center [370, 151] width 184 height 27
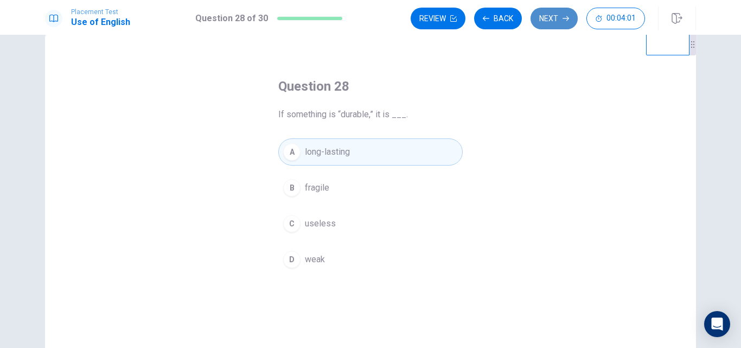
click at [567, 20] on icon "button" at bounding box center [565, 18] width 7 height 7
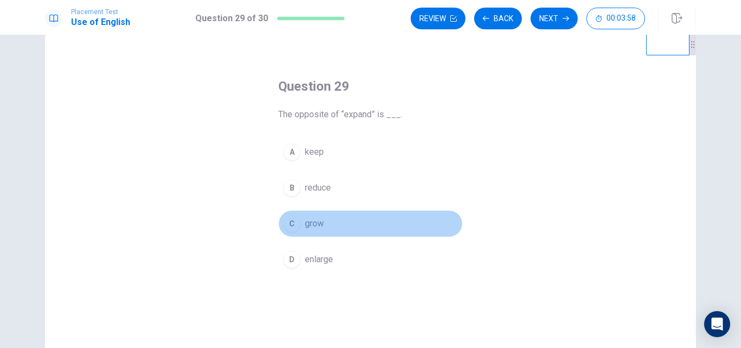
click at [310, 225] on span "grow" at bounding box center [314, 223] width 19 height 13
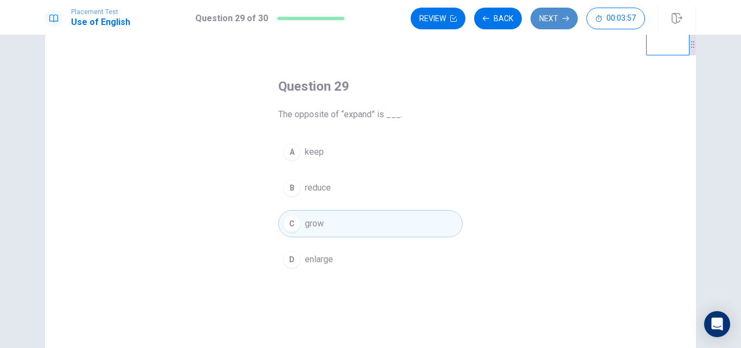
click at [551, 19] on button "Next" at bounding box center [553, 19] width 47 height 22
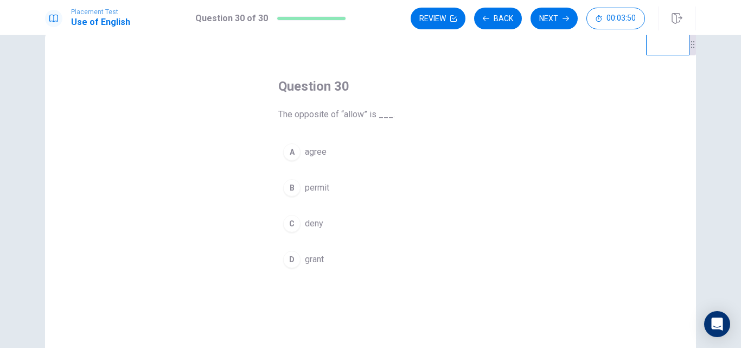
click at [325, 213] on button "C deny" at bounding box center [370, 223] width 184 height 27
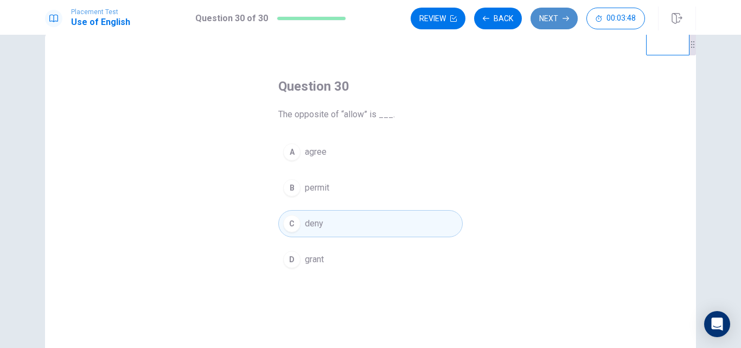
click at [553, 24] on button "Next" at bounding box center [553, 19] width 47 height 22
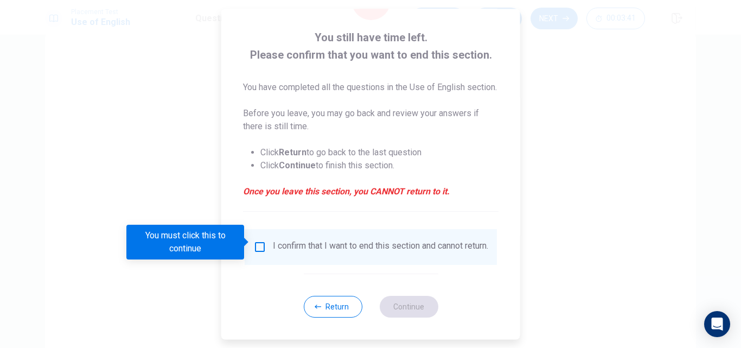
scroll to position [70, 0]
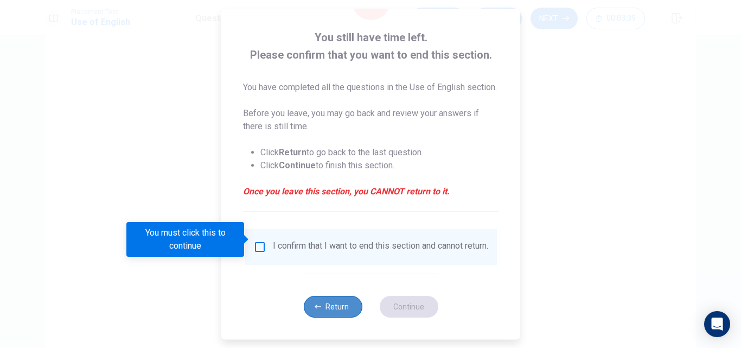
click at [334, 297] on button "Return" at bounding box center [332, 307] width 59 height 22
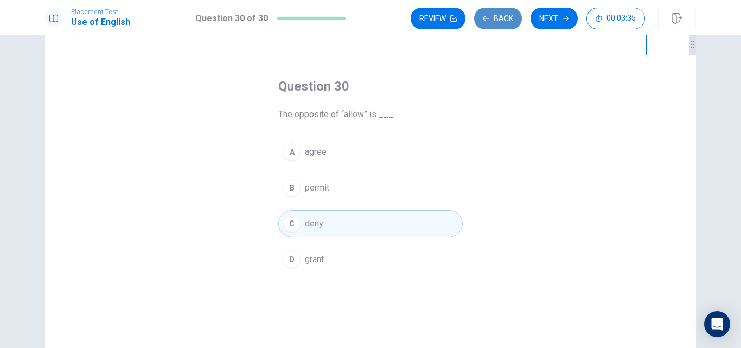
click at [483, 23] on button "Back" at bounding box center [498, 19] width 48 height 22
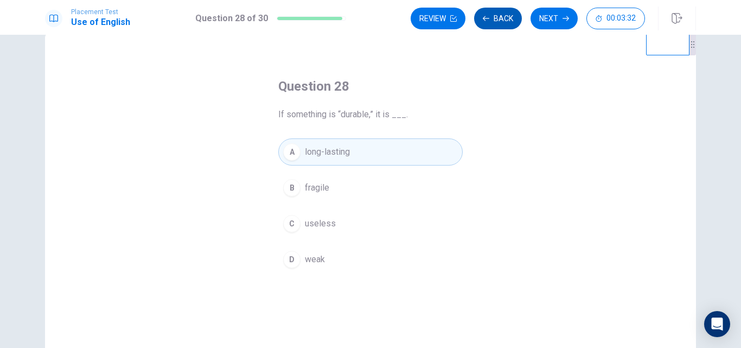
click at [483, 23] on button "Back" at bounding box center [498, 19] width 48 height 22
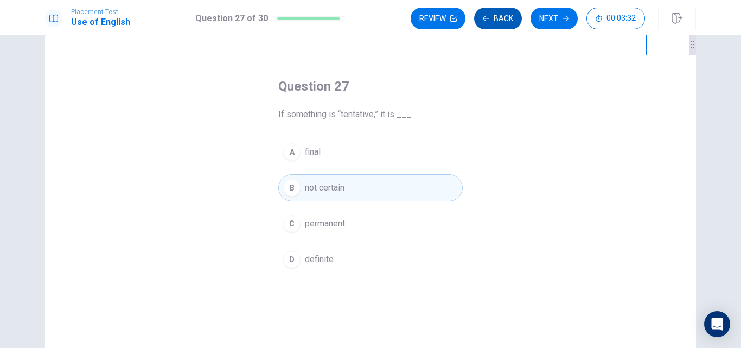
click at [483, 23] on button "Back" at bounding box center [498, 19] width 48 height 22
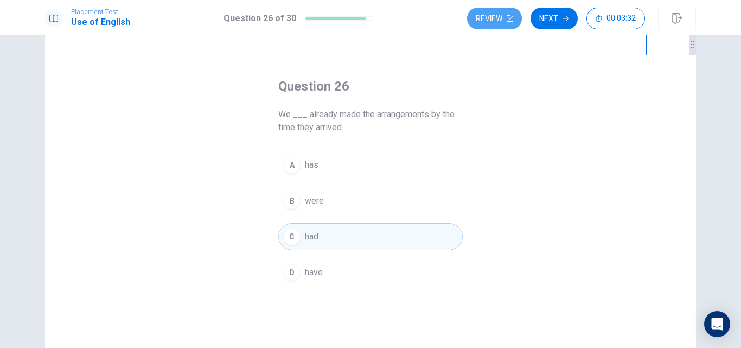
click at [483, 23] on button "Review" at bounding box center [494, 19] width 55 height 22
click at [483, 23] on div "Review Next 00:03:32" at bounding box center [556, 19] width 178 height 22
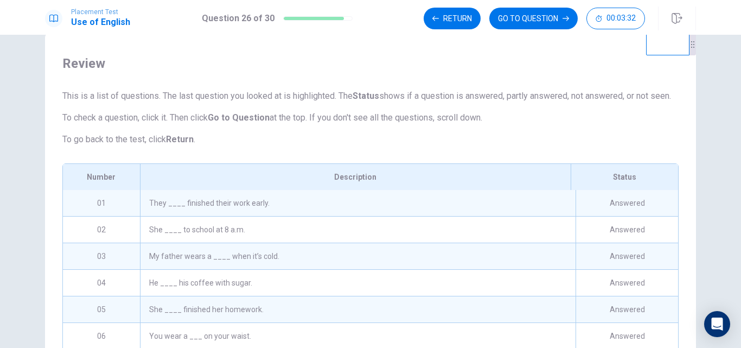
scroll to position [190, 0]
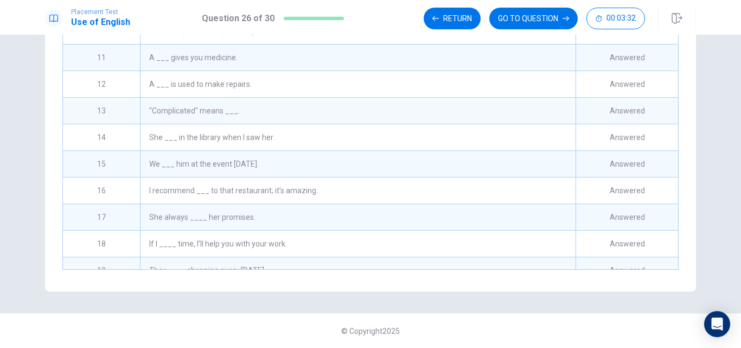
click at [483, 23] on div "Return GO TO QUESTION 00:03:32" at bounding box center [534, 19] width 221 height 22
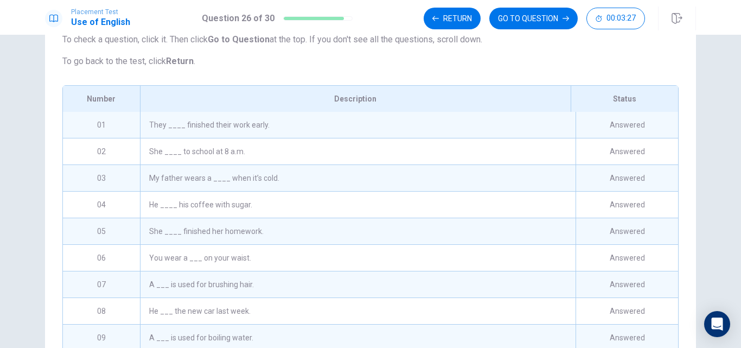
scroll to position [89, 0]
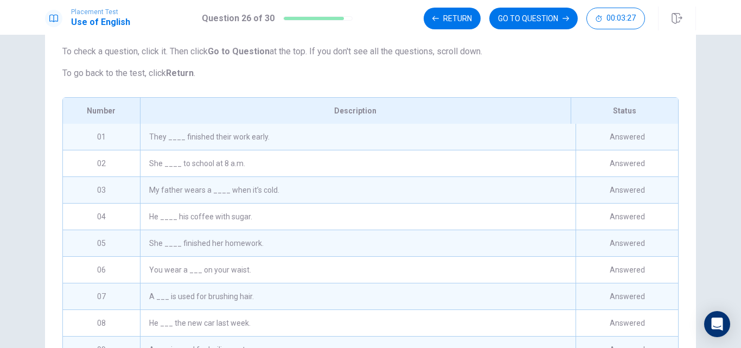
click at [375, 150] on div "They ____ finished their work early." at bounding box center [357, 137] width 435 height 26
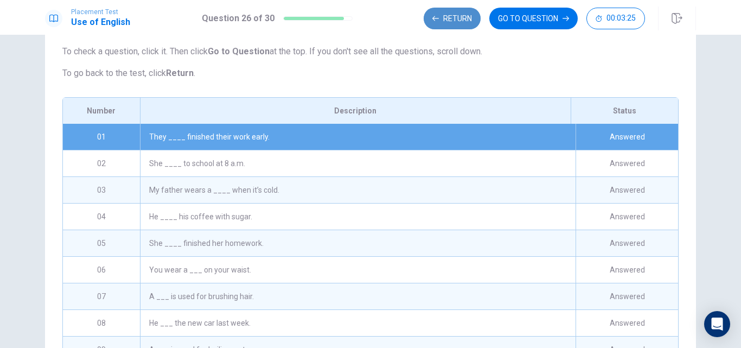
click at [449, 15] on button "Return" at bounding box center [452, 19] width 57 height 22
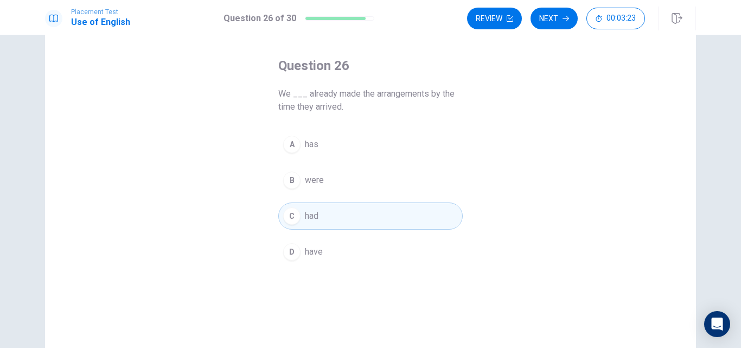
scroll to position [28, 0]
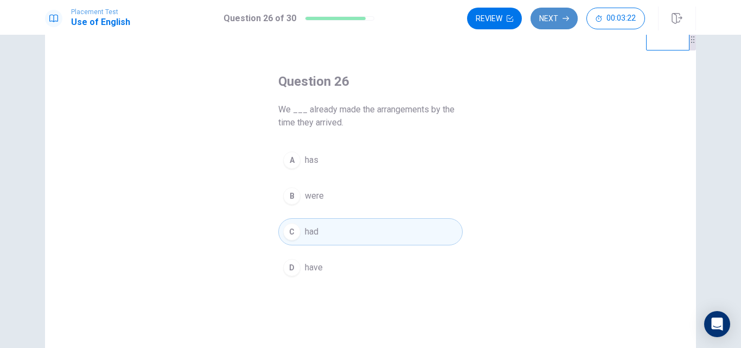
click at [553, 22] on button "Next" at bounding box center [553, 19] width 47 height 22
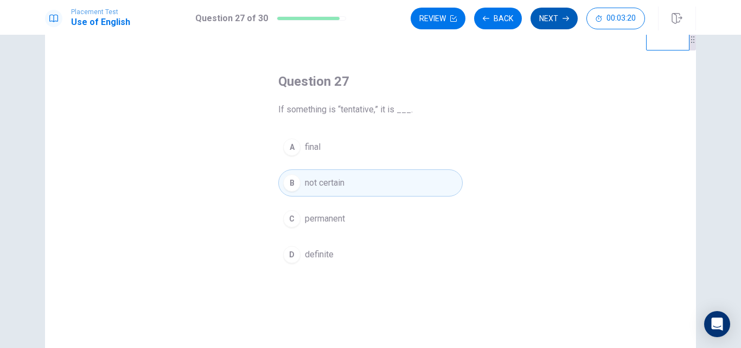
click at [550, 19] on button "Next" at bounding box center [553, 19] width 47 height 22
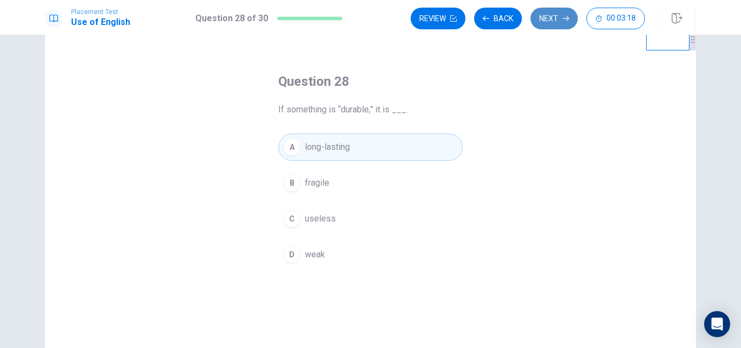
click at [550, 20] on button "Next" at bounding box center [553, 19] width 47 height 22
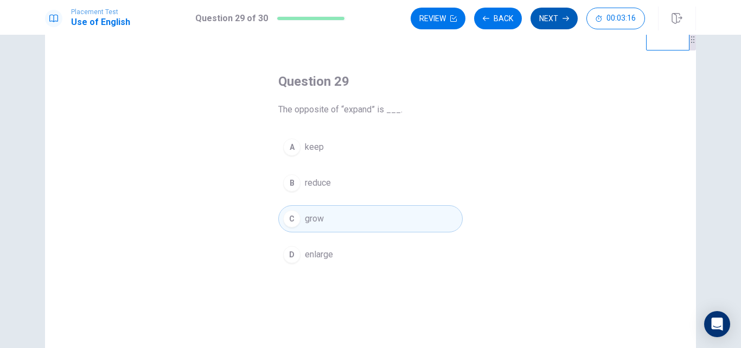
click at [550, 20] on button "Next" at bounding box center [553, 19] width 47 height 22
click at [511, 18] on button "Back" at bounding box center [498, 19] width 48 height 22
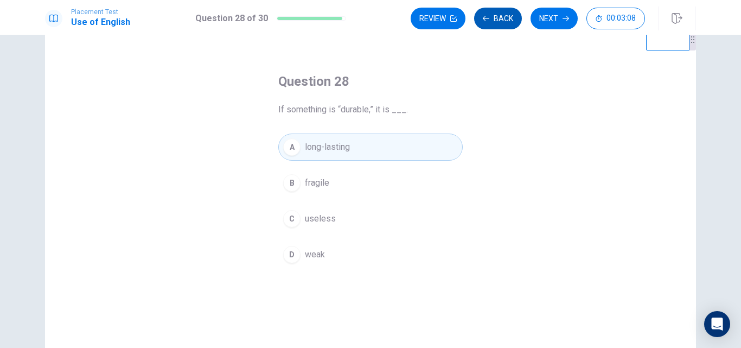
click at [511, 18] on button "Back" at bounding box center [498, 19] width 48 height 22
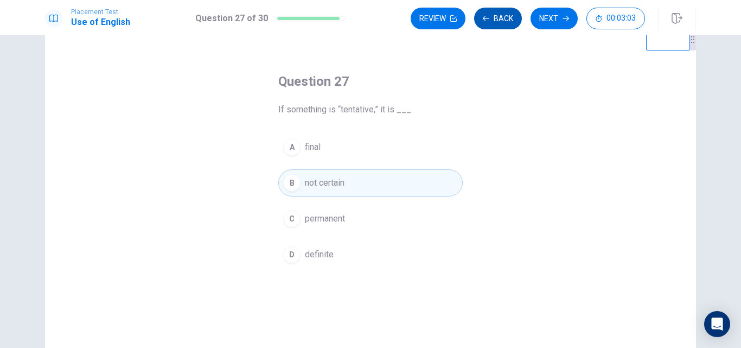
click at [511, 18] on button "Back" at bounding box center [498, 19] width 48 height 22
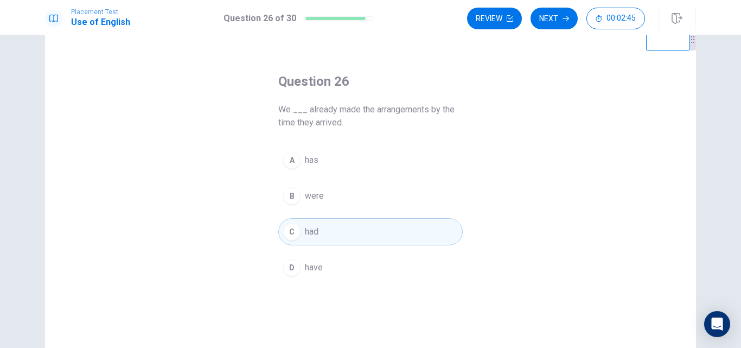
drag, startPoint x: 566, startPoint y: 18, endPoint x: 524, endPoint y: 41, distance: 47.3
click at [524, 41] on div "Placement Test Use of English Question 26 of 30 Review Next 00:02:45 Question 2…" at bounding box center [370, 174] width 741 height 348
click at [563, 17] on icon "button" at bounding box center [565, 18] width 7 height 7
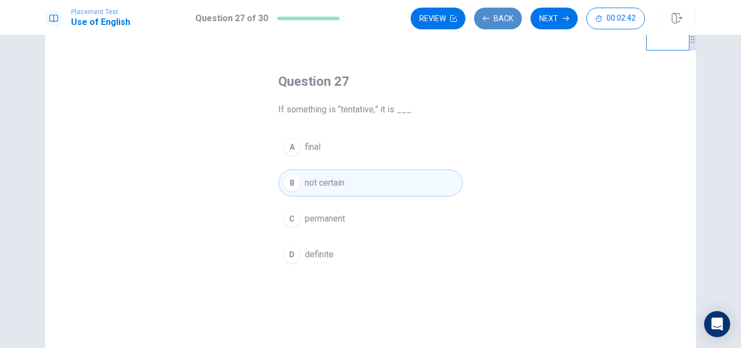
click at [502, 20] on button "Back" at bounding box center [498, 19] width 48 height 22
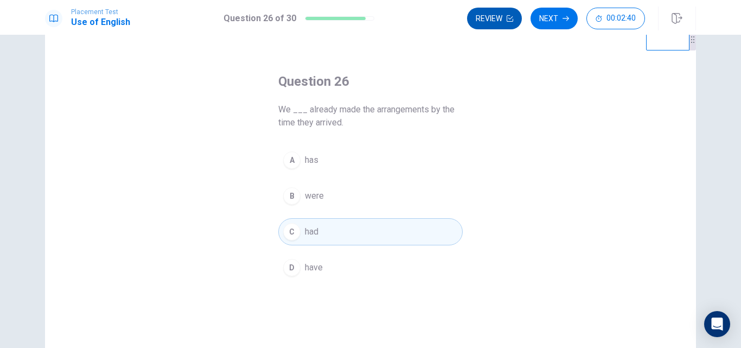
click at [505, 25] on button "Review" at bounding box center [494, 19] width 55 height 22
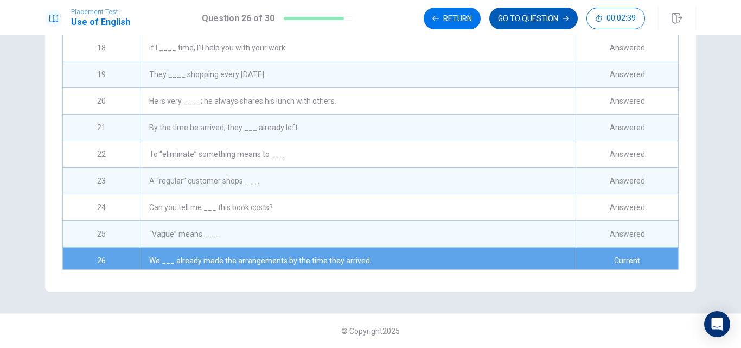
scroll to position [559, 0]
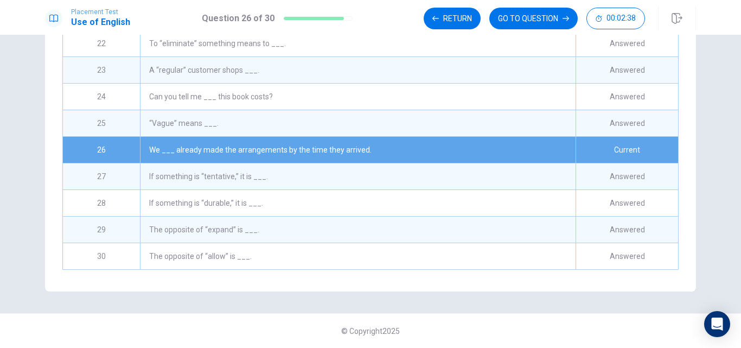
click at [238, 116] on div "“Vague” means ___." at bounding box center [357, 123] width 435 height 26
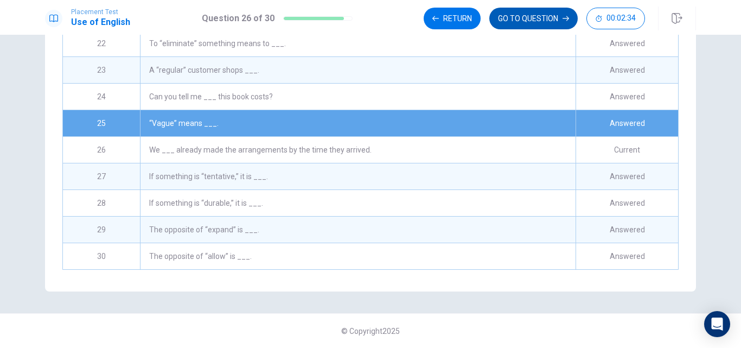
click at [540, 22] on button "GO TO QUESTION" at bounding box center [533, 19] width 88 height 22
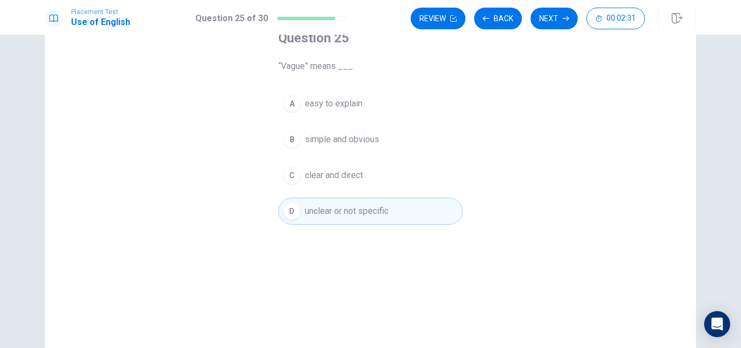
scroll to position [70, 0]
click at [498, 20] on button "Back" at bounding box center [498, 19] width 48 height 22
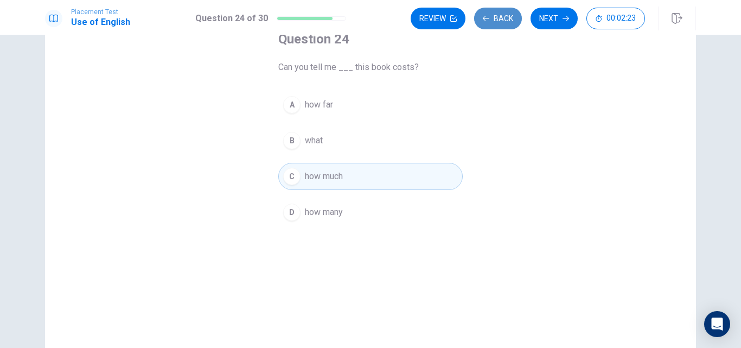
click at [498, 20] on button "Back" at bounding box center [498, 19] width 48 height 22
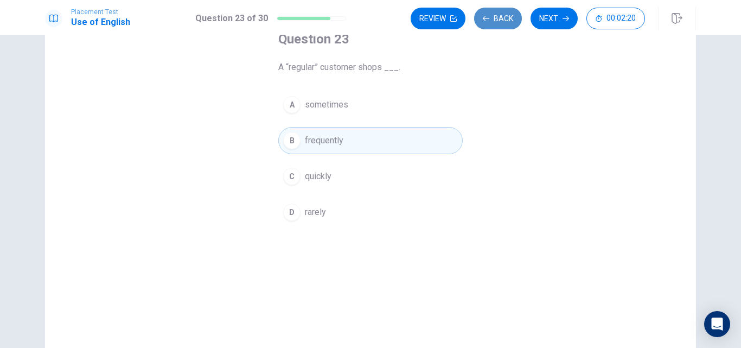
click at [498, 20] on button "Back" at bounding box center [498, 19] width 48 height 22
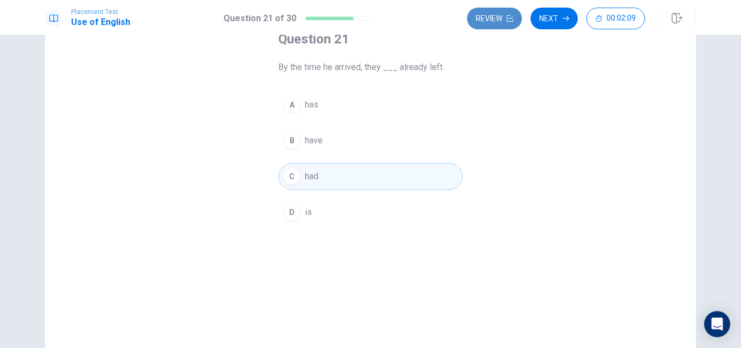
click at [507, 20] on icon "button" at bounding box center [510, 18] width 7 height 7
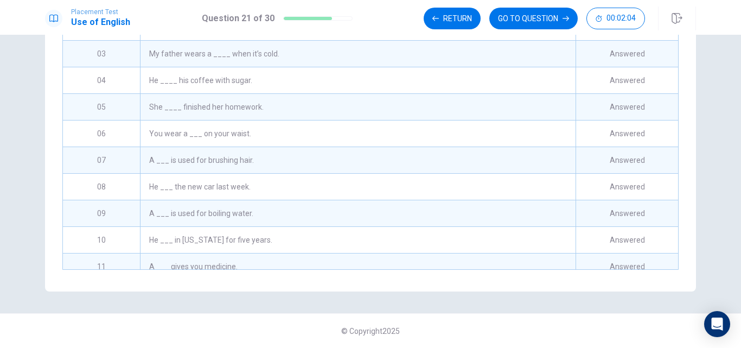
scroll to position [0, 0]
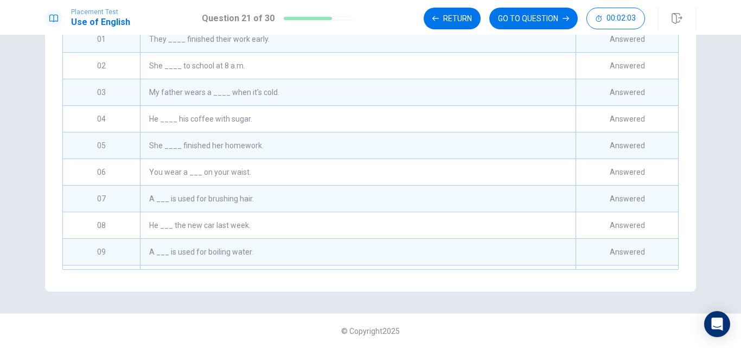
click at [426, 52] on div "They ____ finished their work early." at bounding box center [357, 39] width 435 height 26
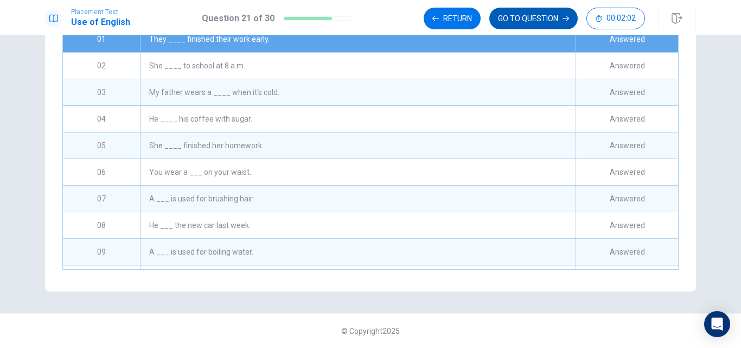
click at [536, 12] on button "GO TO QUESTION" at bounding box center [533, 19] width 88 height 22
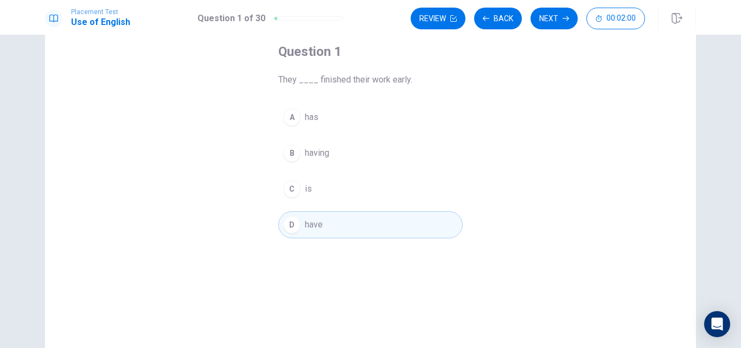
scroll to position [57, 0]
click at [567, 12] on button "Next" at bounding box center [553, 19] width 47 height 22
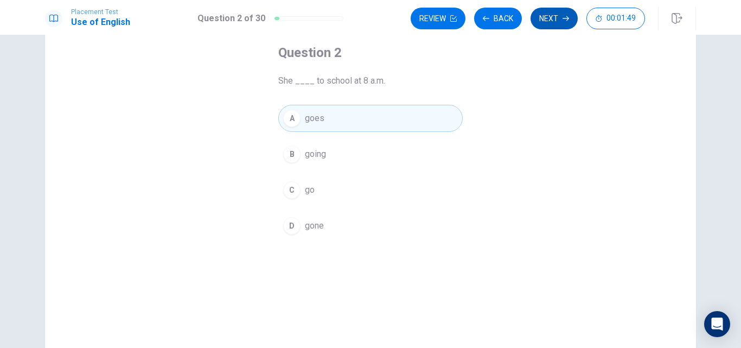
click at [565, 12] on button "Next" at bounding box center [553, 19] width 47 height 22
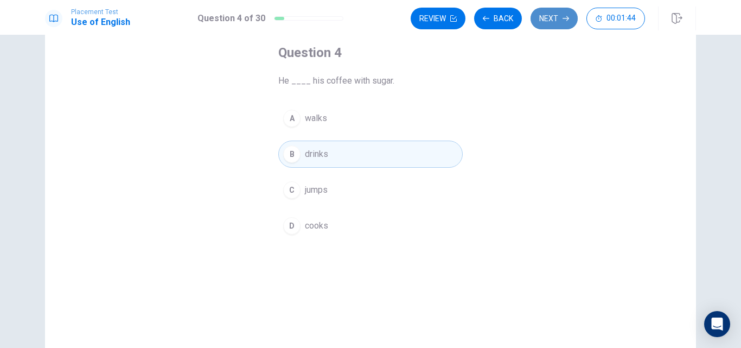
click at [565, 12] on button "Next" at bounding box center [553, 19] width 47 height 22
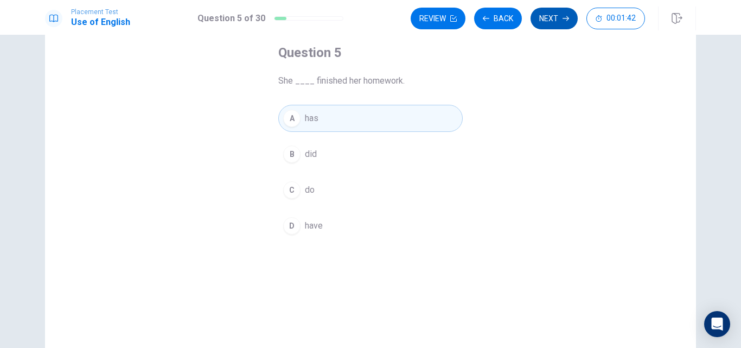
click at [565, 12] on button "Next" at bounding box center [553, 19] width 47 height 22
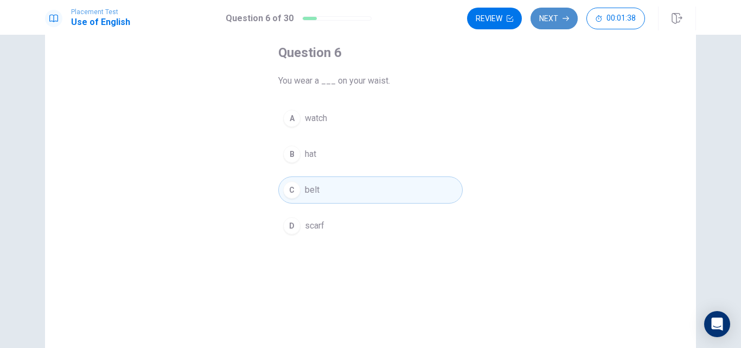
click at [561, 15] on button "Next" at bounding box center [553, 19] width 47 height 22
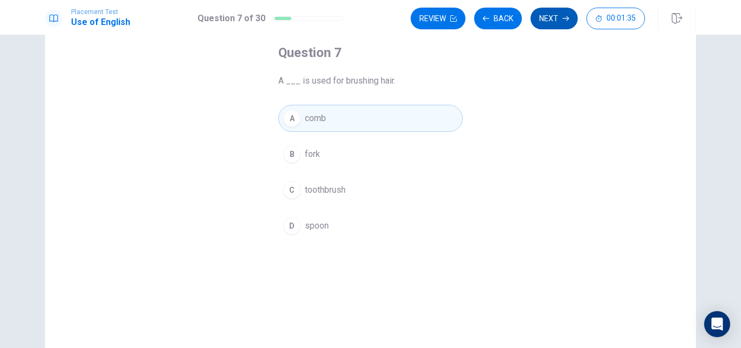
click at [561, 15] on button "Next" at bounding box center [553, 19] width 47 height 22
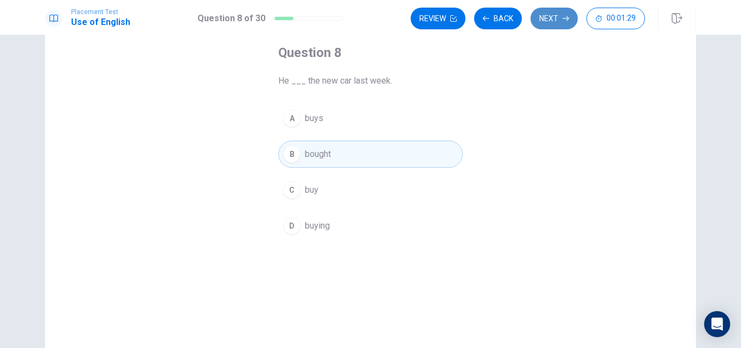
click at [561, 15] on button "Next" at bounding box center [553, 19] width 47 height 22
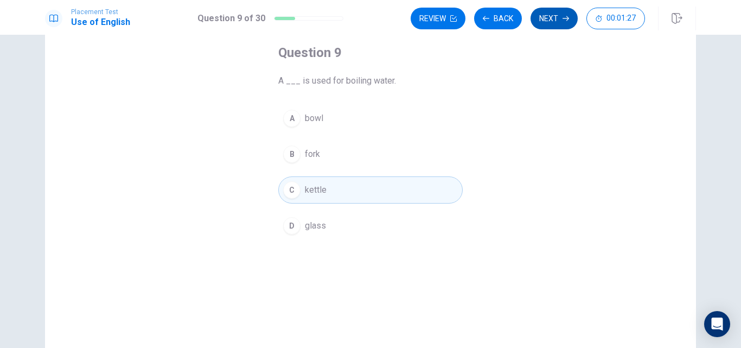
click at [561, 15] on button "Next" at bounding box center [553, 19] width 47 height 22
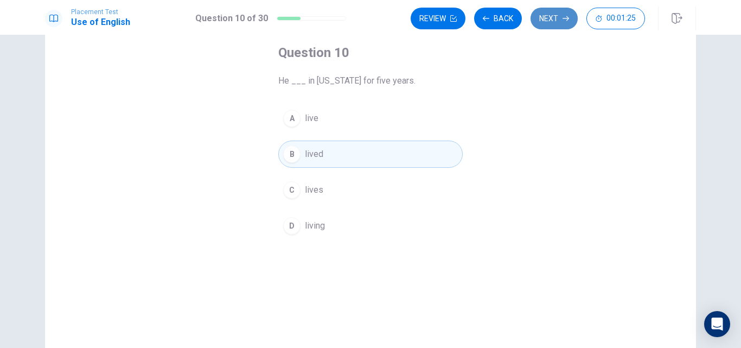
click at [561, 15] on button "Next" at bounding box center [553, 19] width 47 height 22
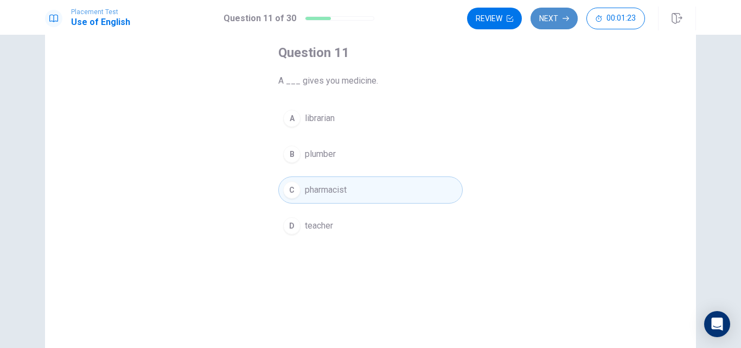
click at [561, 15] on button "Next" at bounding box center [553, 19] width 47 height 22
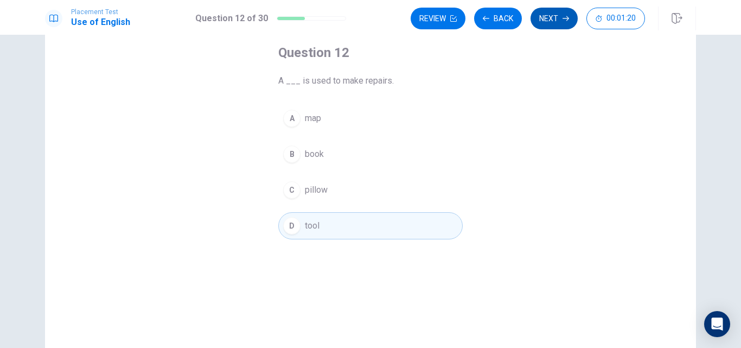
click at [561, 15] on button "Next" at bounding box center [553, 19] width 47 height 22
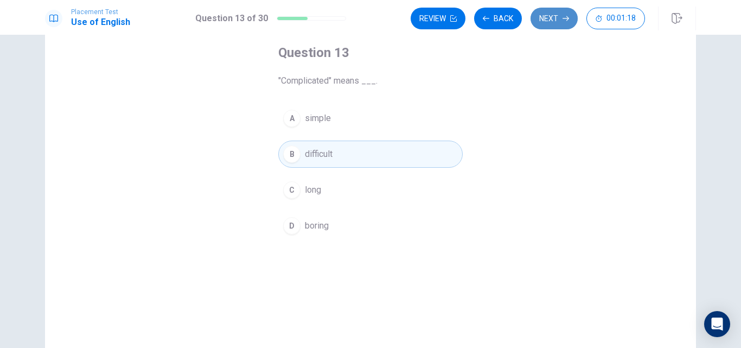
click at [561, 15] on button "Next" at bounding box center [553, 19] width 47 height 22
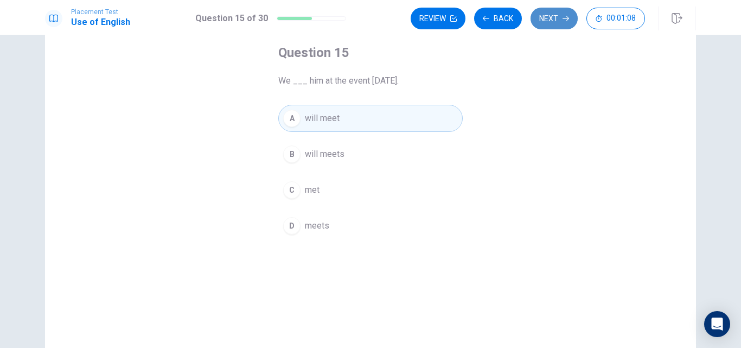
click at [561, 15] on button "Next" at bounding box center [553, 19] width 47 height 22
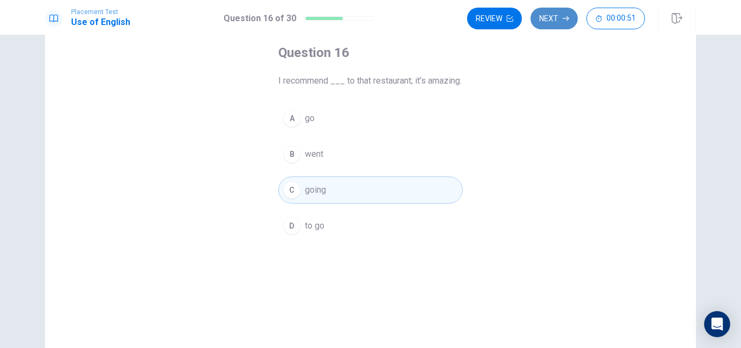
click at [561, 15] on button "Next" at bounding box center [553, 19] width 47 height 22
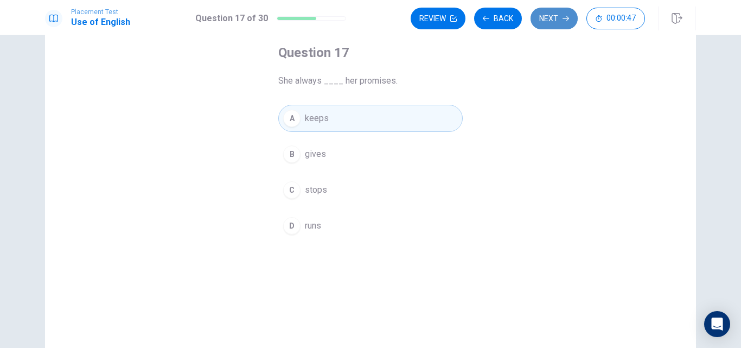
click at [561, 15] on button "Next" at bounding box center [553, 19] width 47 height 22
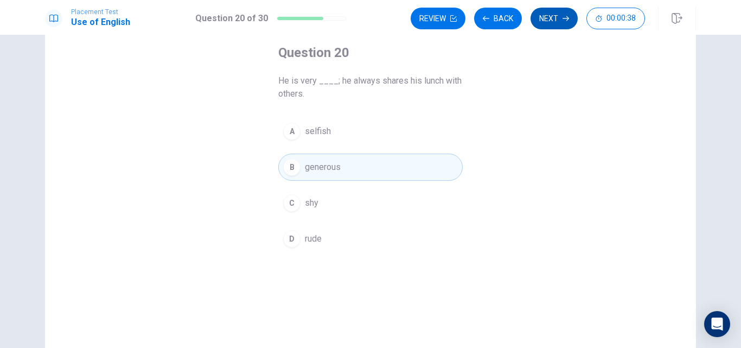
click at [561, 15] on button "Next" at bounding box center [553, 19] width 47 height 22
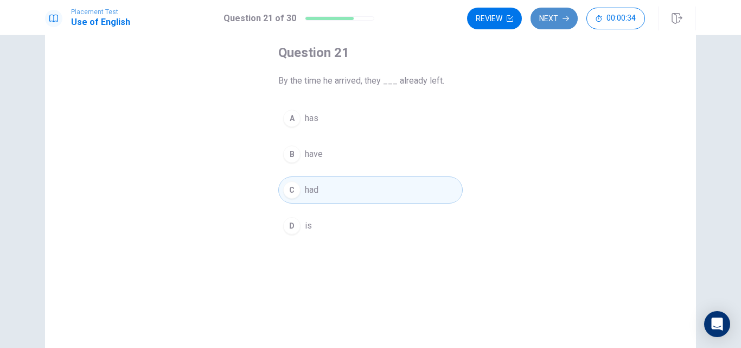
click at [561, 15] on button "Next" at bounding box center [553, 19] width 47 height 22
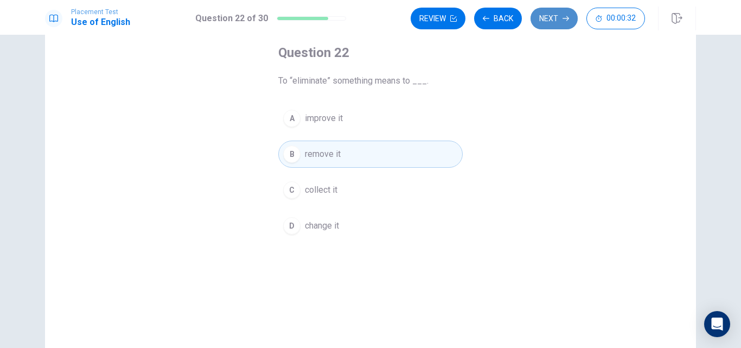
click at [561, 15] on button "Next" at bounding box center [553, 19] width 47 height 22
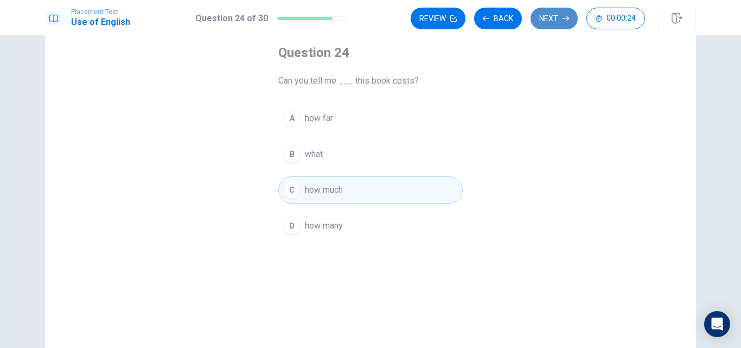
click at [561, 15] on button "Next" at bounding box center [553, 19] width 47 height 22
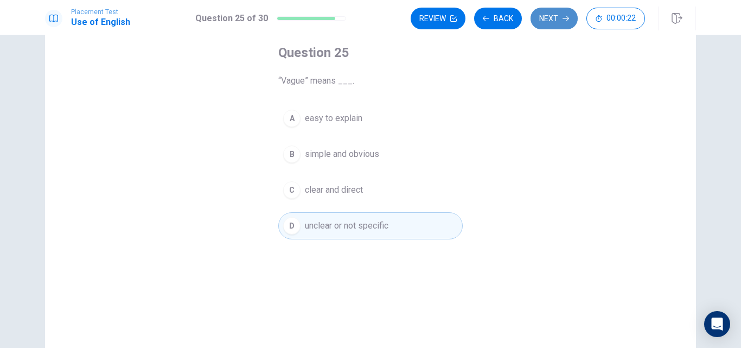
click at [561, 15] on button "Next" at bounding box center [553, 19] width 47 height 22
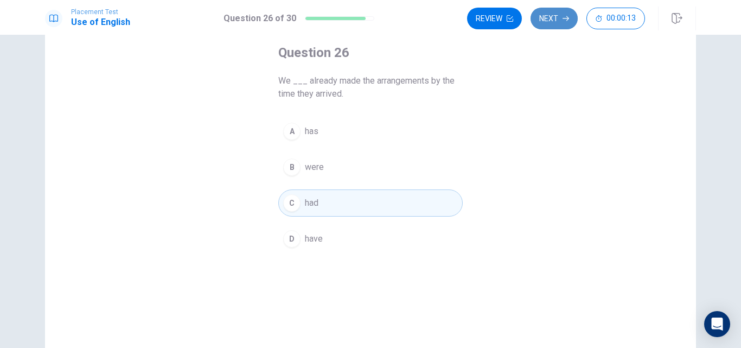
click at [565, 15] on icon "button" at bounding box center [565, 18] width 7 height 7
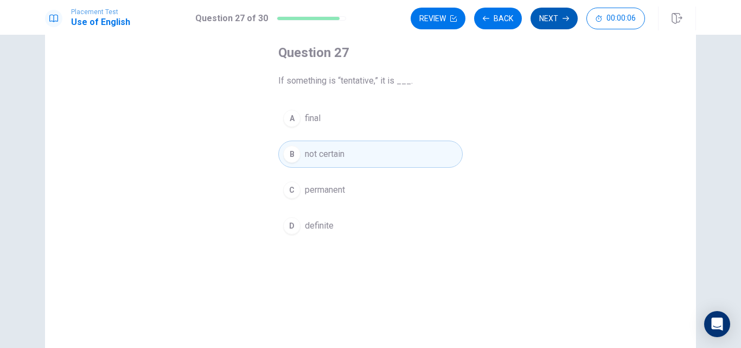
click at [544, 20] on button "Next" at bounding box center [553, 19] width 47 height 22
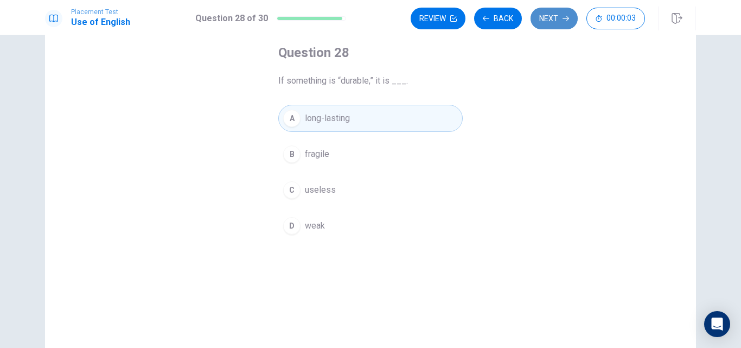
click at [543, 20] on button "Next" at bounding box center [553, 19] width 47 height 22
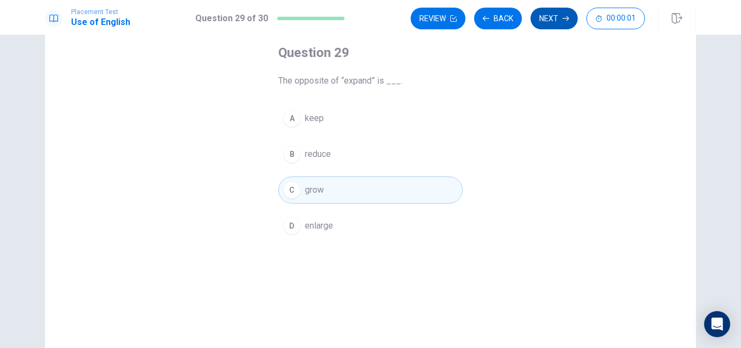
click at [543, 20] on button "Next" at bounding box center [553, 19] width 47 height 22
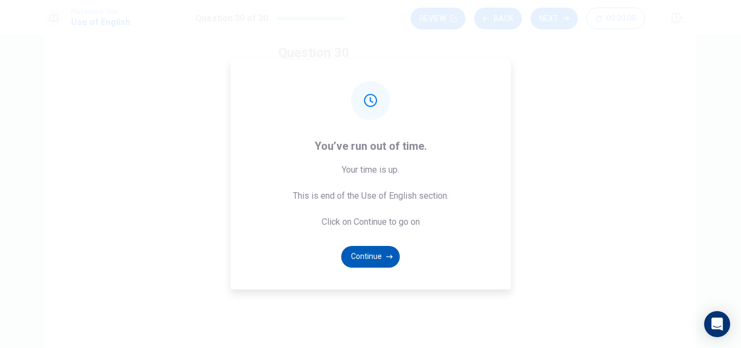
click at [376, 259] on button "Continue" at bounding box center [370, 257] width 59 height 22
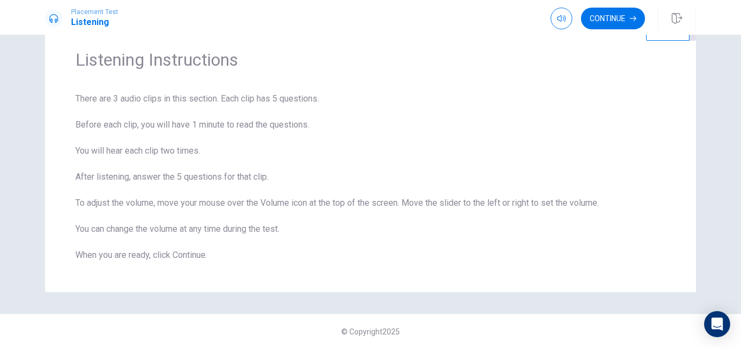
scroll to position [39, 0]
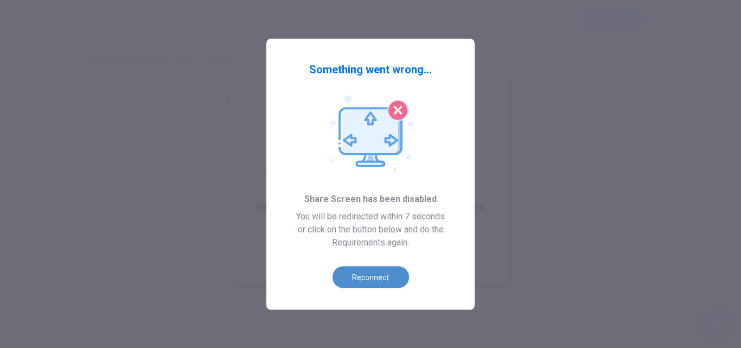
click at [366, 280] on button "Reconnect" at bounding box center [370, 277] width 76 height 22
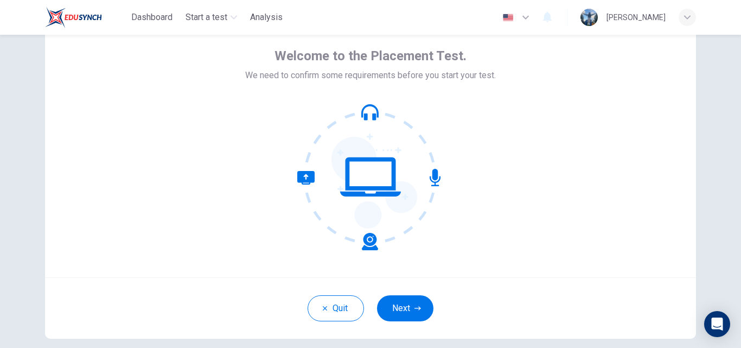
scroll to position [68, 0]
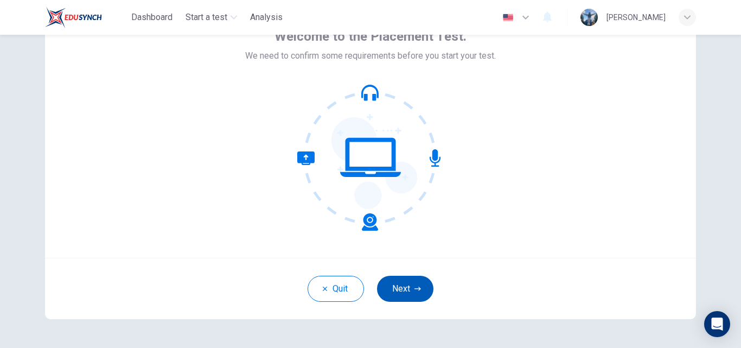
click at [414, 290] on icon "button" at bounding box center [417, 288] width 7 height 7
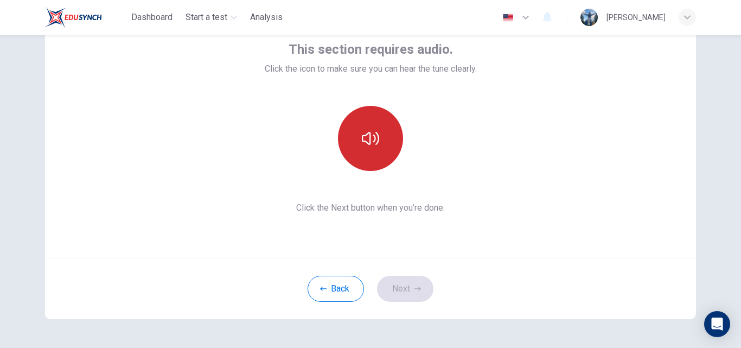
click at [377, 155] on button "button" at bounding box center [370, 138] width 65 height 65
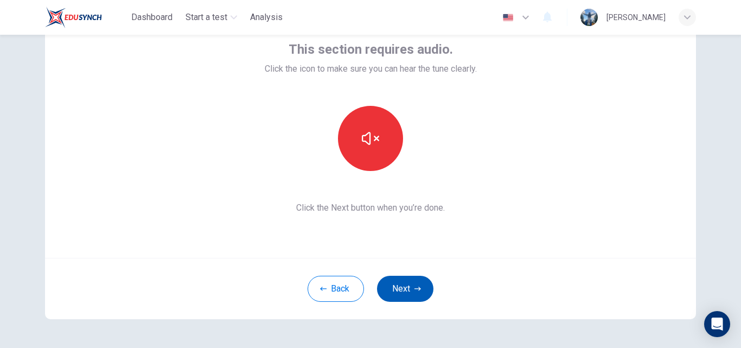
click at [403, 297] on button "Next" at bounding box center [405, 288] width 56 height 26
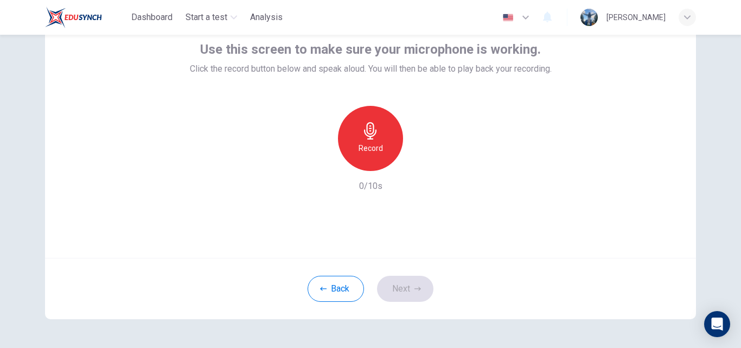
click at [379, 154] on h6 "Record" at bounding box center [370, 148] width 24 height 13
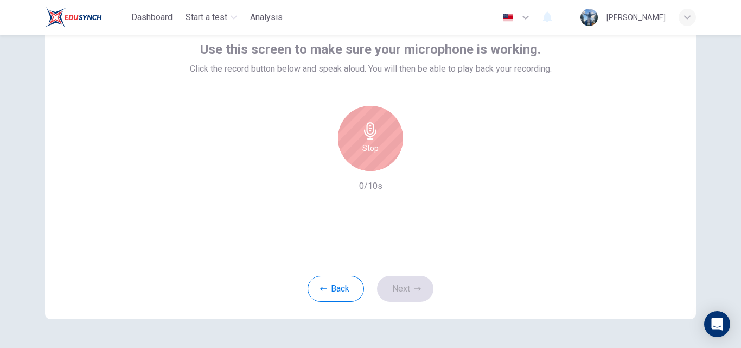
click at [375, 150] on h6 "Stop" at bounding box center [370, 148] width 16 height 13
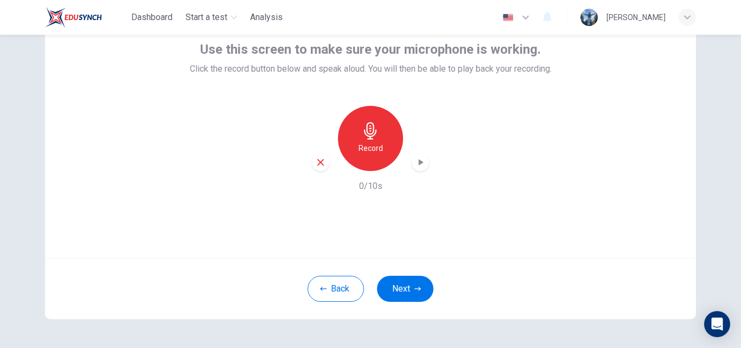
click at [419, 164] on icon "button" at bounding box center [421, 162] width 5 height 7
click at [410, 280] on button "Next" at bounding box center [405, 288] width 56 height 26
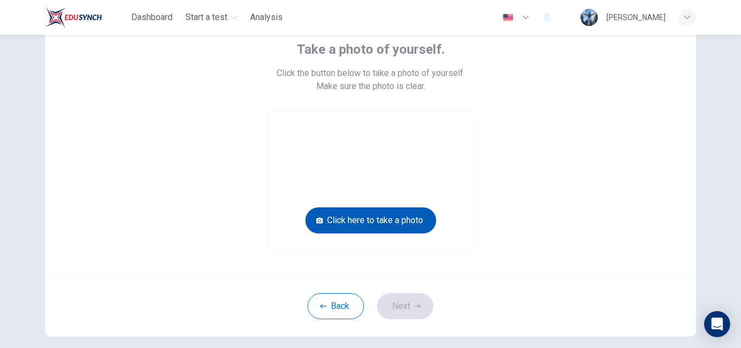
click at [378, 218] on button "Click here to take a photo" at bounding box center [370, 220] width 131 height 26
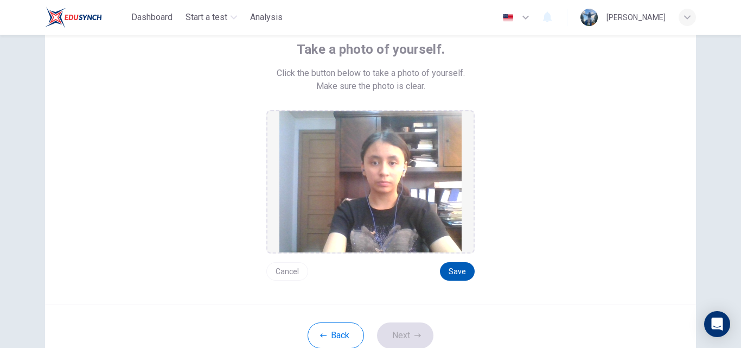
click at [463, 273] on button "Save" at bounding box center [457, 271] width 35 height 18
click at [414, 334] on icon "button" at bounding box center [417, 335] width 7 height 7
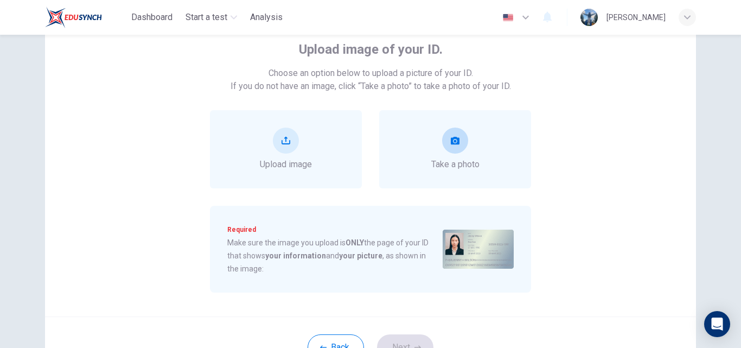
click at [463, 145] on button "take photo" at bounding box center [455, 140] width 26 height 26
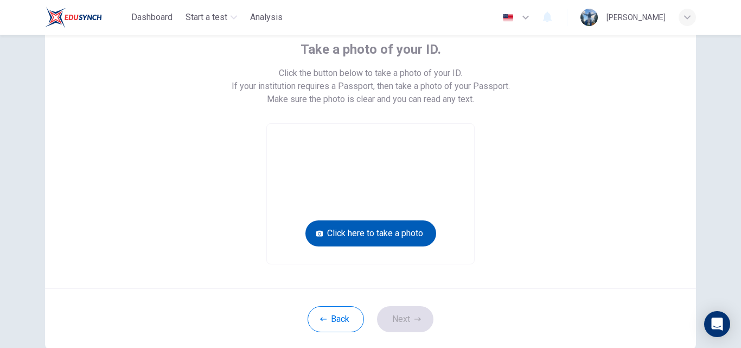
click at [415, 238] on button "Click here to take a photo" at bounding box center [370, 233] width 131 height 26
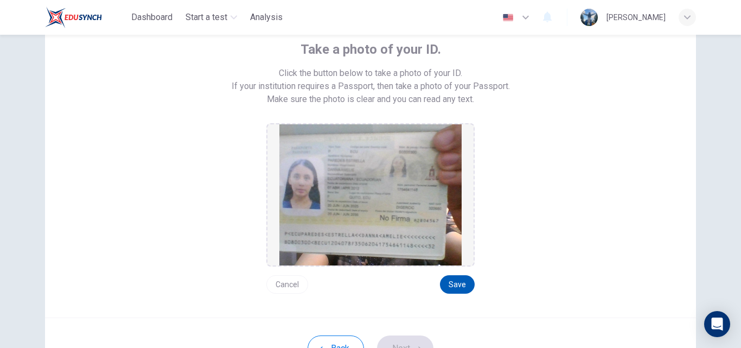
click at [456, 293] on button "Save" at bounding box center [457, 284] width 35 height 18
click at [424, 342] on button "Next" at bounding box center [405, 348] width 56 height 26
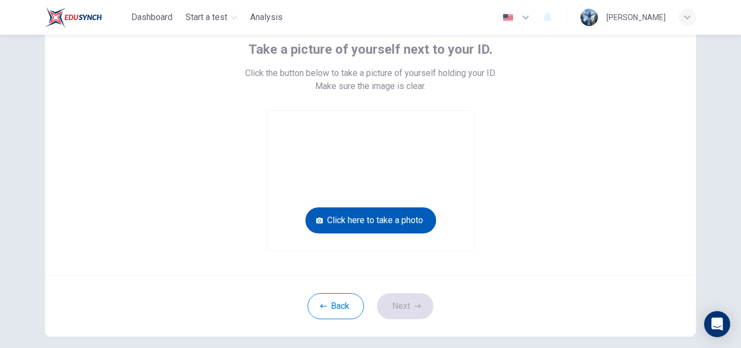
click at [332, 219] on button "Click here to take a photo" at bounding box center [370, 220] width 131 height 26
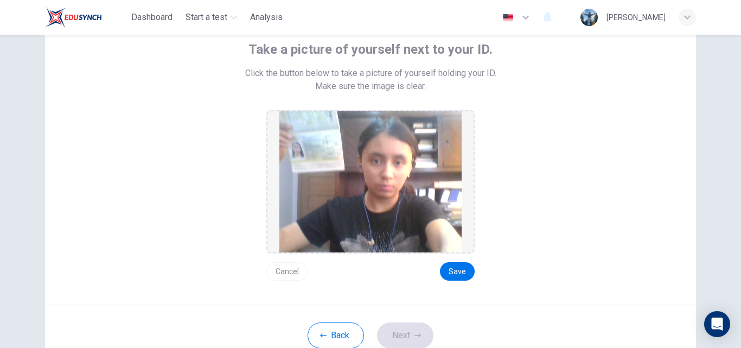
click at [291, 289] on div "Take a picture of yourself next to your ID. Click the button below to take a pi…" at bounding box center [370, 150] width 651 height 307
click at [293, 278] on button "Cancel" at bounding box center [287, 271] width 42 height 18
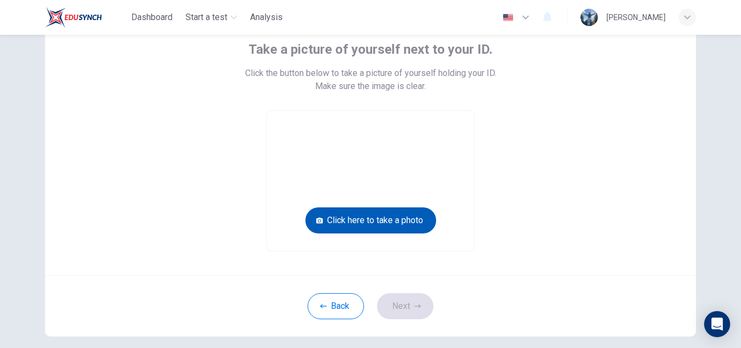
click at [359, 218] on button "Click here to take a photo" at bounding box center [370, 220] width 131 height 26
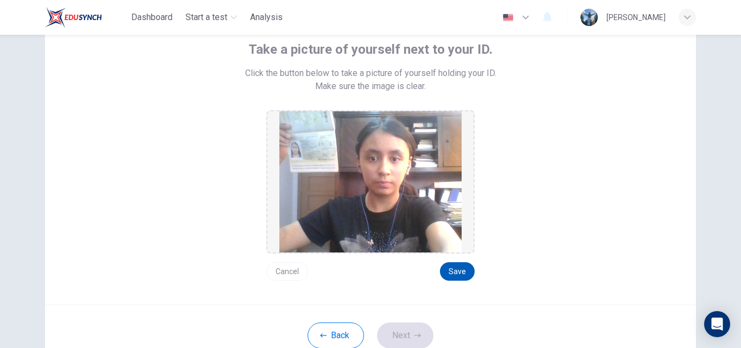
click at [456, 267] on button "Save" at bounding box center [457, 271] width 35 height 18
click at [414, 334] on icon "button" at bounding box center [417, 335] width 7 height 7
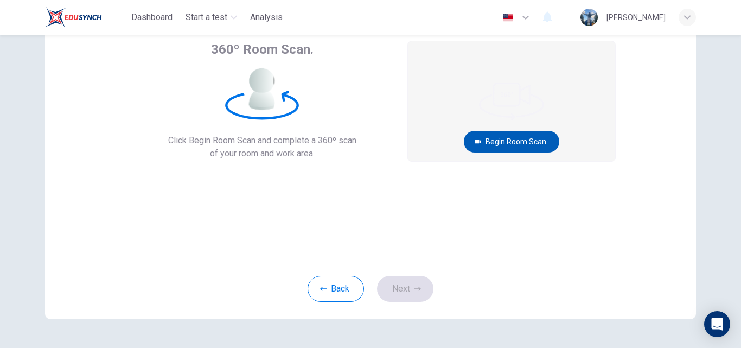
click at [542, 142] on button "Begin Room Scan" at bounding box center [511, 142] width 95 height 22
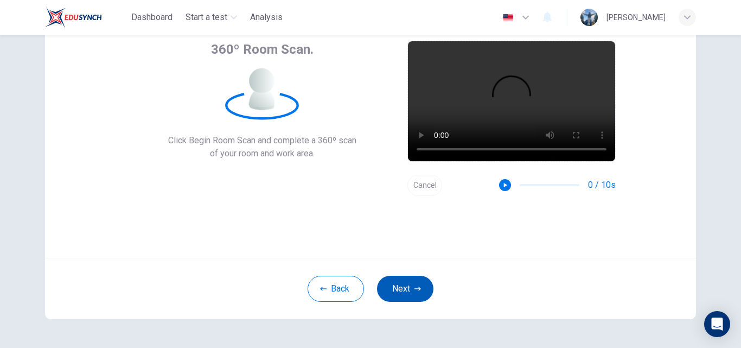
click at [412, 277] on button "Next" at bounding box center [405, 288] width 56 height 26
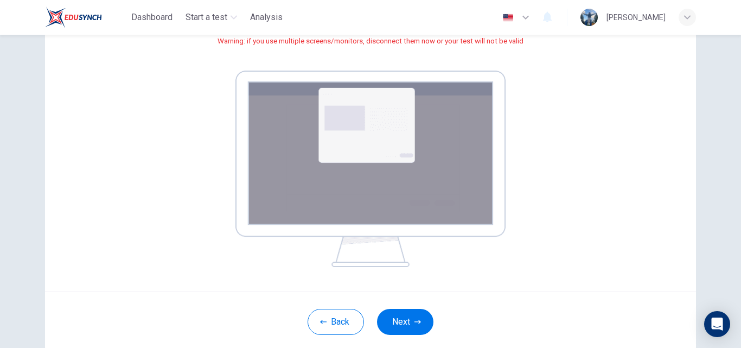
scroll to position [176, 0]
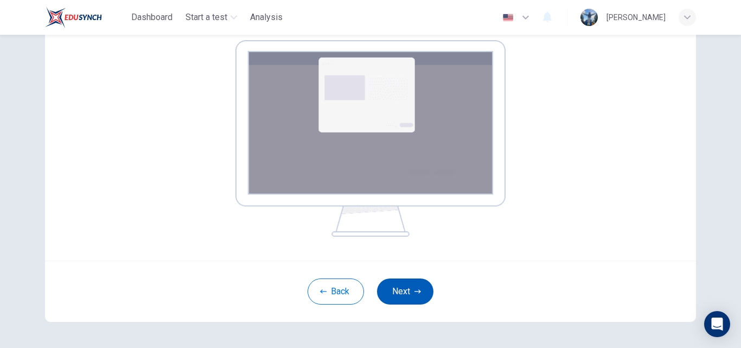
click at [414, 293] on icon "button" at bounding box center [417, 291] width 7 height 7
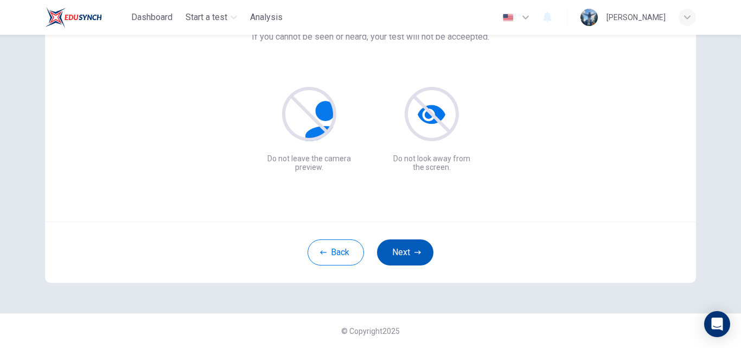
scroll to position [104, 0]
click at [414, 253] on icon "button" at bounding box center [417, 252] width 7 height 7
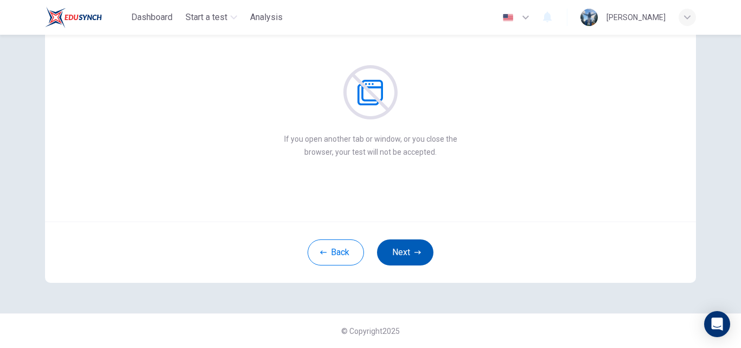
click at [414, 252] on icon "button" at bounding box center [417, 252] width 7 height 4
click at [414, 254] on icon "button" at bounding box center [417, 252] width 7 height 7
click at [414, 252] on icon "button" at bounding box center [417, 252] width 7 height 4
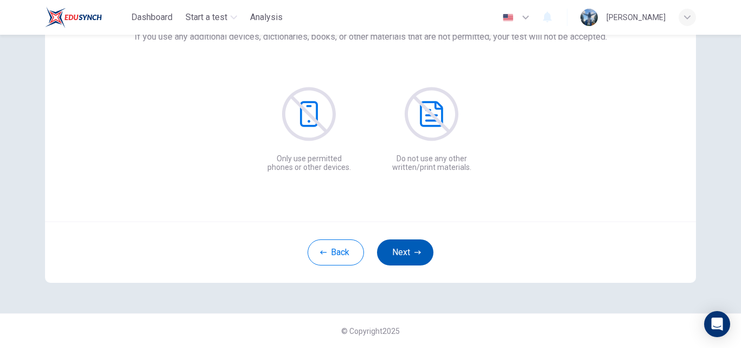
click at [414, 252] on icon "button" at bounding box center [417, 252] width 7 height 4
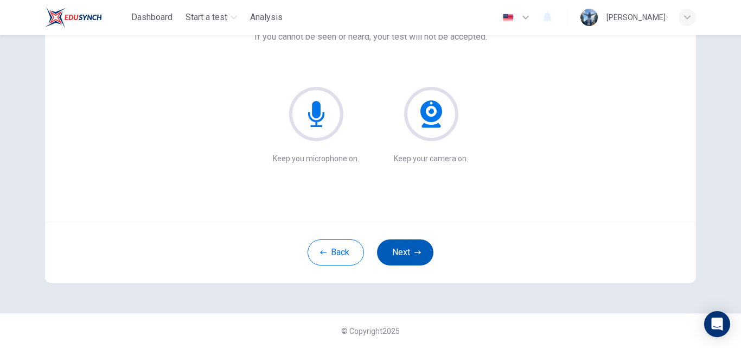
click at [414, 252] on icon "button" at bounding box center [417, 252] width 7 height 4
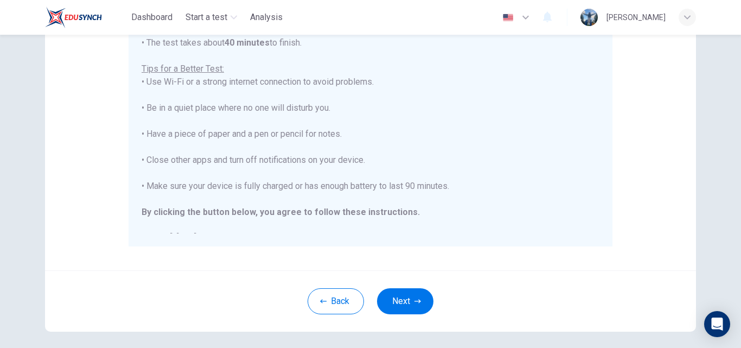
scroll to position [208, 0]
click at [402, 298] on button "Next" at bounding box center [405, 300] width 56 height 26
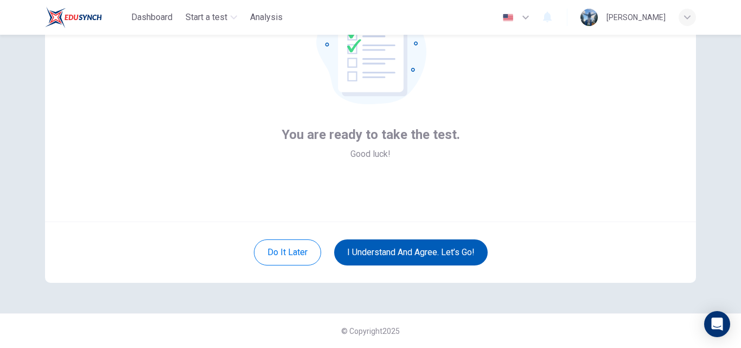
click at [406, 263] on button "I understand and agree. Let’s go!" at bounding box center [410, 252] width 153 height 26
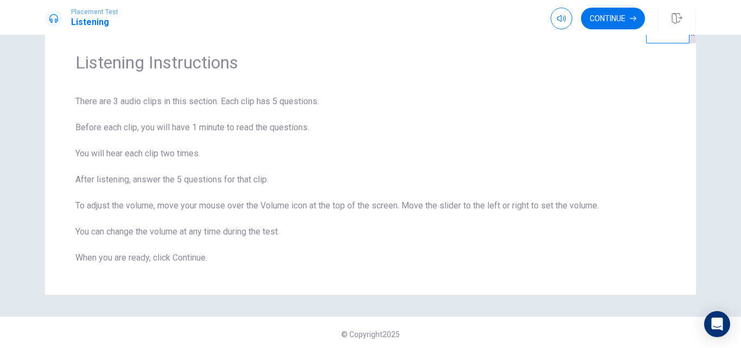
scroll to position [39, 0]
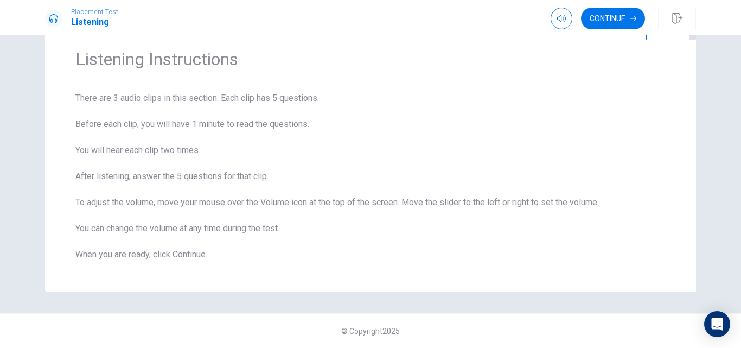
click at [721, 130] on div "Listening Instructions There are 3 audio clips in this section. Each clip has 5…" at bounding box center [370, 191] width 741 height 313
click at [596, 15] on button "Continue" at bounding box center [613, 19] width 64 height 22
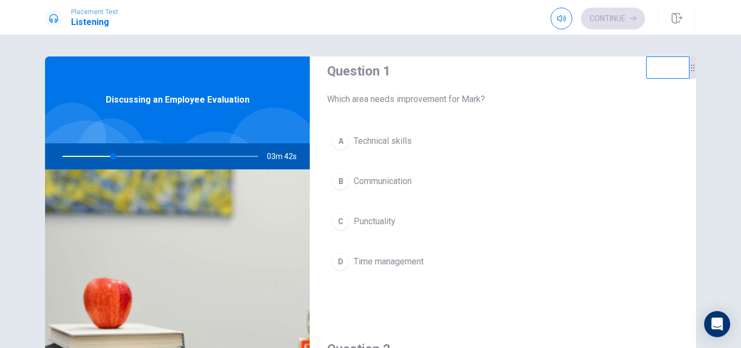
scroll to position [0, 0]
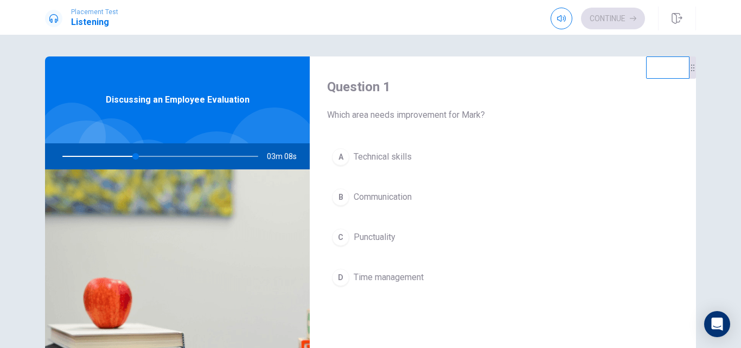
click at [380, 278] on span "Time management" at bounding box center [389, 277] width 70 height 13
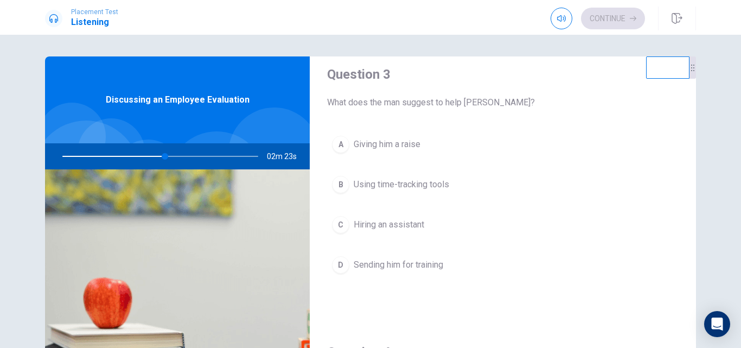
scroll to position [568, 0]
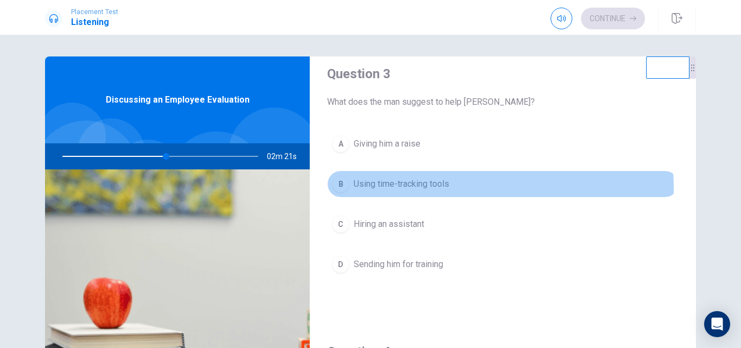
click at [489, 187] on button "B Using time-tracking tools" at bounding box center [502, 183] width 351 height 27
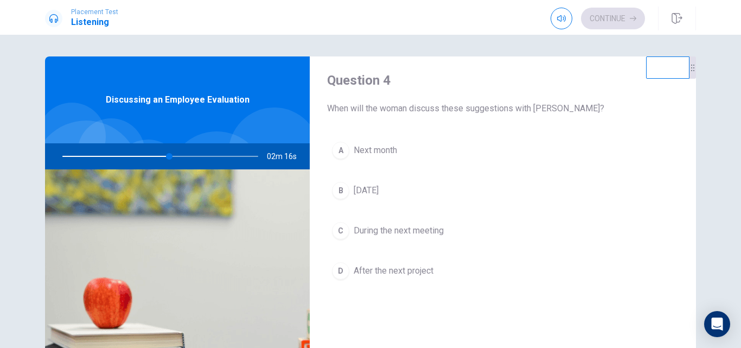
scroll to position [841, 0]
click at [499, 150] on button "A Next month" at bounding box center [502, 149] width 351 height 27
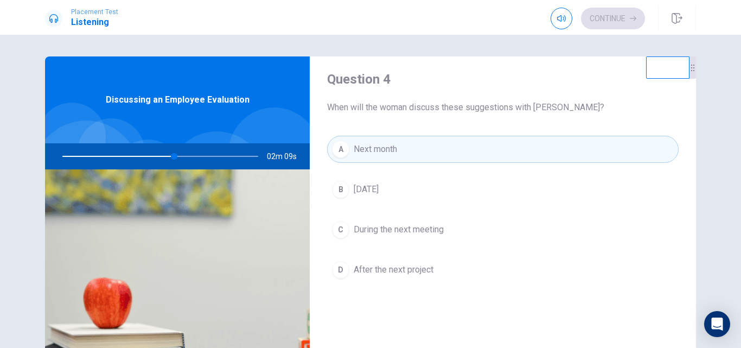
click at [152, 156] on div at bounding box center [157, 156] width 217 height 26
drag, startPoint x: 170, startPoint y: 155, endPoint x: 164, endPoint y: 154, distance: 6.0
click at [164, 154] on div at bounding box center [157, 156] width 217 height 26
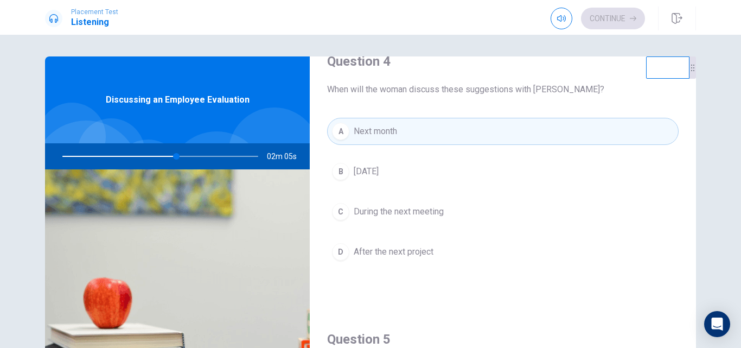
scroll to position [863, 0]
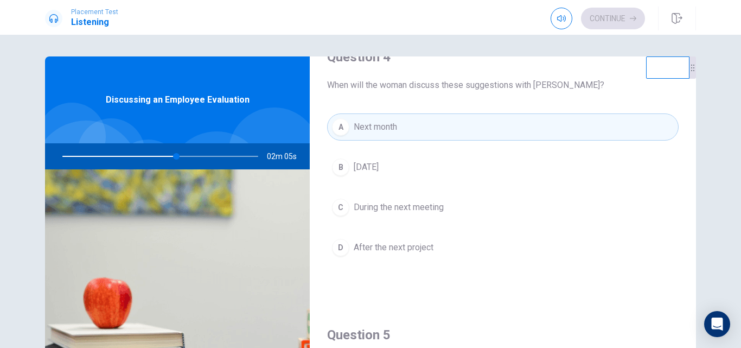
click at [499, 204] on button "C During the next meeting" at bounding box center [502, 207] width 351 height 27
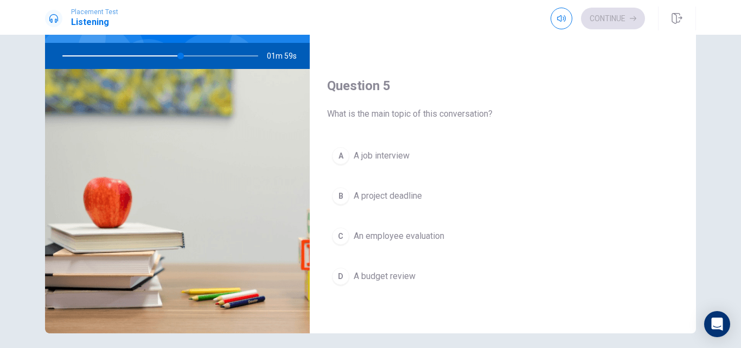
scroll to position [107, 0]
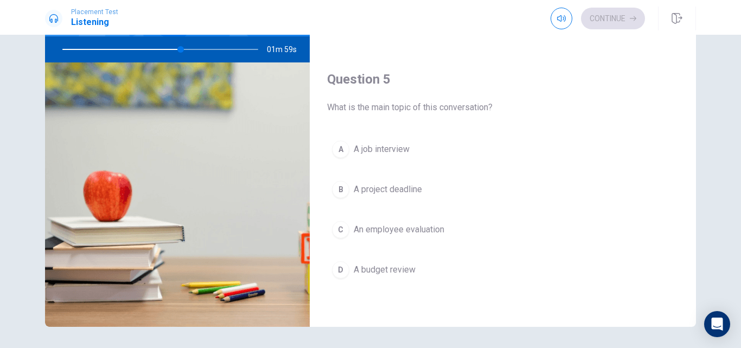
click at [457, 234] on button "C An employee evaluation" at bounding box center [502, 229] width 351 height 27
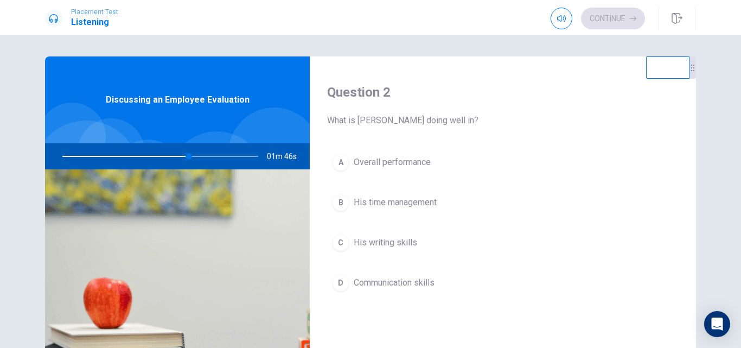
scroll to position [272, 0]
click at [479, 291] on button "D Communication skills" at bounding box center [502, 283] width 351 height 27
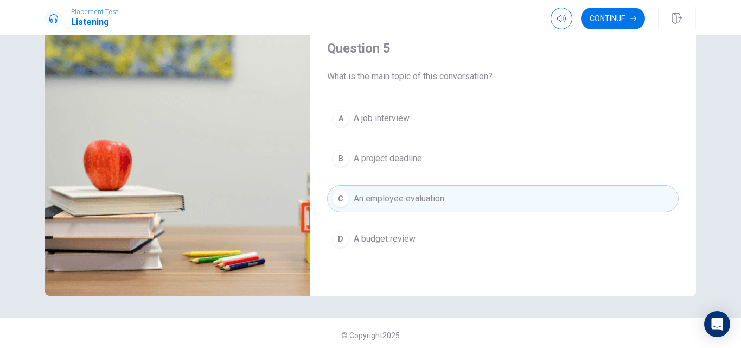
scroll to position [142, 0]
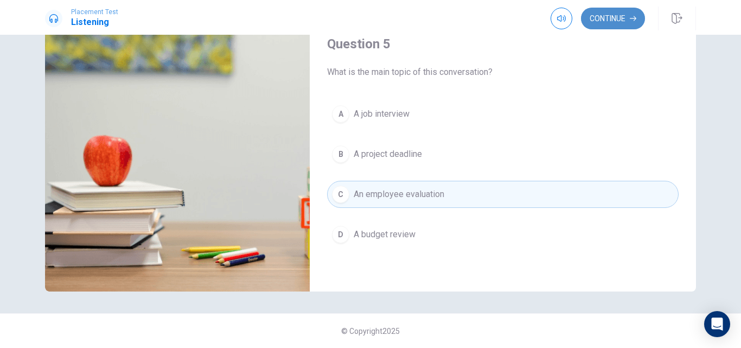
click at [607, 20] on button "Continue" at bounding box center [613, 19] width 64 height 22
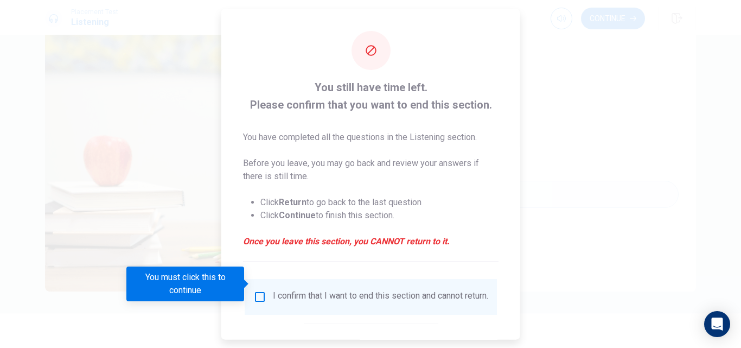
scroll to position [57, 0]
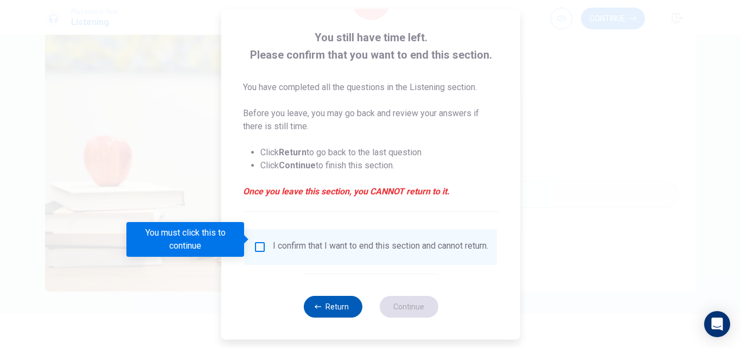
click at [338, 304] on button "Return" at bounding box center [332, 307] width 59 height 22
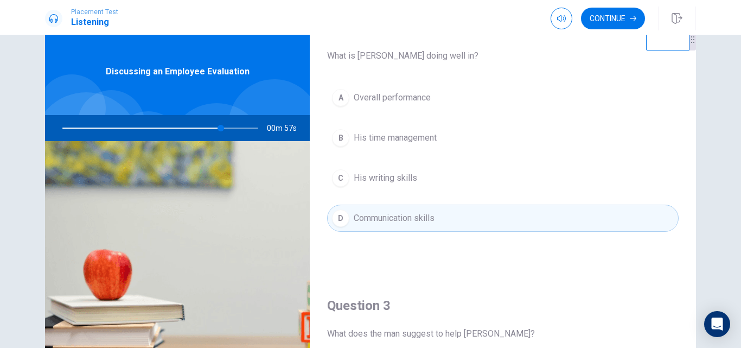
scroll to position [311, 0]
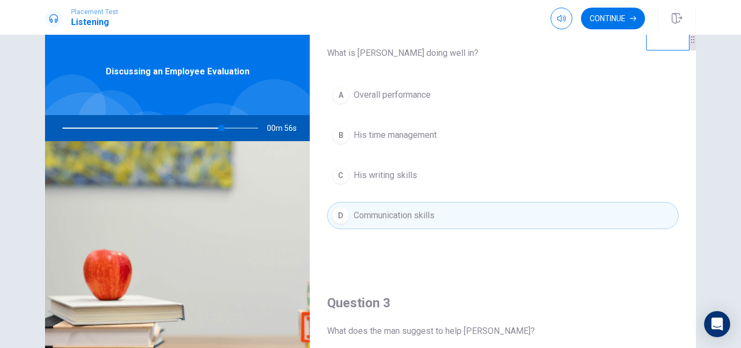
click at [515, 86] on button "A Overall performance" at bounding box center [502, 94] width 351 height 27
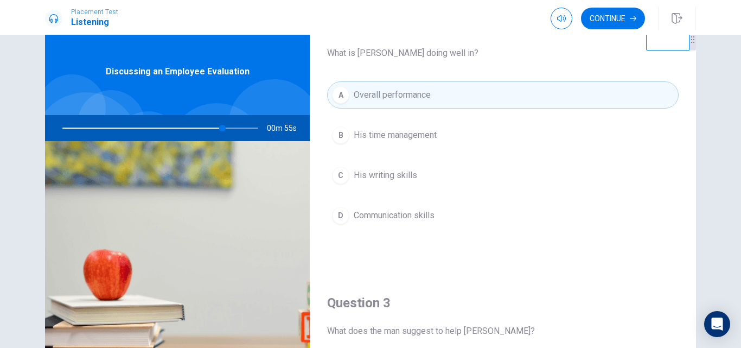
click at [395, 213] on span "Communication skills" at bounding box center [394, 215] width 81 height 13
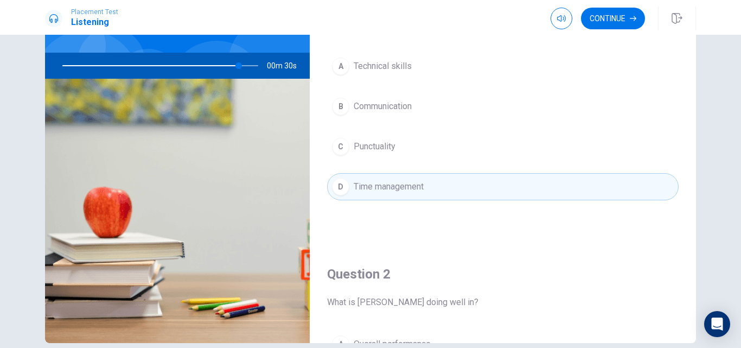
scroll to position [0, 0]
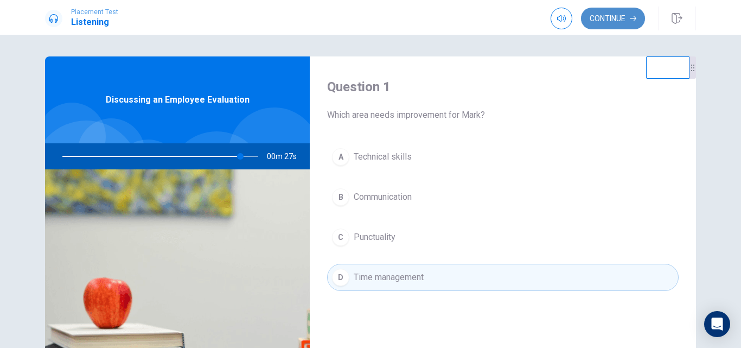
click at [605, 23] on button "Continue" at bounding box center [613, 19] width 64 height 22
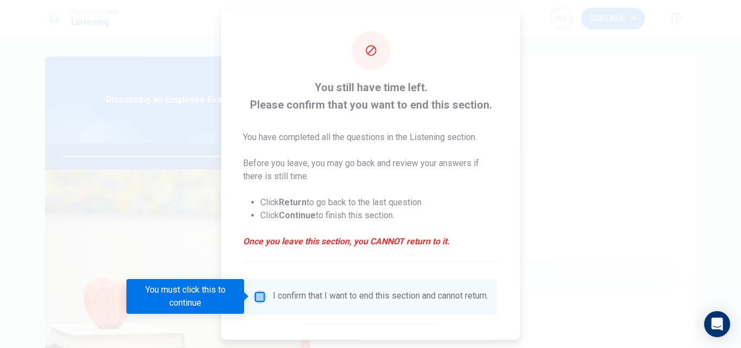
click at [257, 297] on input "You must click this to continue" at bounding box center [259, 296] width 13 height 13
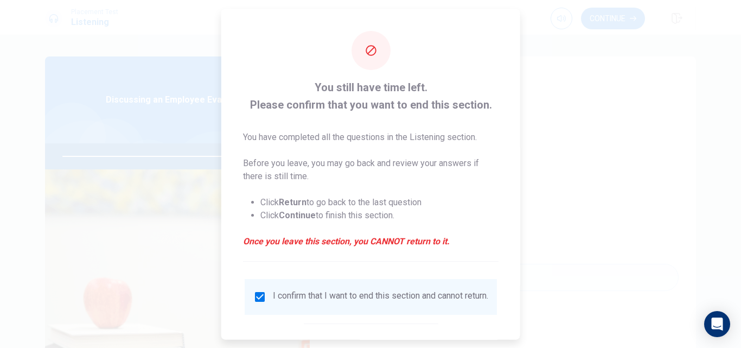
scroll to position [57, 0]
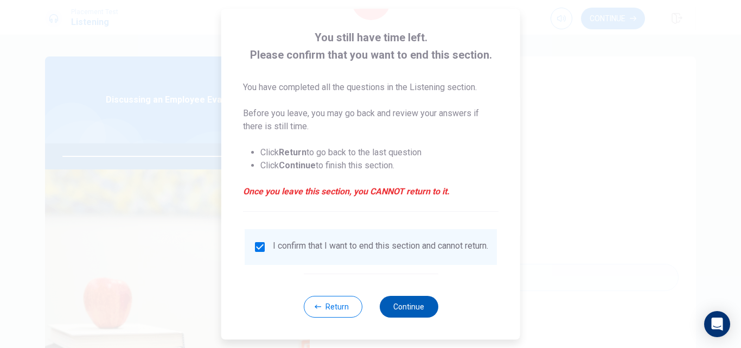
click at [408, 297] on button "Continue" at bounding box center [408, 307] width 59 height 22
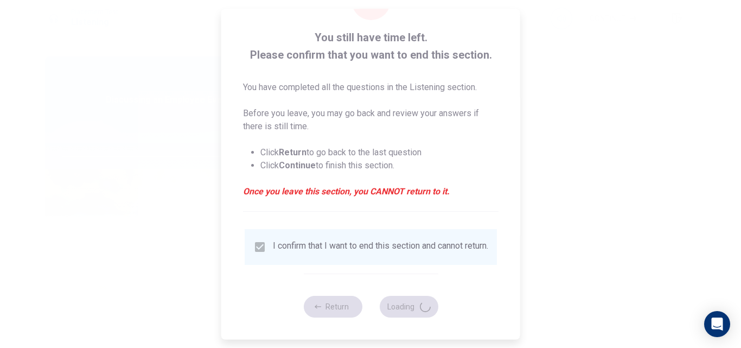
type input "94"
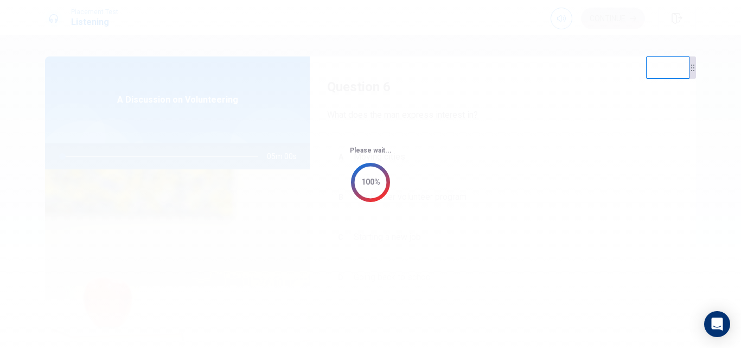
click at [371, 120] on div "Please wait... 100%" at bounding box center [370, 174] width 741 height 348
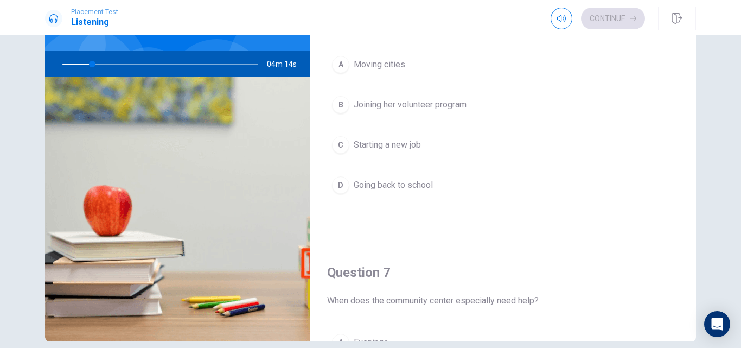
scroll to position [0, 0]
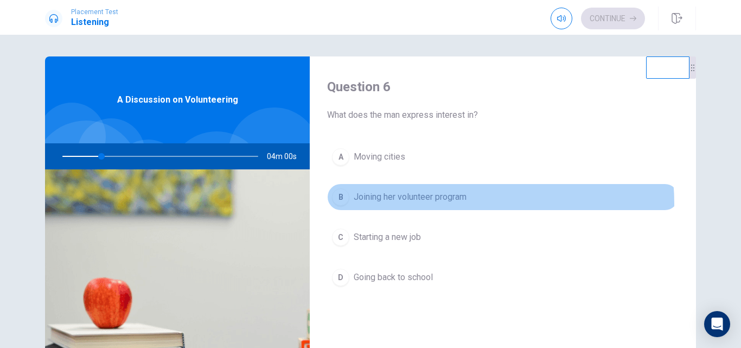
click at [437, 201] on span "Joining her volunteer program" at bounding box center [410, 196] width 113 height 13
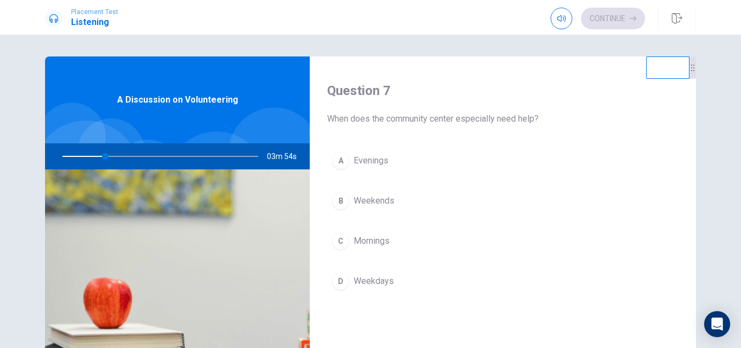
scroll to position [278, 0]
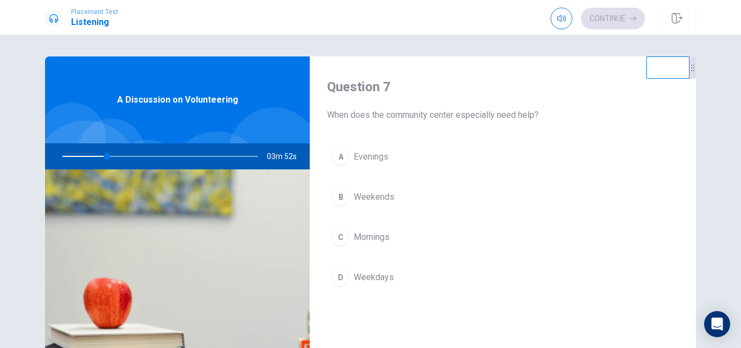
click at [381, 280] on span "Weekdays" at bounding box center [374, 277] width 40 height 13
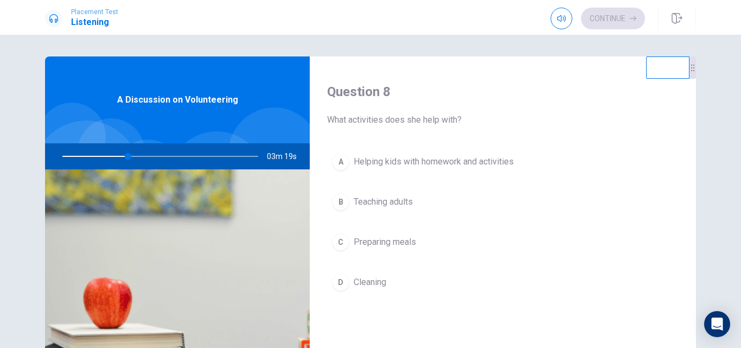
scroll to position [559, 0]
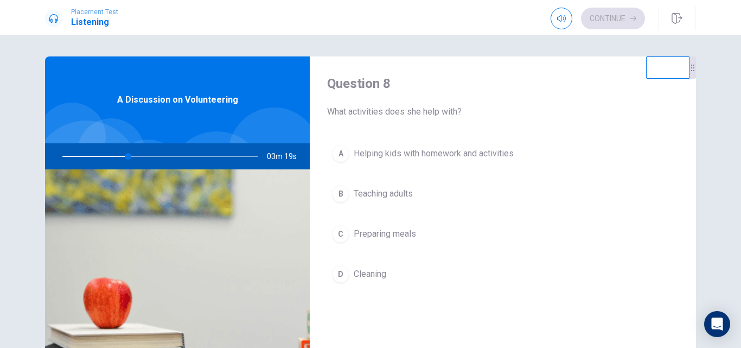
click at [470, 161] on button "A Helping kids with homework and activities" at bounding box center [502, 153] width 351 height 27
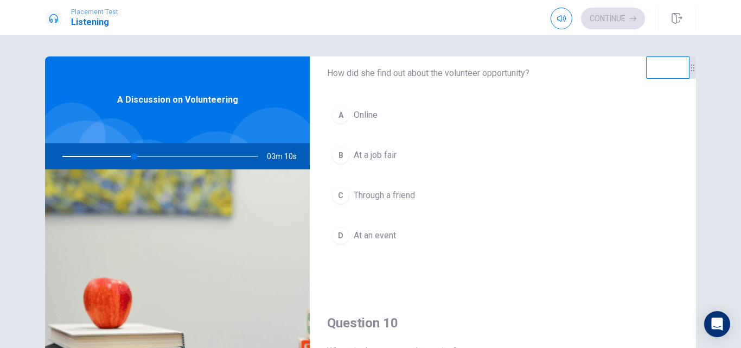
scroll to position [873, 0]
click at [350, 117] on button "A Online" at bounding box center [502, 116] width 351 height 27
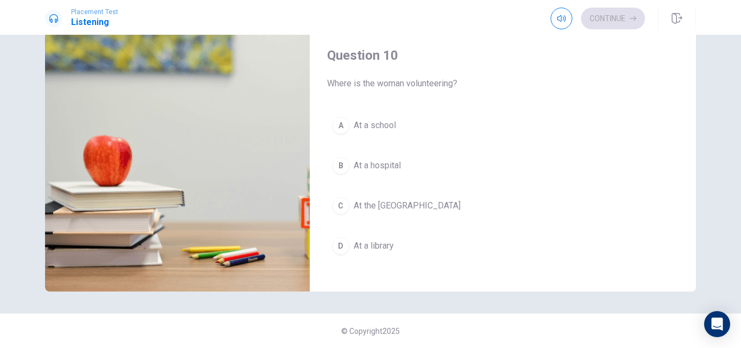
scroll to position [998, 0]
click at [539, 203] on button "C At the [GEOGRAPHIC_DATA]" at bounding box center [502, 207] width 351 height 27
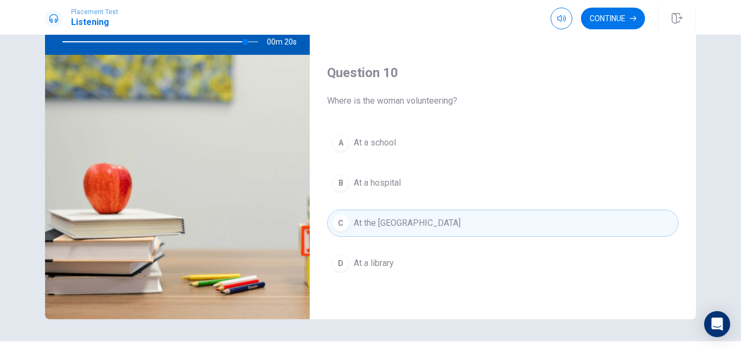
scroll to position [111, 0]
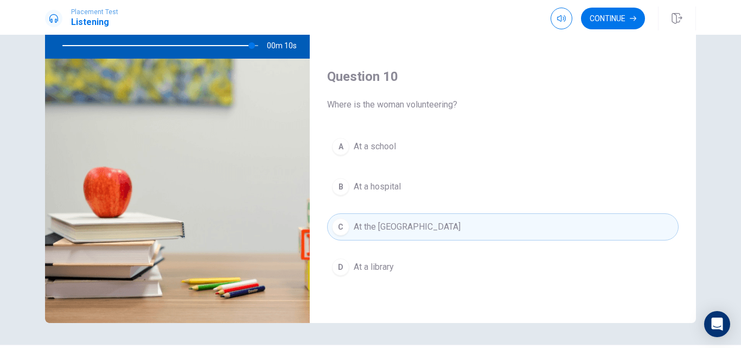
click at [362, 153] on button "A At a school" at bounding box center [502, 146] width 351 height 27
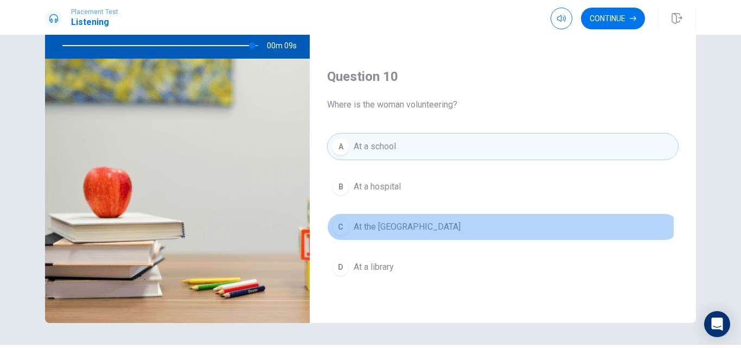
click at [369, 225] on span "At the [GEOGRAPHIC_DATA]" at bounding box center [407, 226] width 107 height 13
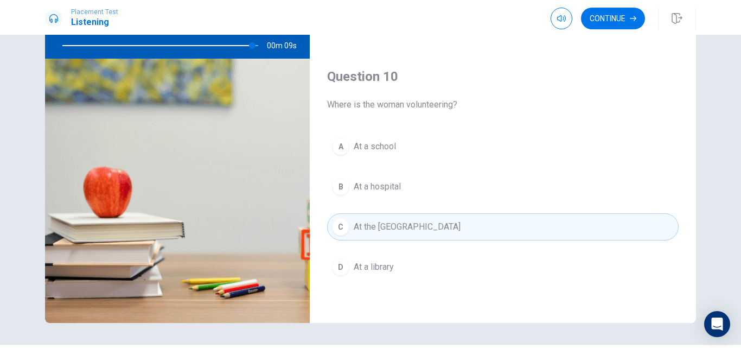
click at [395, 152] on button "A At a school" at bounding box center [502, 146] width 351 height 27
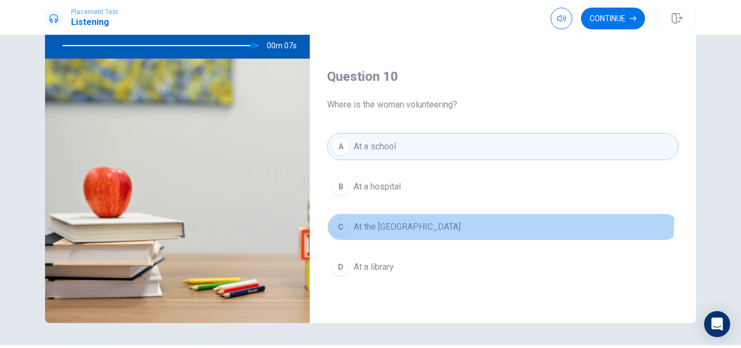
click at [393, 215] on button "C At the [GEOGRAPHIC_DATA]" at bounding box center [502, 226] width 351 height 27
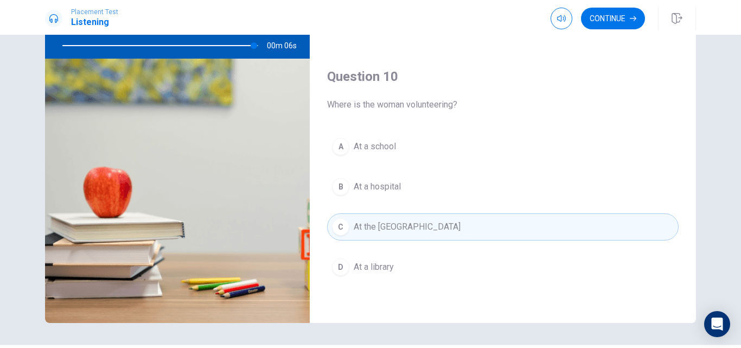
click at [410, 152] on button "A At a school" at bounding box center [502, 146] width 351 height 27
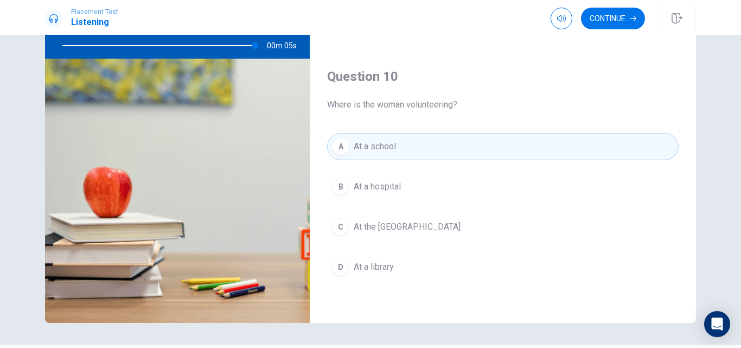
click at [395, 220] on button "C At the [GEOGRAPHIC_DATA]" at bounding box center [502, 226] width 351 height 27
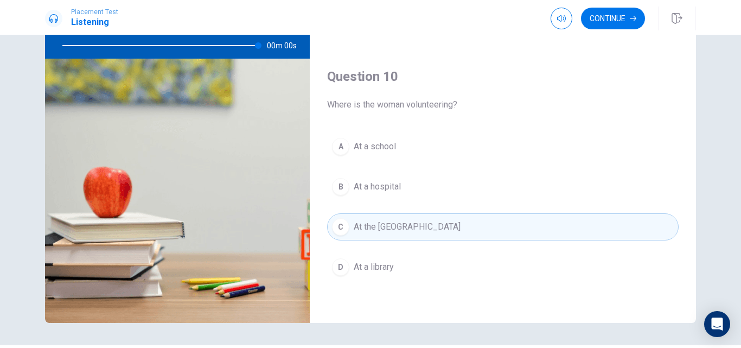
type input "0"
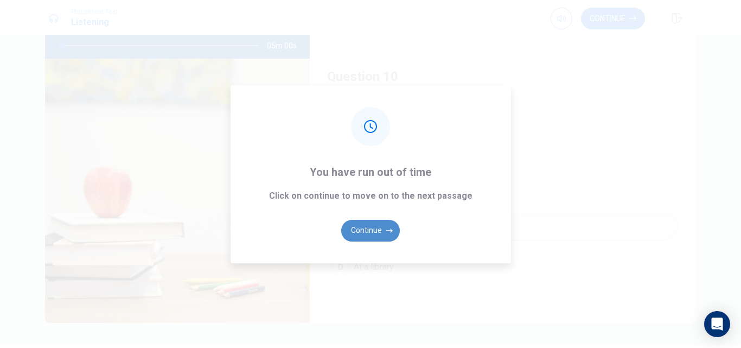
click at [376, 236] on button "Continue" at bounding box center [370, 231] width 59 height 22
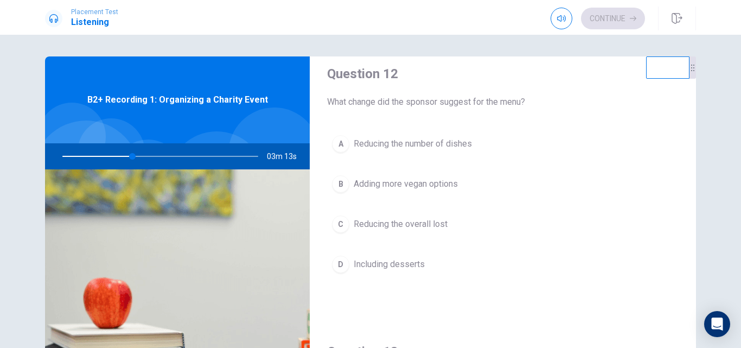
scroll to position [292, 0]
click at [436, 226] on span "Reducing the overall lost" at bounding box center [401, 222] width 94 height 13
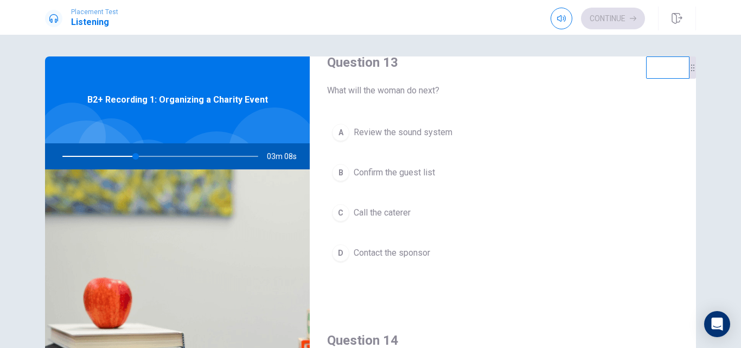
scroll to position [581, 0]
click at [498, 139] on button "A Review the sound system" at bounding box center [502, 130] width 351 height 27
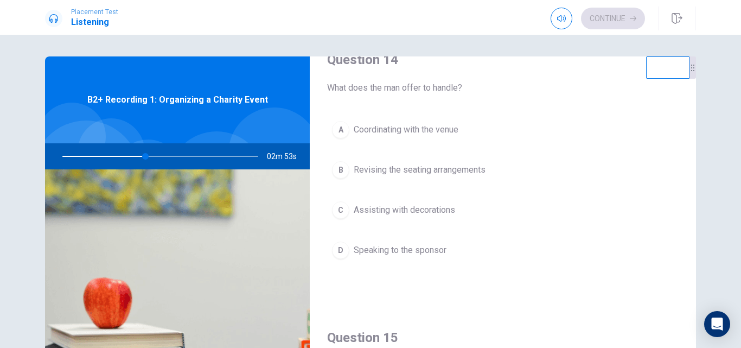
scroll to position [861, 0]
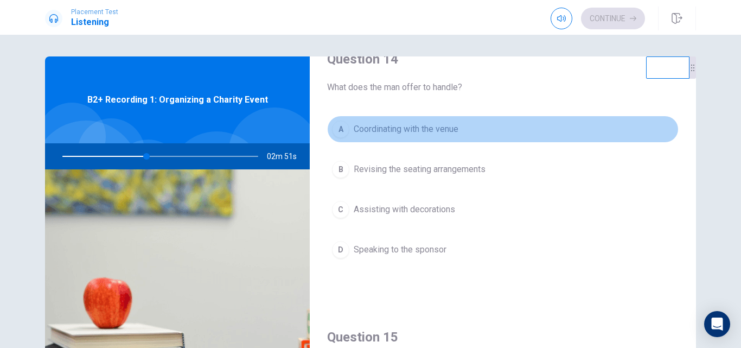
click at [514, 133] on button "A Coordinating with the venue" at bounding box center [502, 129] width 351 height 27
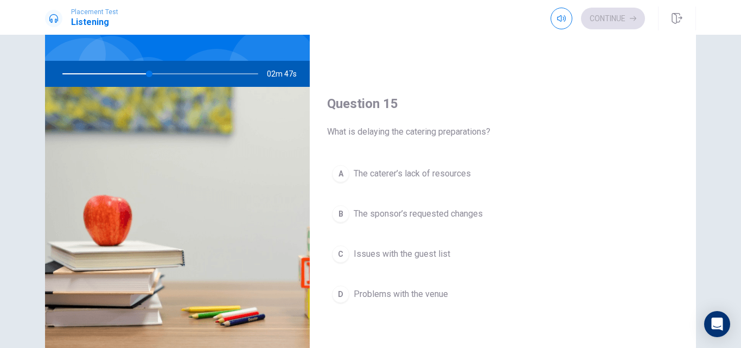
scroll to position [93, 0]
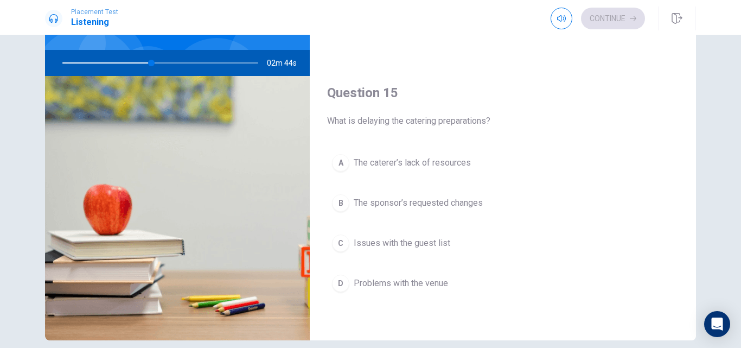
click at [478, 204] on span "The sponsor’s requested changes" at bounding box center [418, 202] width 129 height 13
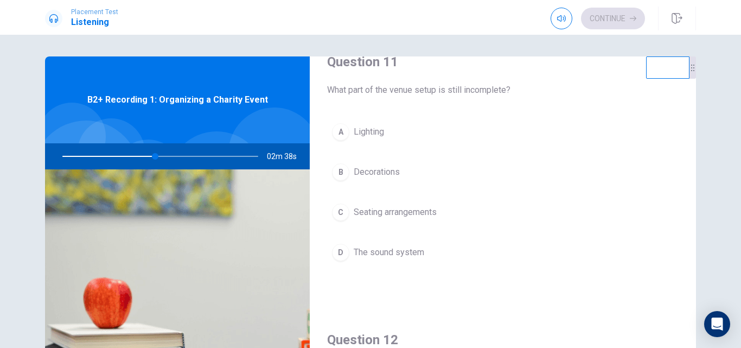
scroll to position [24, 0]
click at [452, 254] on button "D The sound system" at bounding box center [502, 253] width 351 height 27
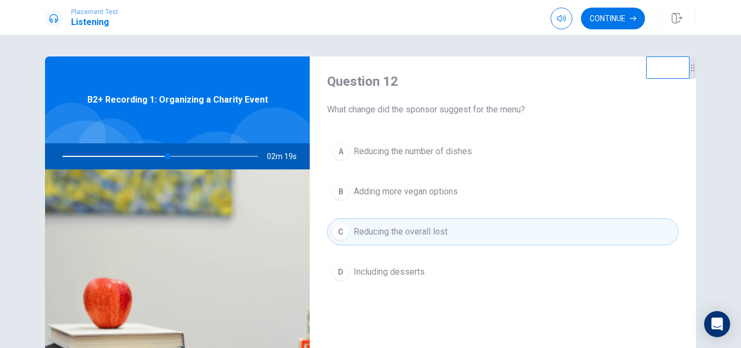
scroll to position [286, 0]
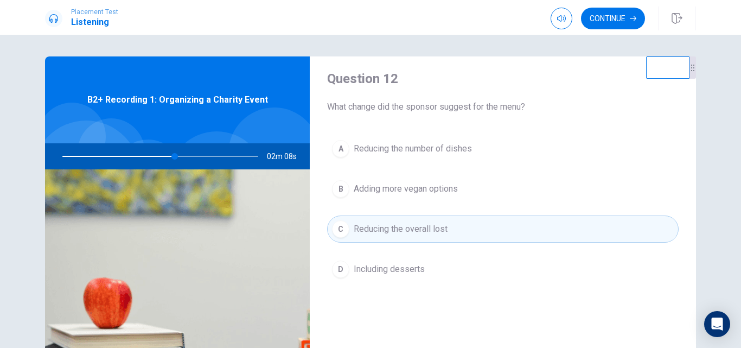
click at [468, 201] on button "B Adding more vegan options" at bounding box center [502, 188] width 351 height 27
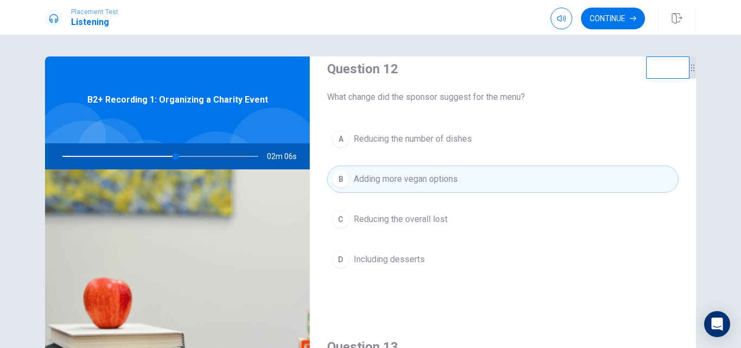
scroll to position [299, 0]
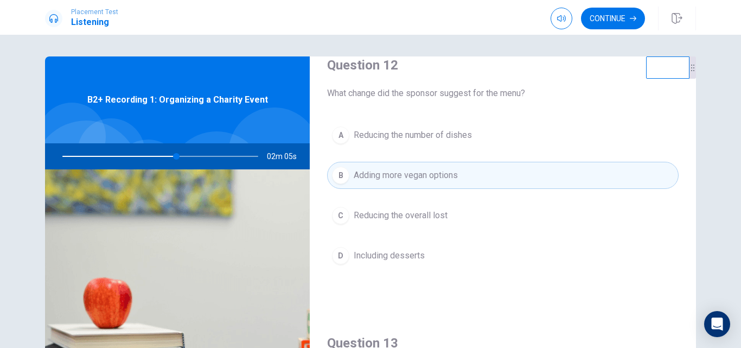
click at [472, 204] on button "C Reducing the overall lost" at bounding box center [502, 215] width 351 height 27
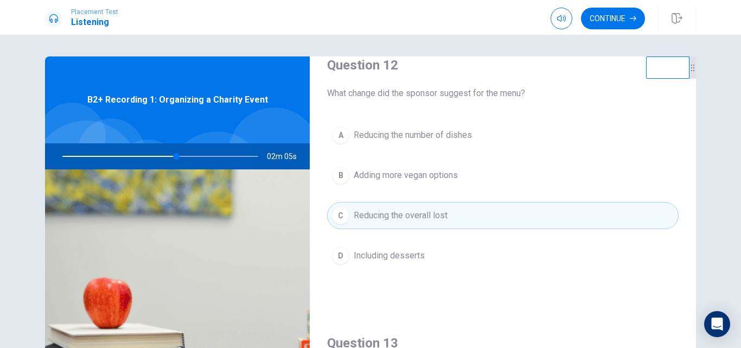
click at [491, 174] on button "B Adding more vegan options" at bounding box center [502, 175] width 351 height 27
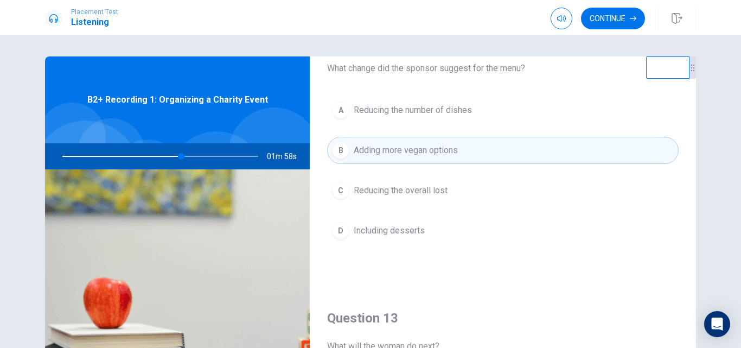
scroll to position [322, 0]
click at [478, 197] on button "C Reducing the overall lost" at bounding box center [502, 192] width 351 height 27
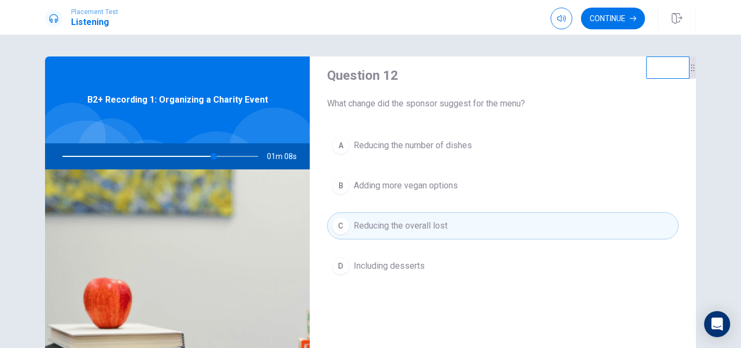
scroll to position [290, 0]
click at [522, 195] on button "B Adding more vegan options" at bounding box center [502, 184] width 351 height 27
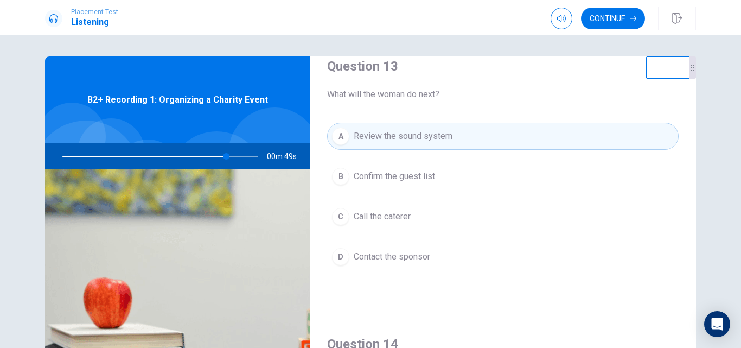
scroll to position [577, 0]
click at [415, 211] on button "C Call the caterer" at bounding box center [502, 215] width 351 height 27
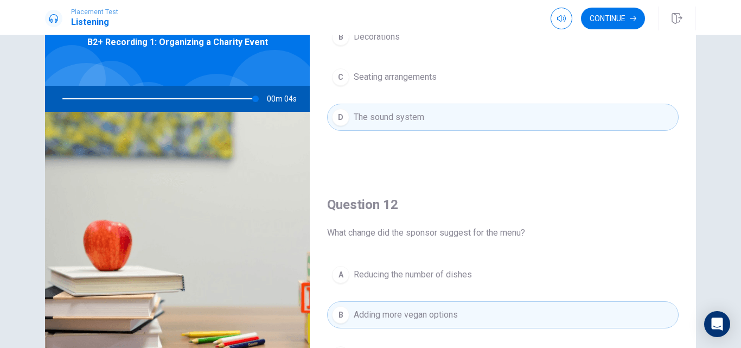
scroll to position [89, 0]
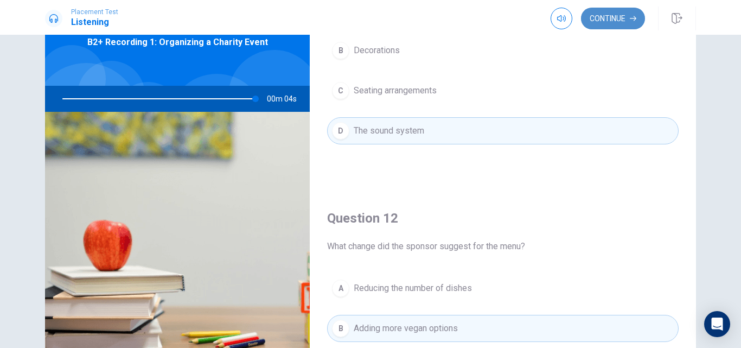
click at [608, 19] on button "Continue" at bounding box center [613, 19] width 64 height 22
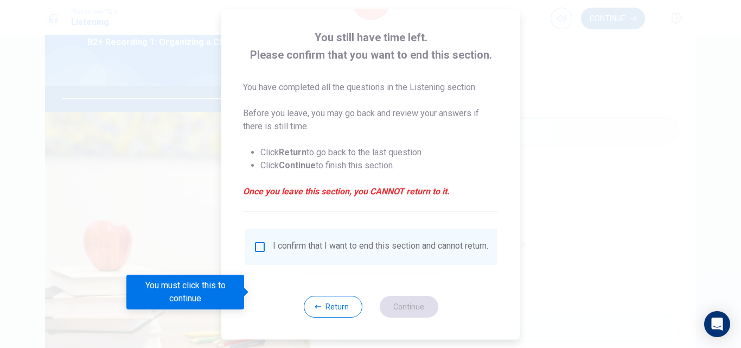
scroll to position [57, 0]
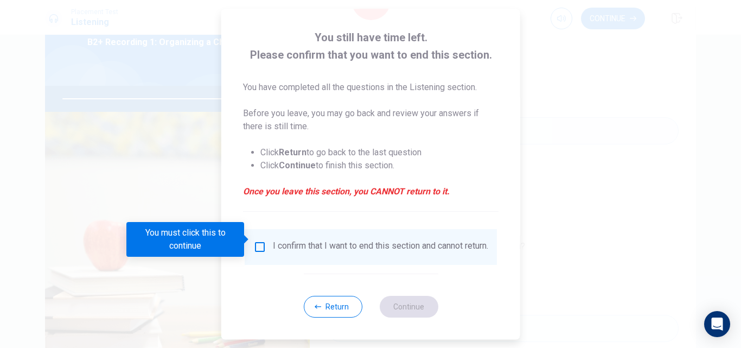
click at [258, 244] on input "You must click this to continue" at bounding box center [259, 246] width 13 height 13
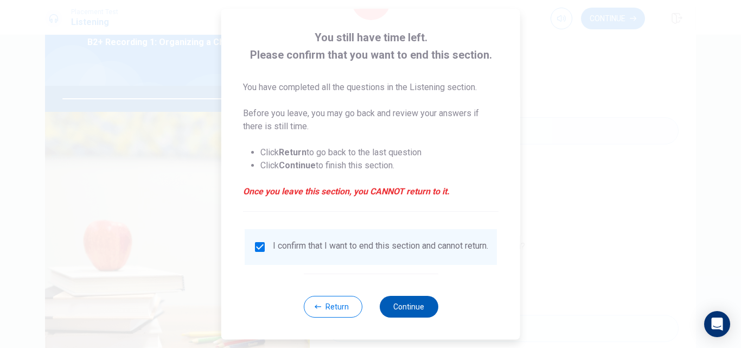
click at [408, 305] on button "Continue" at bounding box center [408, 307] width 59 height 22
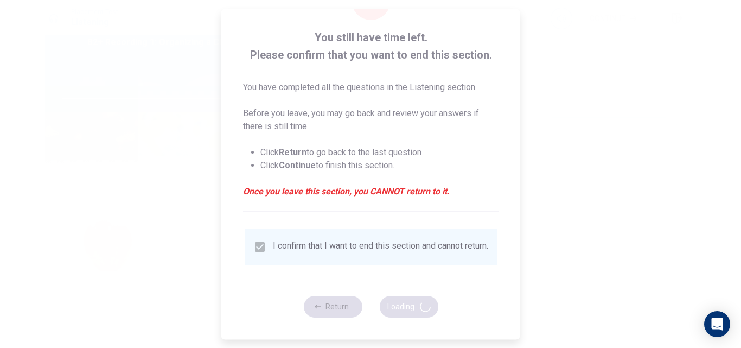
type input "0"
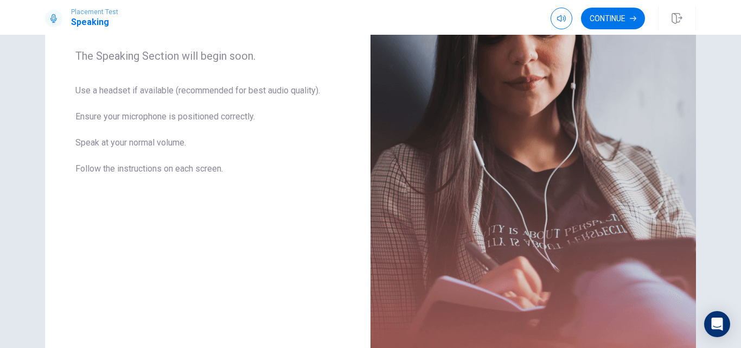
scroll to position [174, 0]
click at [612, 24] on button "Continue" at bounding box center [613, 19] width 64 height 22
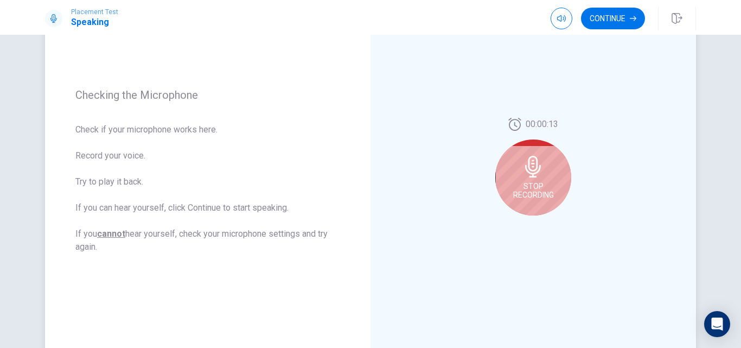
scroll to position [121, 0]
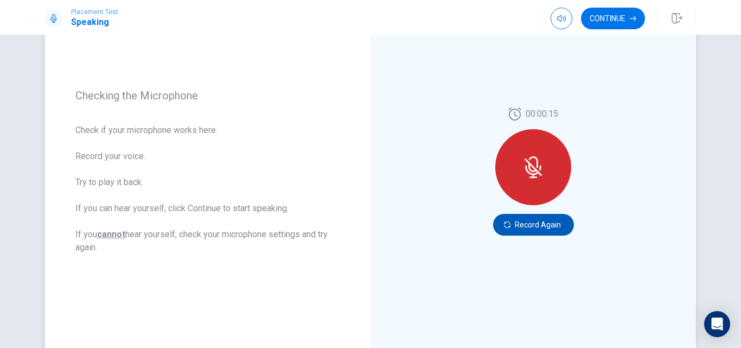
click at [534, 223] on button "Record Again" at bounding box center [533, 225] width 81 height 22
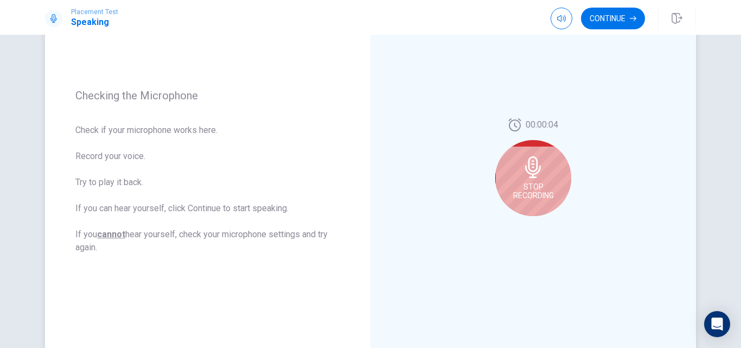
click at [543, 165] on div "Stop Recording" at bounding box center [533, 178] width 76 height 76
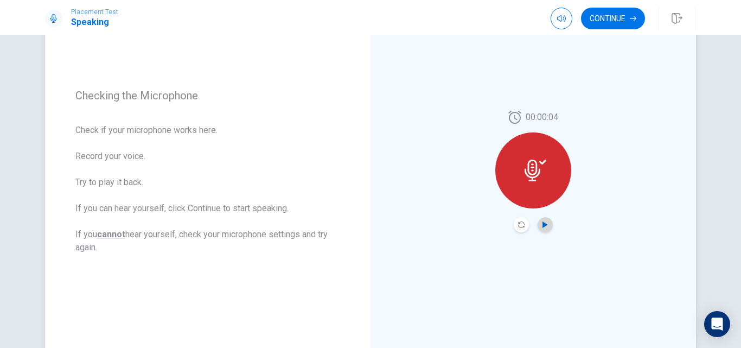
click at [543, 223] on icon "Play Audio" at bounding box center [544, 224] width 5 height 7
click at [521, 225] on button "Record Again" at bounding box center [521, 224] width 15 height 15
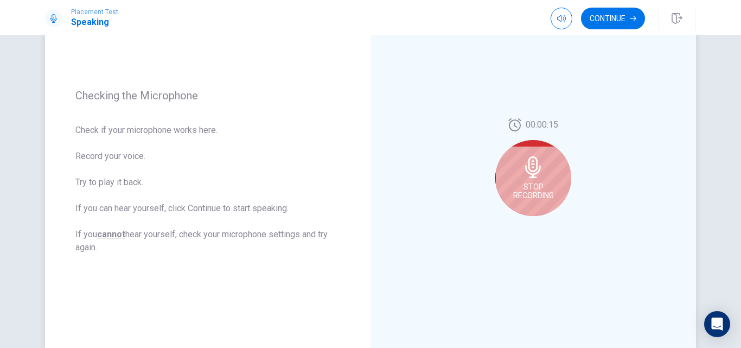
click at [546, 172] on div "Stop Recording" at bounding box center [533, 178] width 76 height 76
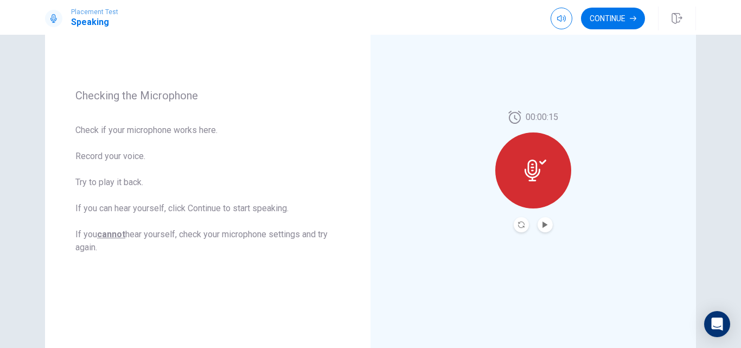
click at [522, 222] on button "Record Again" at bounding box center [521, 224] width 15 height 15
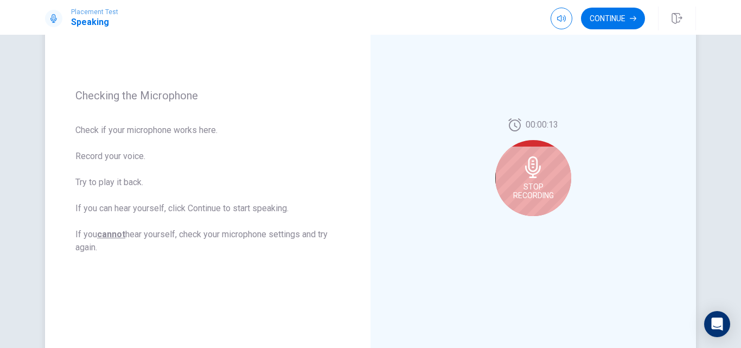
drag, startPoint x: 520, startPoint y: 177, endPoint x: 586, endPoint y: 152, distance: 70.2
click at [586, 152] on div "00:00:13 Stop Recording" at bounding box center [532, 171] width 325 height 473
click at [533, 180] on div "Stop Recording" at bounding box center [533, 178] width 76 height 76
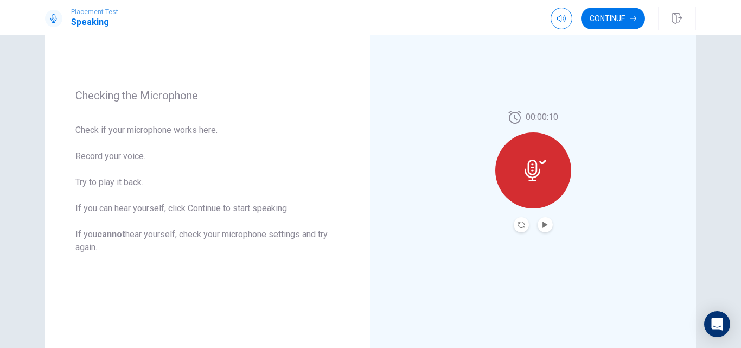
click at [544, 230] on button "Play Audio" at bounding box center [544, 224] width 15 height 15
click at [595, 20] on button "Continue" at bounding box center [613, 19] width 64 height 22
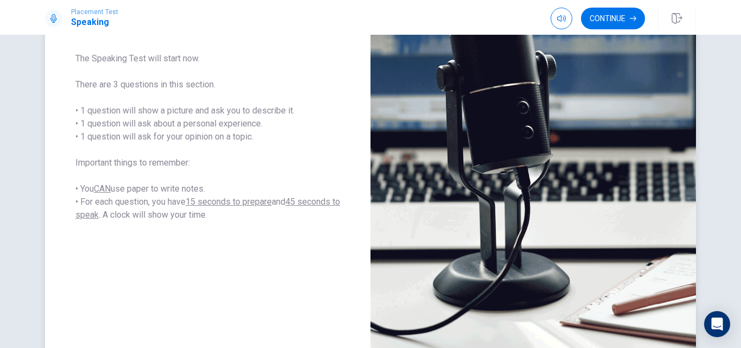
scroll to position [238, 0]
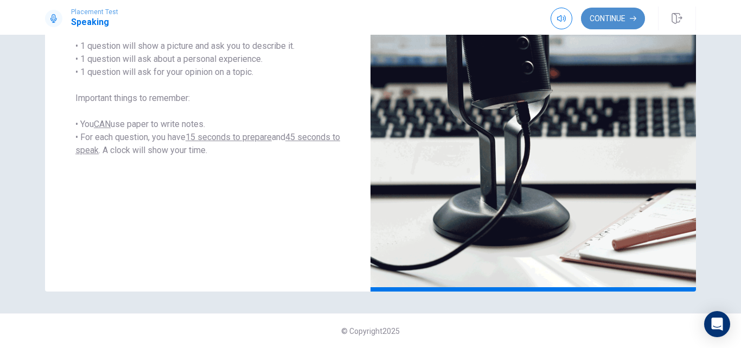
click at [620, 18] on button "Continue" at bounding box center [613, 19] width 64 height 22
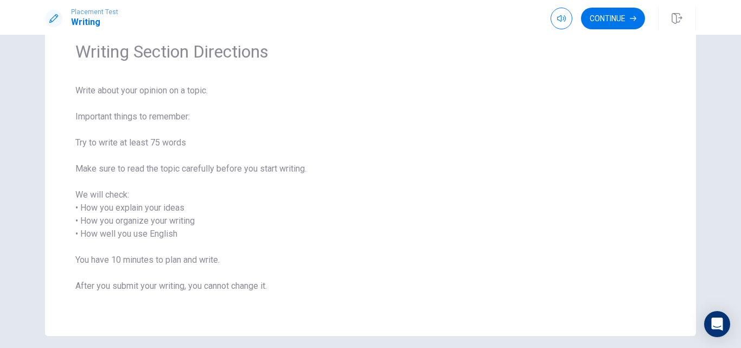
scroll to position [48, 0]
click at [624, 17] on button "Continue" at bounding box center [613, 19] width 64 height 22
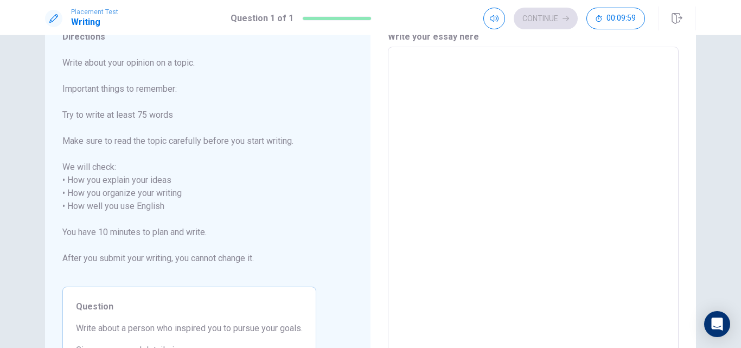
click at [459, 134] on textarea at bounding box center [532, 200] width 275 height 288
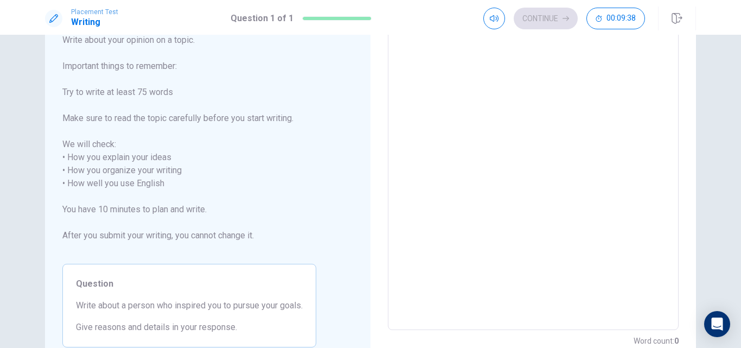
scroll to position [0, 0]
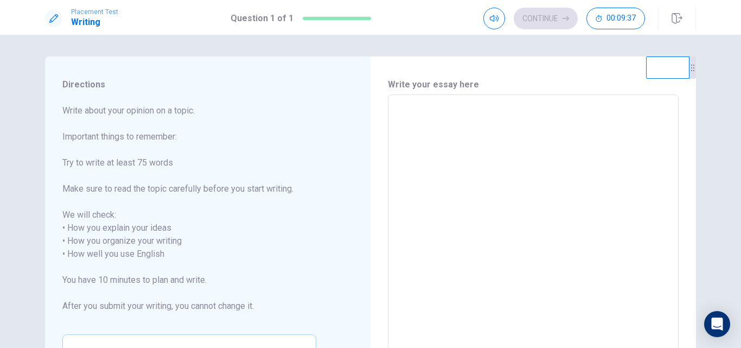
click at [433, 170] on textarea at bounding box center [532, 248] width 275 height 288
type textarea "M"
type textarea "x"
type textarea "My"
type textarea "x"
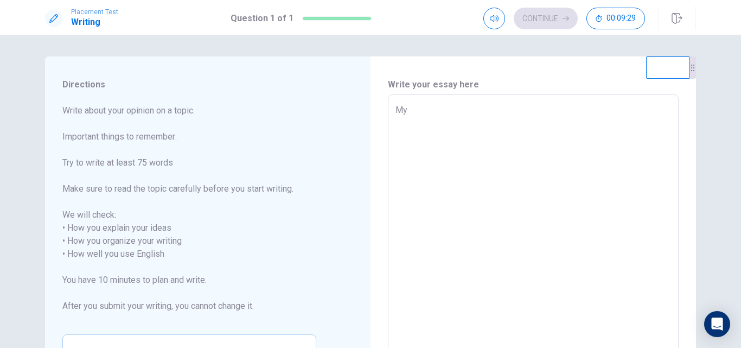
type textarea "My"
type textarea "x"
type textarea "My r"
type textarea "x"
type textarea "My ro"
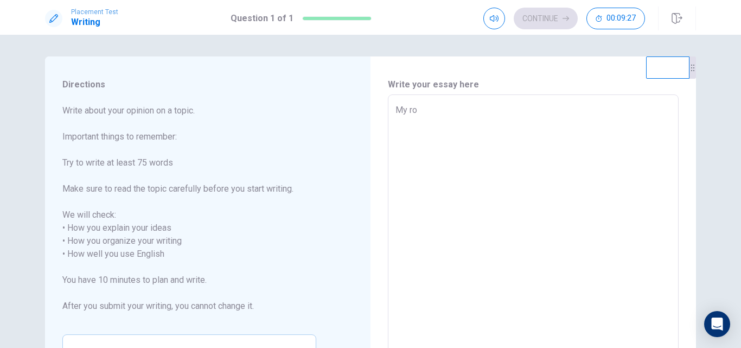
type textarea "x"
type textarea "My rol"
type textarea "x"
type textarea "My role"
type textarea "x"
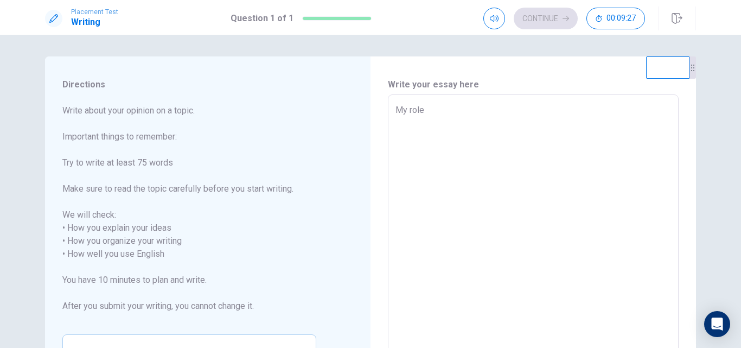
type textarea "My role"
type textarea "x"
type textarea "My role m"
type textarea "x"
type textarea "My role mo"
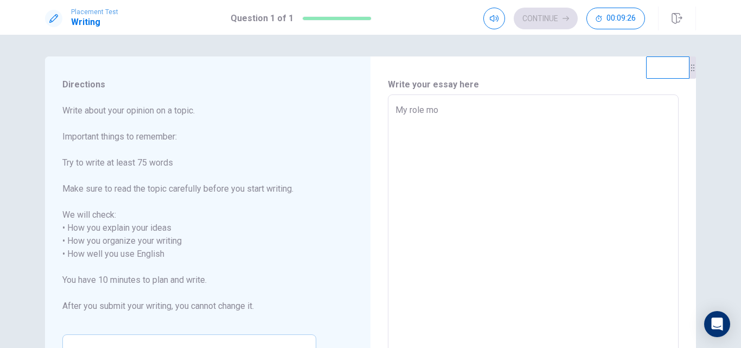
type textarea "x"
type textarea "My role mod"
type textarea "x"
type textarea "My role mode"
type textarea "x"
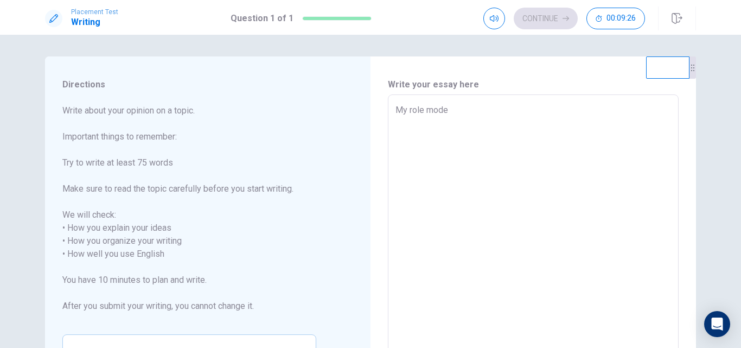
type textarea "My role model"
type textarea "x"
type textarea "My role model"
type textarea "x"
type textarea "My role model i"
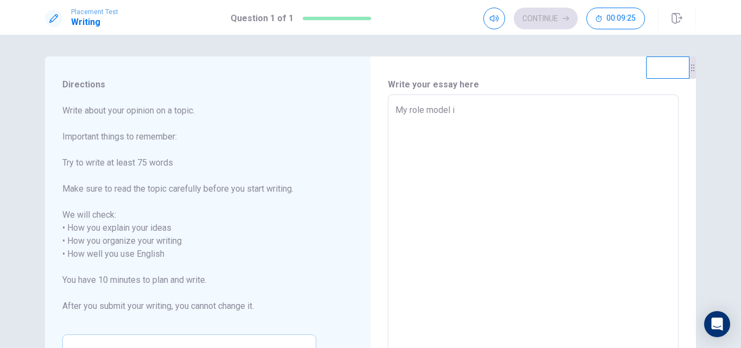
type textarea "x"
type textarea "My role model is"
type textarea "x"
type textarea "My role model is"
type textarea "x"
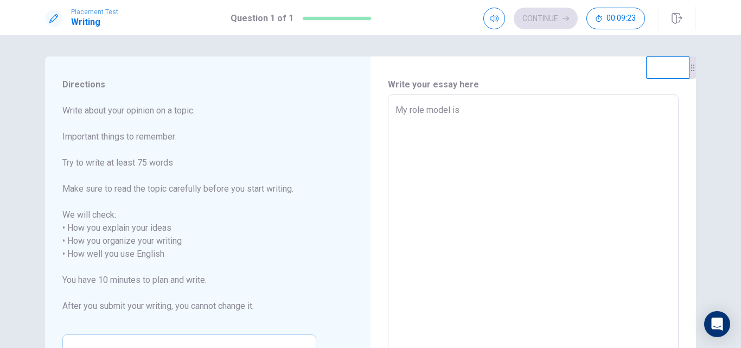
type textarea "My role model is M"
type textarea "x"
type textarea "My role model is My"
type textarea "x"
type textarea "My role model is M"
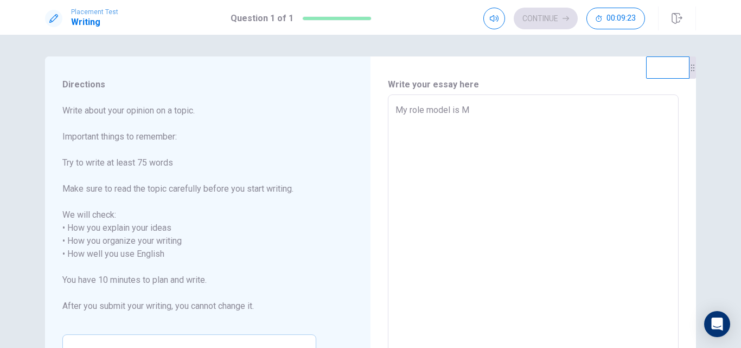
type textarea "x"
type textarea "My role model is"
type textarea "x"
type textarea "My role model is m"
type textarea "x"
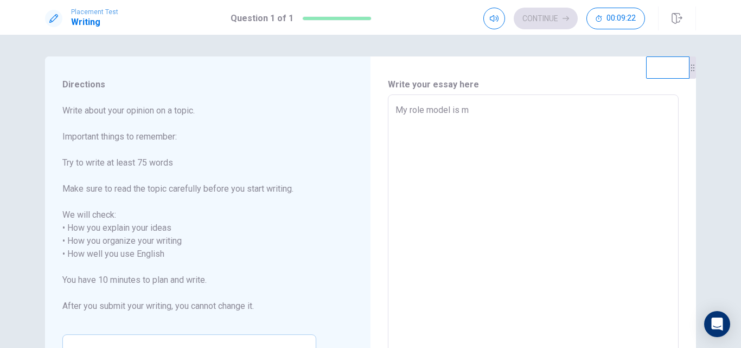
type textarea "My role model is my"
type textarea "x"
type textarea "My role model is my"
type textarea "x"
type textarea "My role model is my f"
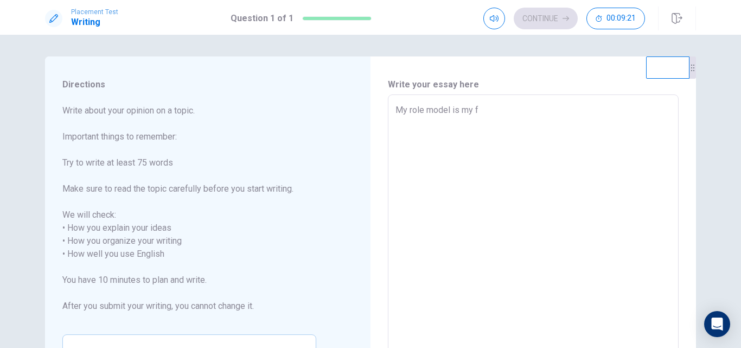
type textarea "x"
type textarea "My role model is my fa"
type textarea "x"
type textarea "My role model is my fat"
type textarea "x"
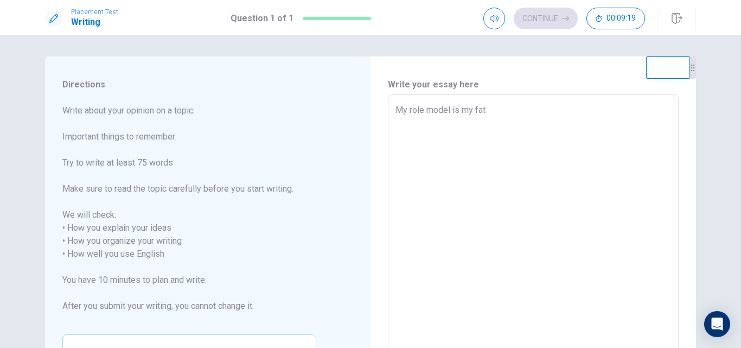
type textarea "My role model is my fath"
type textarea "x"
type textarea "My role model is my fathe"
type textarea "x"
type textarea "My role model is my father"
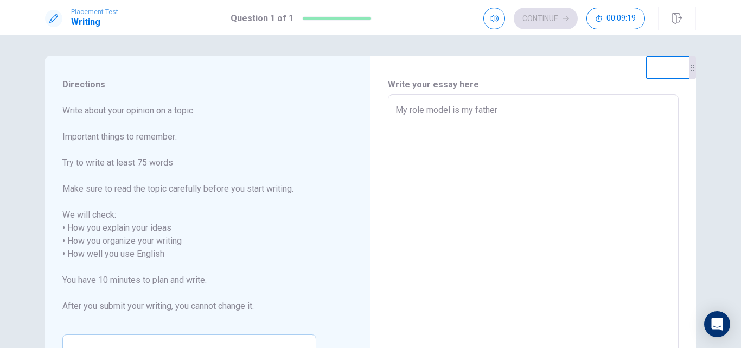
type textarea "x"
type textarea "My role model is my father,"
type textarea "x"
type textarea "My role model is my father,"
type textarea "x"
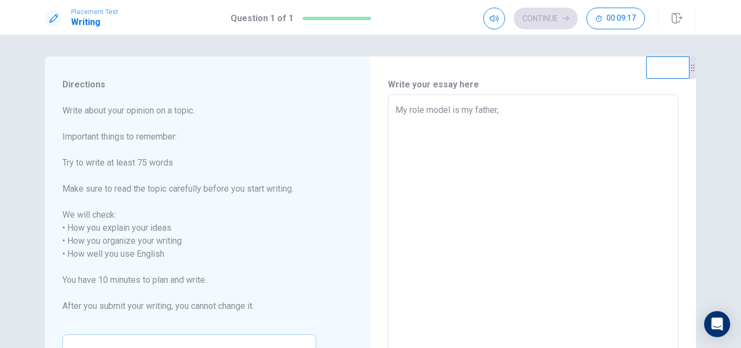
type textarea "My role model is my father, A"
type textarea "x"
type textarea "My role model is my father, An"
type textarea "x"
type textarea "My role model is my father, And"
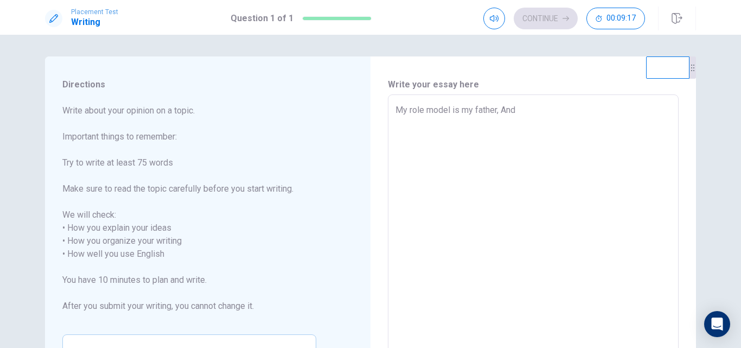
type textarea "x"
type textarea "My role model is my father, Andr"
type textarea "x"
type textarea "My role model is my father, [PERSON_NAME]"
type textarea "x"
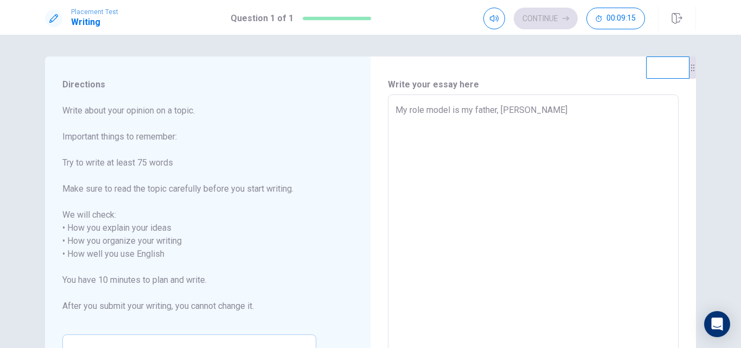
type textarea "My role model is my father, [PERSON_NAME]"
click at [563, 130] on textarea "My role model is my father, [PERSON_NAME]" at bounding box center [532, 248] width 275 height 288
type textarea "x"
type textarea "My role model is my father, Andr"
type textarea "x"
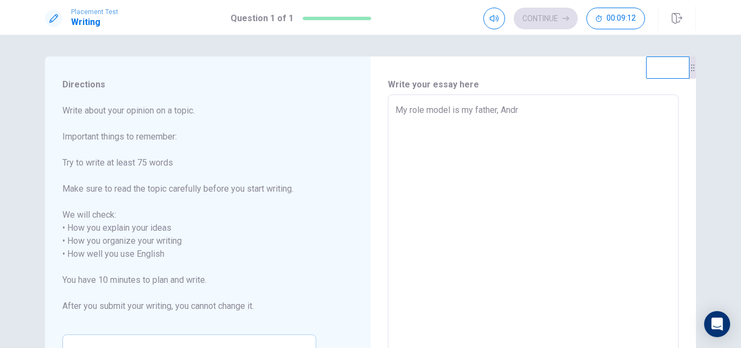
type textarea "My role model is my father, [PERSON_NAME]"
type textarea "x"
type textarea "My role model is my father, [PERSON_NAME]"
type textarea "x"
type textarea "My role model is my father, [PERSON_NAME]"
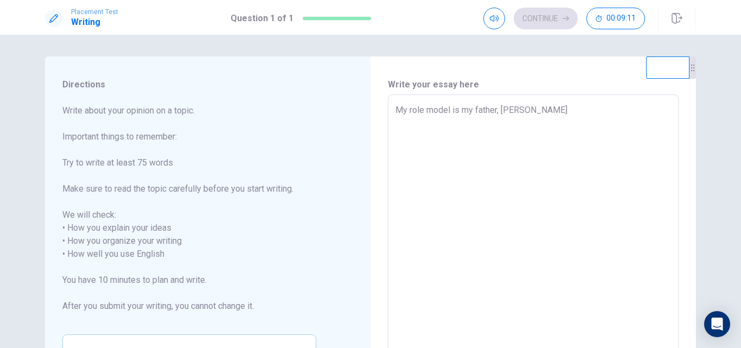
type textarea "x"
type textarea "My role model is my father, [PERSON_NAME]"
type textarea "x"
type textarea "My role model is my father, [PERSON_NAME]"
type textarea "x"
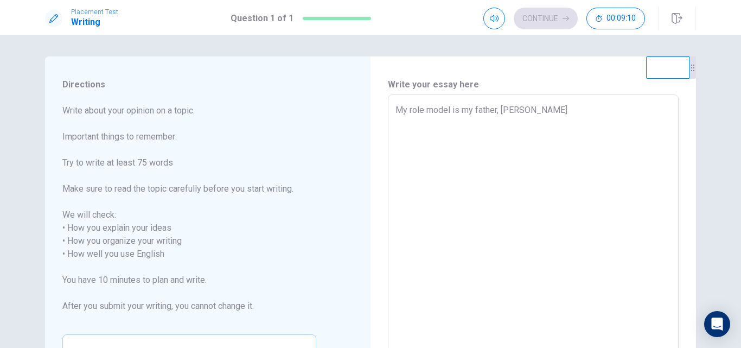
type textarea "My role model is my father, [PERSON_NAME]"
type textarea "x"
type textarea "My role model is my father, [PERSON_NAME]"
type textarea "x"
type textarea "My role model is my father, [PERSON_NAME]"
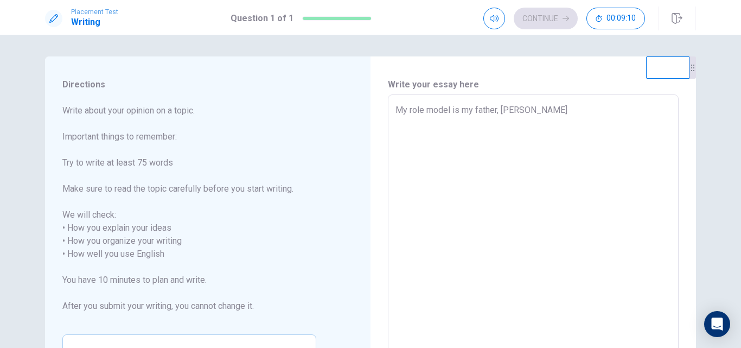
type textarea "x"
type textarea "My role model is my father, [PERSON_NAME]"
type textarea "x"
type textarea "My role model is my father, [PERSON_NAME]"
type textarea "x"
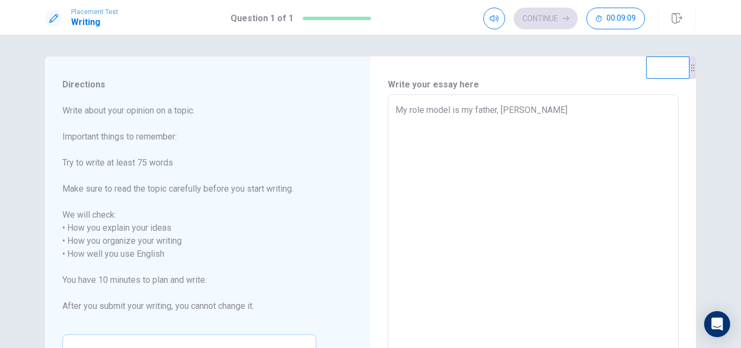
type textarea "My role model is my father, [PERSON_NAME],"
type textarea "x"
type textarea "My role model is my father, [PERSON_NAME],"
type textarea "x"
type textarea "My role model is my father, [PERSON_NAME], b"
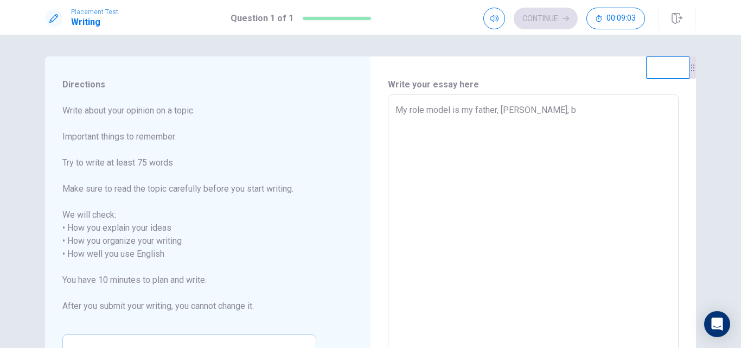
type textarea "x"
type textarea "My role model is my father, [PERSON_NAME], be"
type textarea "x"
type textarea "My role model is my father, [PERSON_NAME], bec"
type textarea "x"
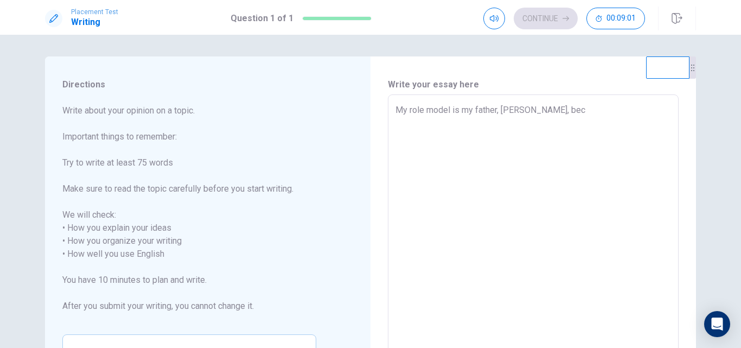
type textarea "My role model is my father, [PERSON_NAME], beca"
type textarea "x"
type textarea "My role model is my father, [PERSON_NAME], becau"
type textarea "x"
type textarea "My role model is my father, [PERSON_NAME], becaus"
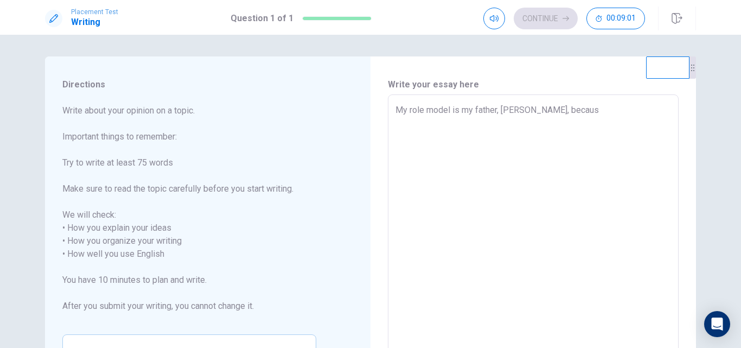
type textarea "x"
type textarea "My role model is my father, [PERSON_NAME], because"
type textarea "x"
type textarea "My role model is my father, [PERSON_NAME], because"
type textarea "x"
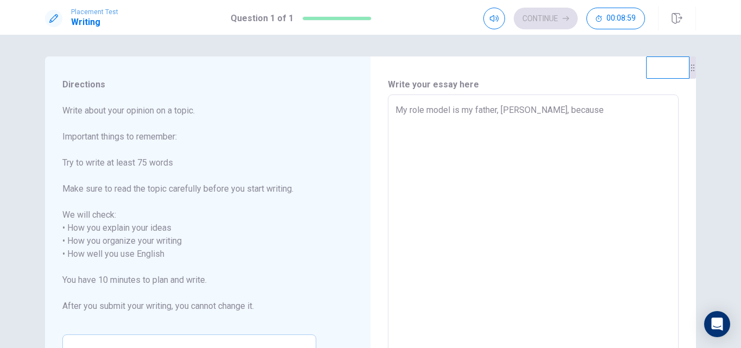
type textarea "My role model is my father, [PERSON_NAME], because o"
type textarea "x"
type textarea "My role model is my father, [PERSON_NAME], because of"
type textarea "x"
type textarea "My role model is my father, [PERSON_NAME], because of"
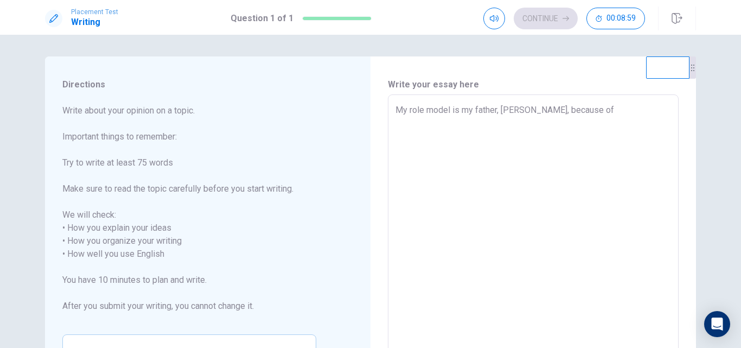
type textarea "x"
type textarea "My role model is my father, [PERSON_NAME], because of t"
type textarea "x"
type textarea "My role model is my father, [PERSON_NAME], because of th"
type textarea "x"
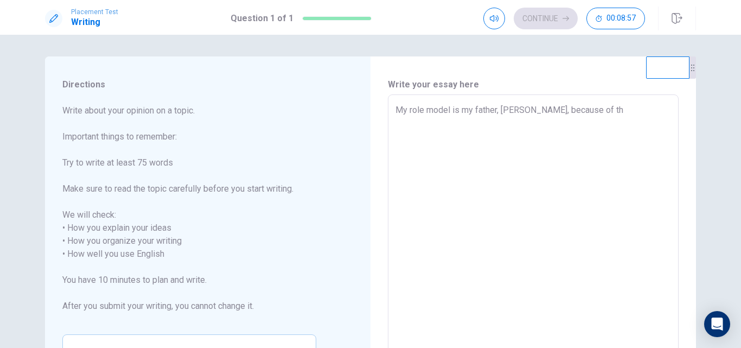
type textarea "My role model is my father, [PERSON_NAME], because of the"
type textarea "x"
type textarea "My role model is my father, [PERSON_NAME], because of the"
type textarea "x"
type textarea "My role model is my father, [PERSON_NAME], because of the m"
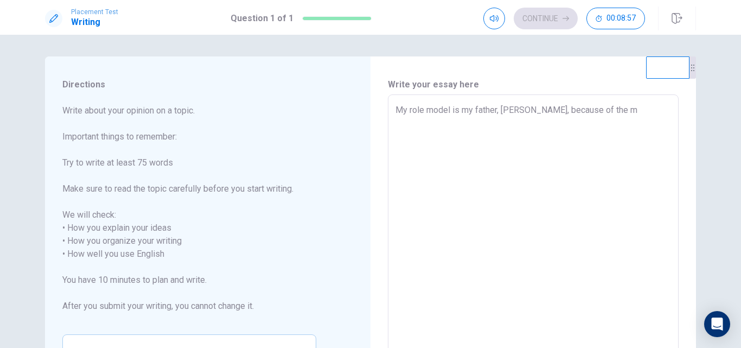
type textarea "x"
type textarea "My role model is my father, [PERSON_NAME], because of the mo"
type textarea "x"
type textarea "My role model is my father, [PERSON_NAME], because of the mot"
type textarea "x"
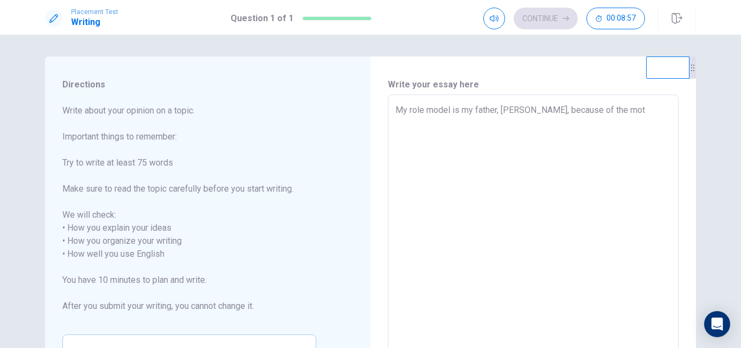
type textarea "My role model is my father, [PERSON_NAME], because of the moti"
type textarea "x"
type textarea "My role model is my father, [PERSON_NAME], because of the motiv"
type textarea "x"
type textarea "My role model is my father, [PERSON_NAME], because of the motiva"
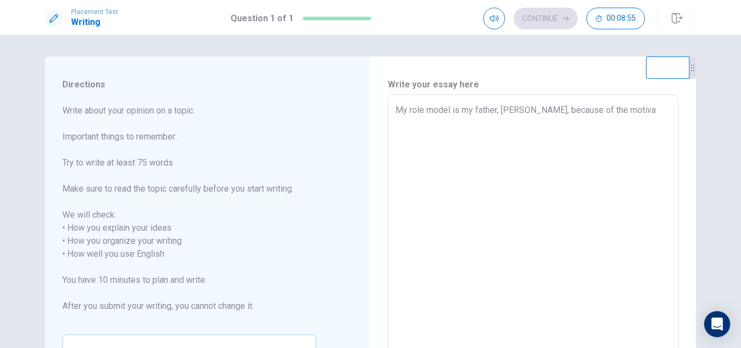
type textarea "x"
type textarea "My role model is my father, [PERSON_NAME], because of the motivat"
type textarea "x"
type textarea "My role model is my father, [PERSON_NAME], because of the motivati"
type textarea "x"
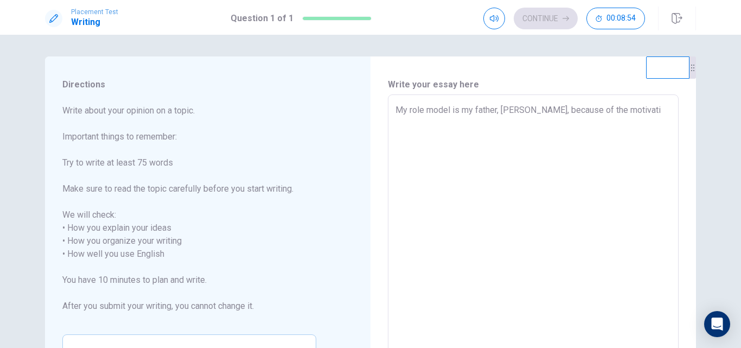
type textarea "My role model is my father, [PERSON_NAME], because of the motivatio"
type textarea "x"
type textarea "My role model is my father, [PERSON_NAME], because of the motivation"
type textarea "x"
type textarea "My role model is my father, [PERSON_NAME], because of the motivation"
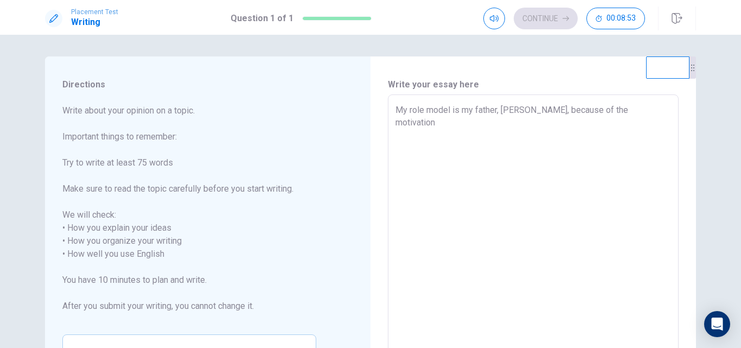
type textarea "x"
type textarea "My role model is my father, [PERSON_NAME], because of the motivation h"
type textarea "x"
type textarea "My role model is my father, [PERSON_NAME], because of the motivation ha"
type textarea "x"
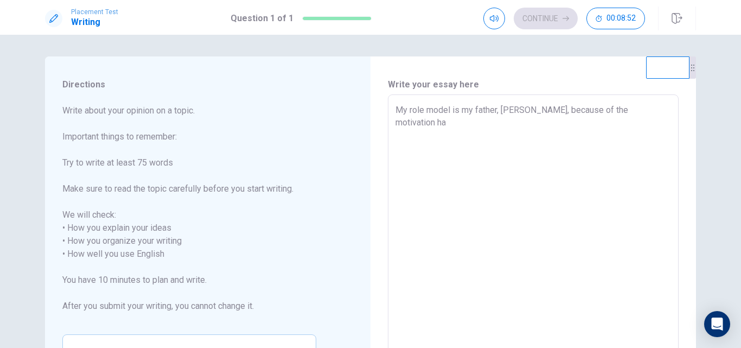
type textarea "My role model is my father, [PERSON_NAME], because of the motivation ha"
type textarea "x"
type textarea "My role model is my father, [PERSON_NAME], because of the motivation ha"
type textarea "x"
type textarea "My role model is my father, [PERSON_NAME], because of the motivation h"
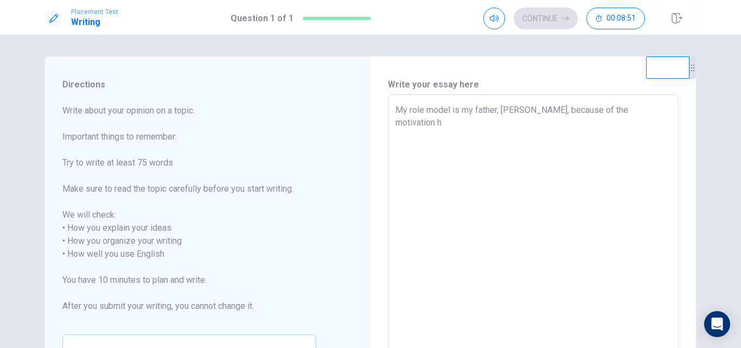
type textarea "x"
type textarea "My role model is my father, [PERSON_NAME], because of the motivation he"
type textarea "x"
type textarea "My role model is my father, [PERSON_NAME], because of the motivation he"
type textarea "x"
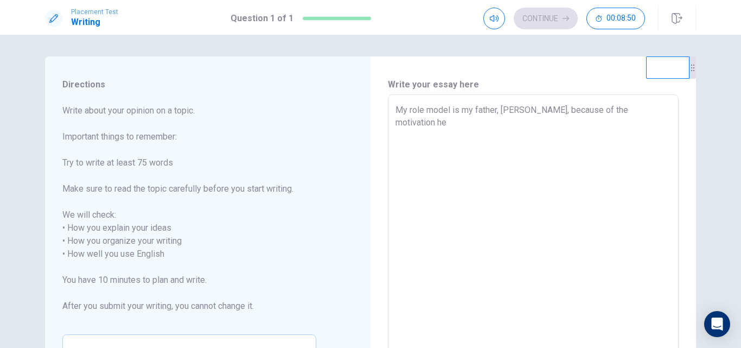
type textarea "My role model is my father, [PERSON_NAME], because of the motivation he a"
type textarea "x"
type textarea "My role model is my father, [PERSON_NAME], because of the motivation he"
type textarea "x"
type textarea "My role model is my father, [PERSON_NAME], because of the motivation he h"
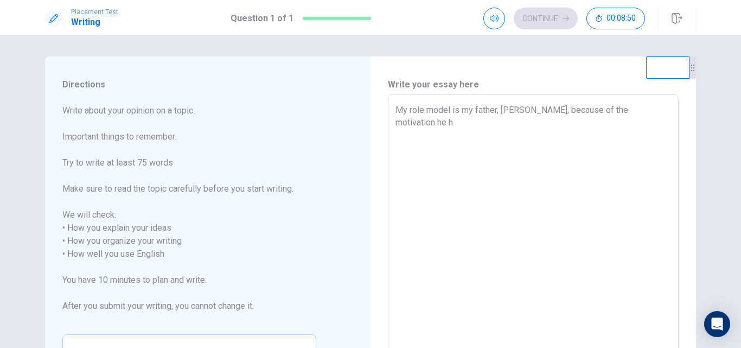
type textarea "x"
type textarea "My role model is my father, [PERSON_NAME], because of the motivation he ha"
type textarea "x"
type textarea "My role model is my father, [PERSON_NAME], because of the motivation he has"
type textarea "x"
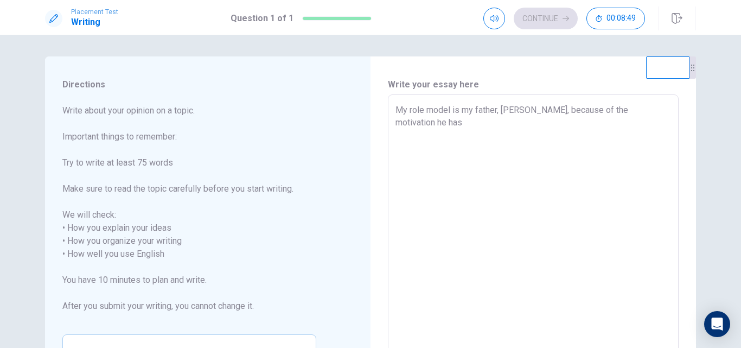
type textarea "My role model is my father, [PERSON_NAME], because of the motivation he has"
type textarea "x"
type textarea "My role model is my father, [PERSON_NAME], because of the motivation he has g"
type textarea "x"
type textarea "My role model is my father, [PERSON_NAME], because of the motivation he has"
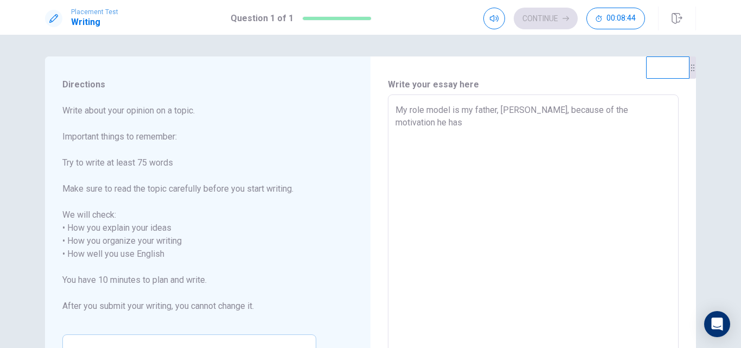
type textarea "x"
type textarea "My role model is my father, [PERSON_NAME], because of the motivation he has g"
type textarea "x"
type textarea "My role model is my father, [PERSON_NAME], because of the motivation he has ga"
type textarea "x"
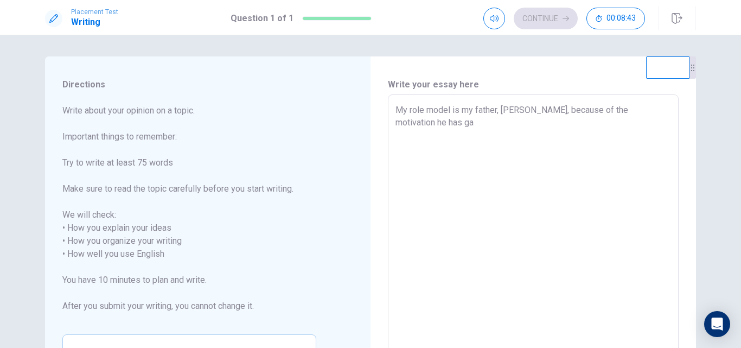
type textarea "My role model is my father, [PERSON_NAME], because of the motivation he has gav"
type textarea "x"
type textarea "My role model is my father, [PERSON_NAME], because of the motivation he has gave"
type textarea "x"
type textarea "My role model is my father, [PERSON_NAME], because of the motivation he has gave"
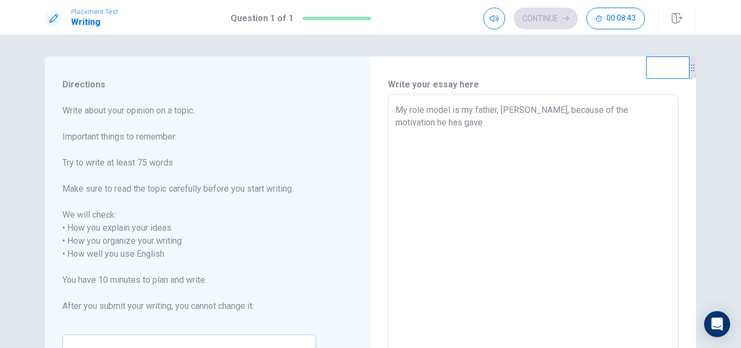
type textarea "x"
type textarea "My role model is my father, [PERSON_NAME], because of the motivation he has gav…"
type textarea "x"
click at [662, 108] on textarea "My role model is my father, [PERSON_NAME], because of the motivation he has gav…" at bounding box center [532, 248] width 275 height 288
click at [605, 124] on textarea "My role model is my father, [PERSON_NAME], because of the motivation and inform…" at bounding box center [532, 248] width 275 height 288
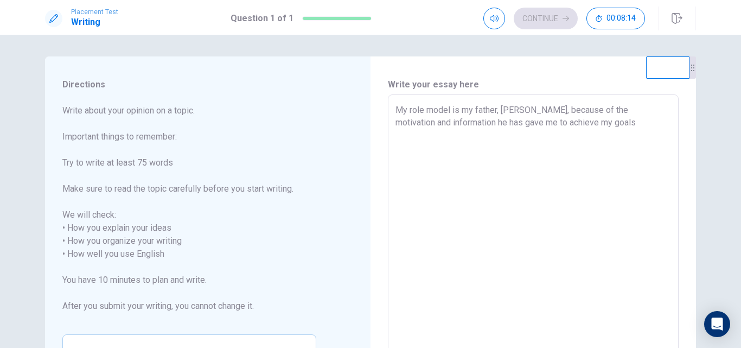
click at [664, 109] on textarea "My role model is my father, [PERSON_NAME], because of the motivation and inform…" at bounding box center [532, 248] width 275 height 288
click at [435, 145] on textarea "My role model is my father, [PERSON_NAME], because of the motivation, inspirati…" at bounding box center [532, 248] width 275 height 288
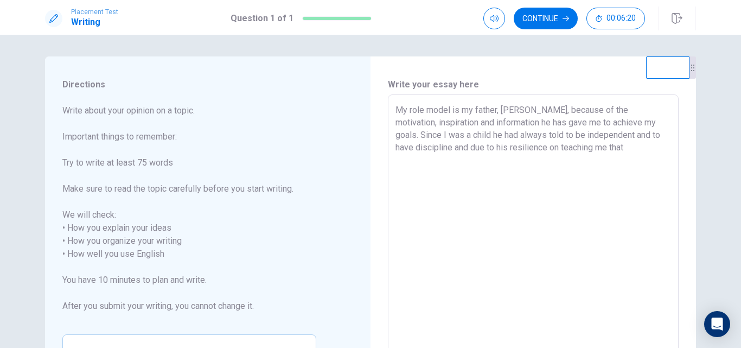
drag, startPoint x: 459, startPoint y: 147, endPoint x: 452, endPoint y: 146, distance: 7.1
click at [452, 146] on textarea "My role model is my father, [PERSON_NAME], because of the motivation, inspirati…" at bounding box center [532, 248] width 275 height 288
click at [629, 155] on textarea "My role model is my father, [PERSON_NAME], because of the motivation, inspirati…" at bounding box center [532, 248] width 275 height 288
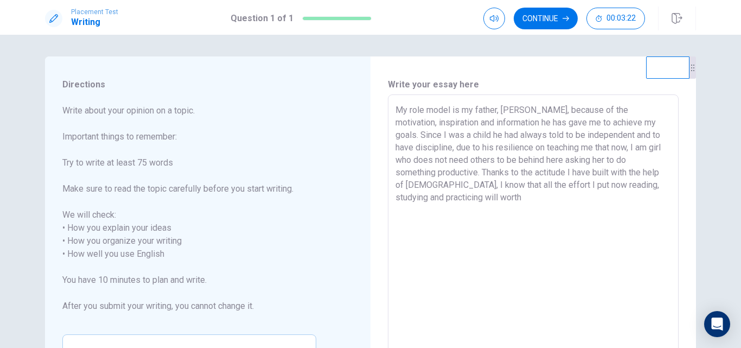
click at [448, 199] on textarea "My role model is my father, [PERSON_NAME], because of the motivation, inspirati…" at bounding box center [532, 248] width 275 height 288
click at [520, 202] on textarea "My role model is my father, [PERSON_NAME], because of the motivation, inspirati…" at bounding box center [532, 248] width 275 height 288
click at [419, 184] on textarea "My role model is my father, [PERSON_NAME], because of the motivation, inspirati…" at bounding box center [532, 248] width 275 height 288
click at [560, 196] on textarea "My role model is my father, [PERSON_NAME], because of the motivation, inspirati…" at bounding box center [532, 248] width 275 height 288
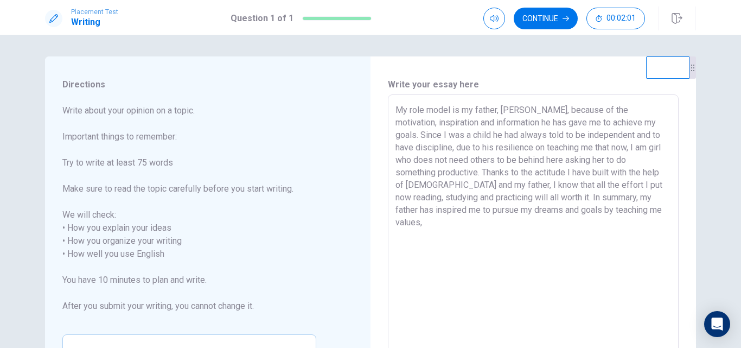
click at [414, 136] on textarea "My role model is my father, [PERSON_NAME], because of the motivation, inspirati…" at bounding box center [532, 248] width 275 height 288
click at [424, 161] on textarea "My role model is my father, [PERSON_NAME], because of the motivation, inspirati…" at bounding box center [532, 248] width 275 height 288
click at [444, 161] on textarea "My role model is my father, [PERSON_NAME], because of the motivation, inspirati…" at bounding box center [532, 248] width 275 height 288
click at [648, 161] on textarea "My role model is my father, [PERSON_NAME], because of the motivation, inspirati…" at bounding box center [532, 248] width 275 height 288
click at [544, 171] on textarea "My role model is my father, [PERSON_NAME], because of the motivation, inspirati…" at bounding box center [532, 248] width 275 height 288
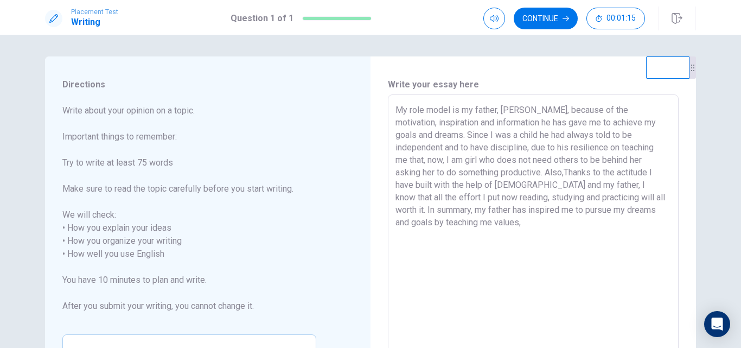
click at [568, 173] on textarea "My role model is my father, [PERSON_NAME], because of the motivation, inspirati…" at bounding box center [532, 248] width 275 height 288
click at [651, 172] on textarea "My role model is my father, [PERSON_NAME], because of the motivation, inspirati…" at bounding box center [532, 248] width 275 height 288
click at [516, 221] on textarea "My role model is my father, [PERSON_NAME], because of the motivation, inspirati…" at bounding box center [532, 248] width 275 height 288
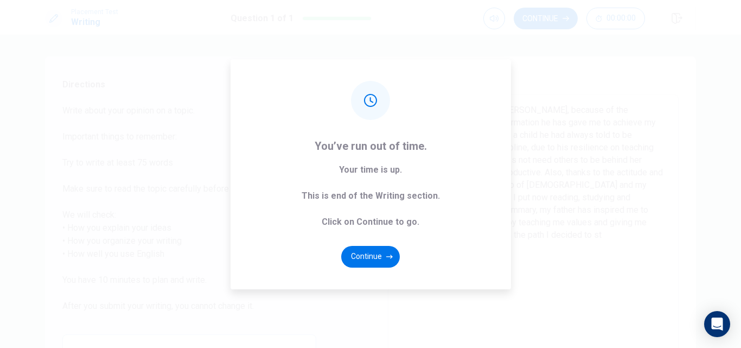
click at [331, 233] on div "You’ve run out of time. Your time is up. This is end of the Writing section. Cl…" at bounding box center [370, 174] width 280 height 230
click at [367, 259] on button "Continue" at bounding box center [370, 257] width 59 height 22
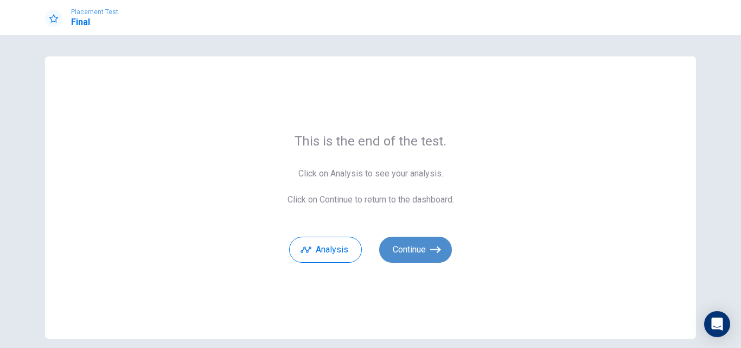
click at [404, 251] on button "Continue" at bounding box center [415, 249] width 73 height 26
